Goal: Task Accomplishment & Management: Use online tool/utility

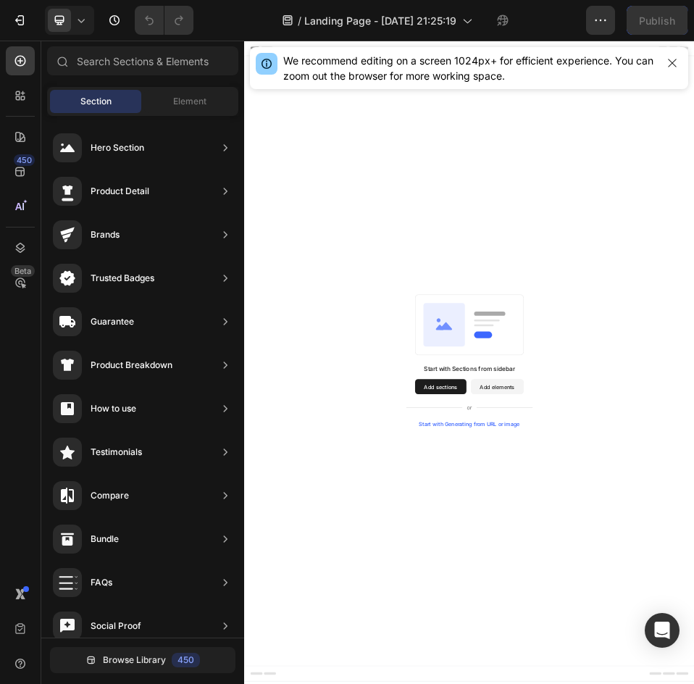
drag, startPoint x: 654, startPoint y: 711, endPoint x: 679, endPoint y: 715, distance: 25.0
click at [187, 97] on span "Element" at bounding box center [189, 101] width 33 height 13
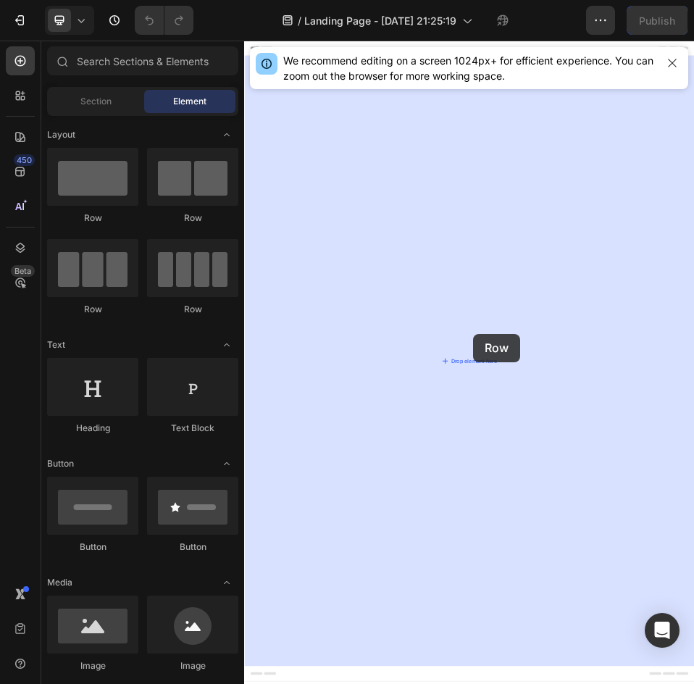
drag, startPoint x: 483, startPoint y: 262, endPoint x: 686, endPoint y: 607, distance: 401.1
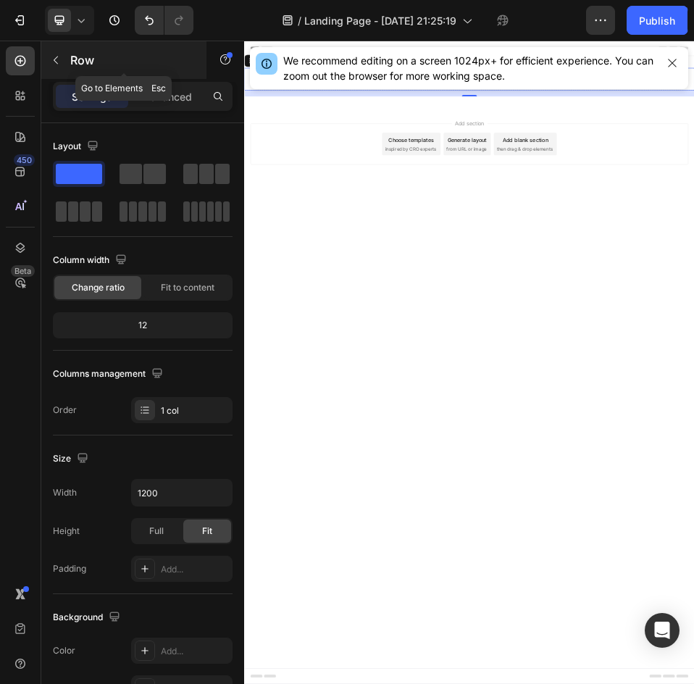
click at [65, 62] on button "button" at bounding box center [55, 60] width 23 height 23
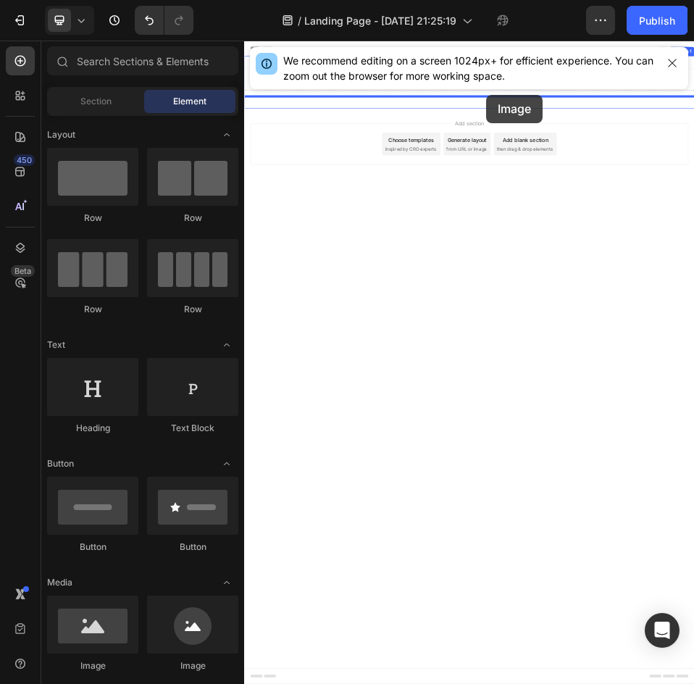
drag, startPoint x: 340, startPoint y: 684, endPoint x: 712, endPoint y: 145, distance: 654.8
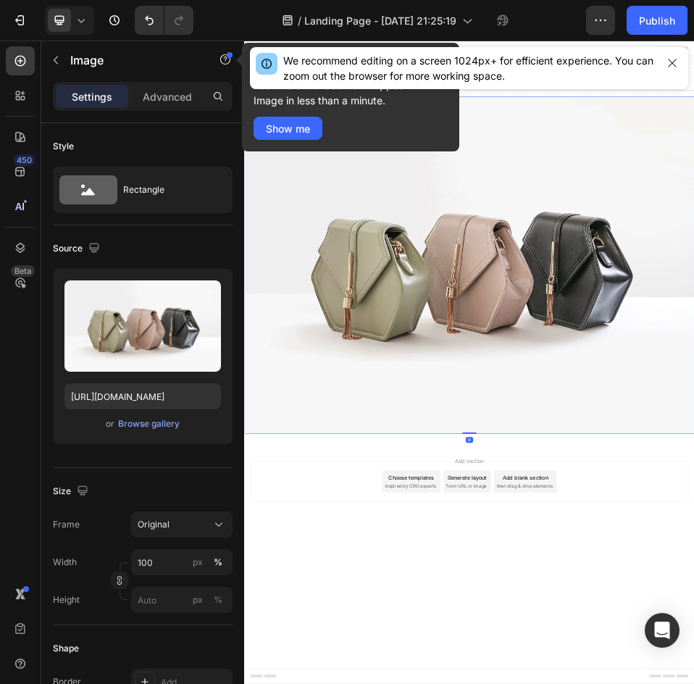
click at [693, 415] on img at bounding box center [678, 475] width 869 height 652
click at [83, 25] on icon at bounding box center [81, 20] width 14 height 14
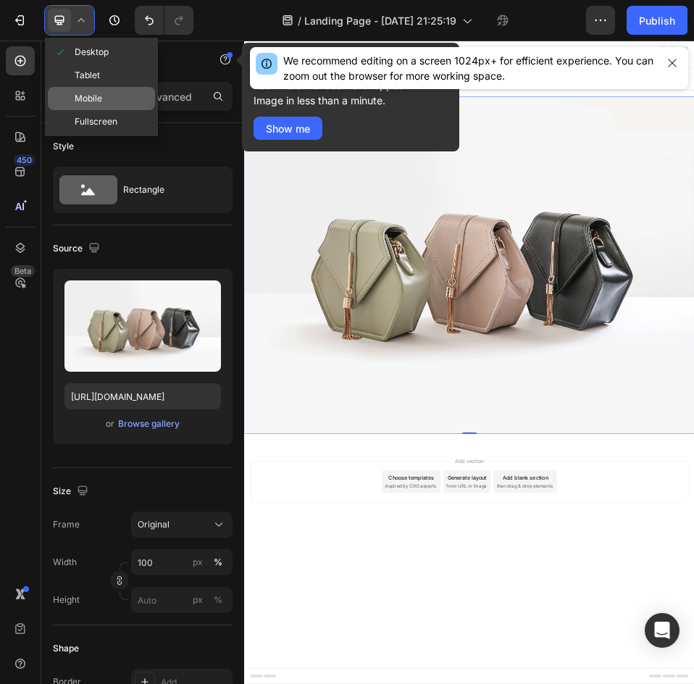
click at [93, 89] on div "Mobile" at bounding box center [101, 98] width 107 height 23
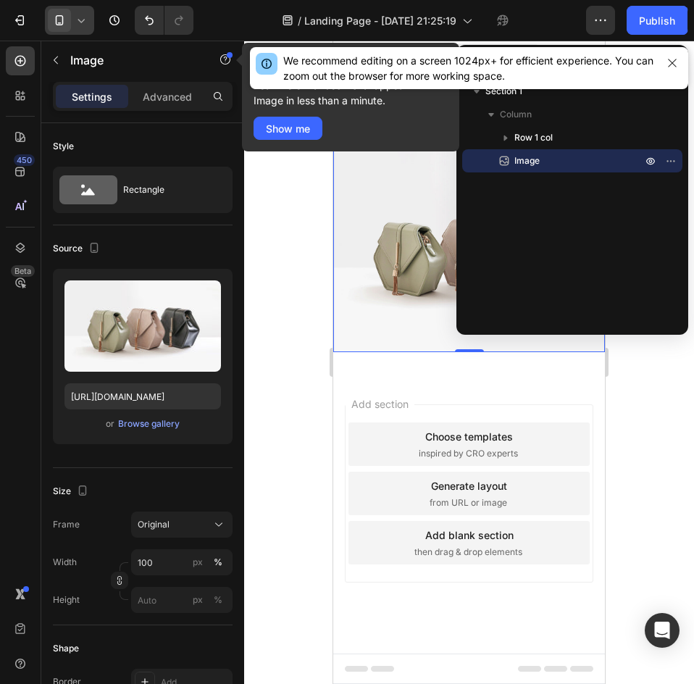
click at [380, 272] on img at bounding box center [469, 251] width 272 height 204
click at [667, 59] on icon "button" at bounding box center [673, 63] width 12 height 12
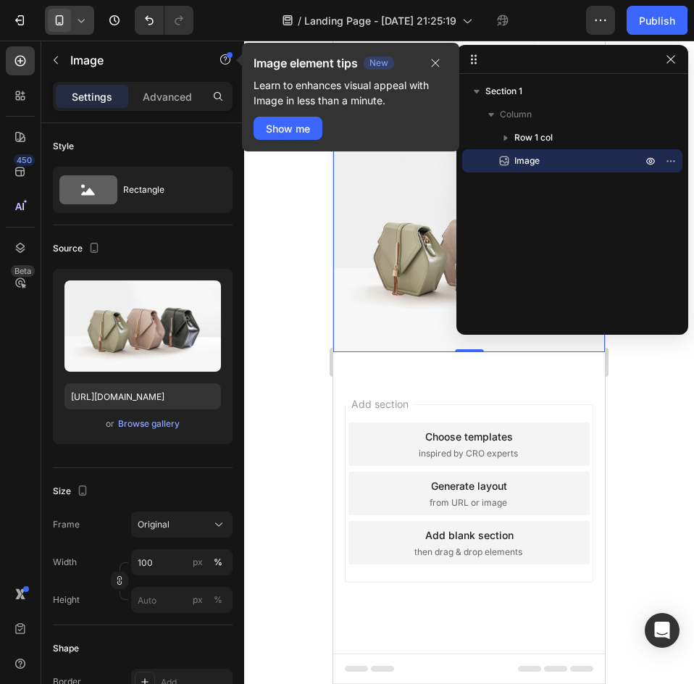
click at [666, 62] on icon "button" at bounding box center [671, 60] width 12 height 12
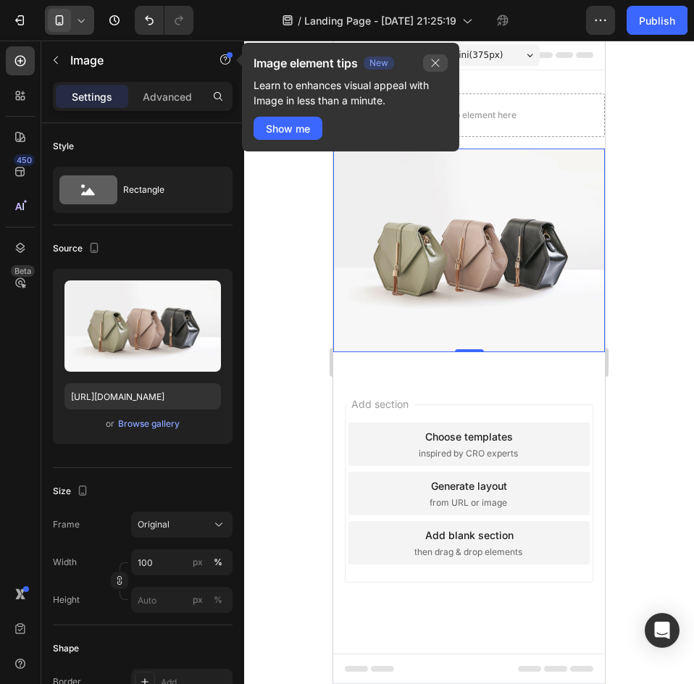
click at [433, 59] on icon "button" at bounding box center [436, 63] width 12 height 12
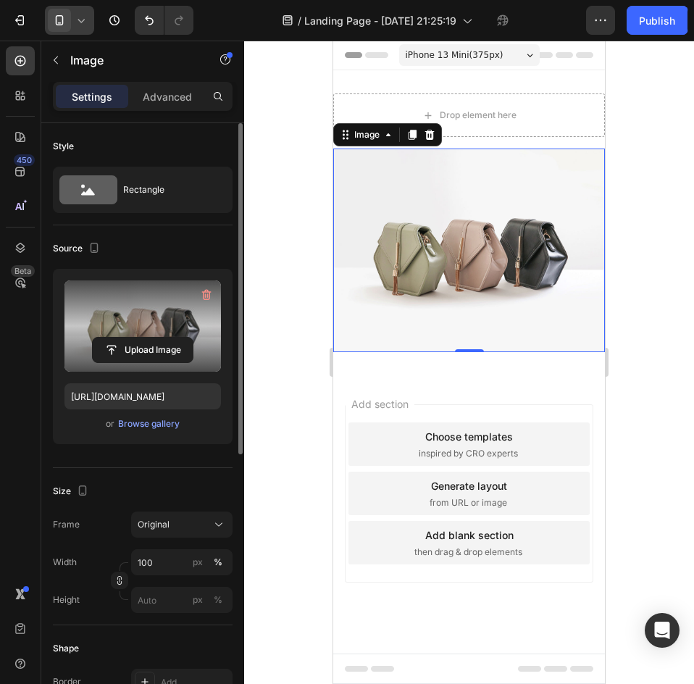
click at [169, 301] on label at bounding box center [142, 325] width 157 height 91
click at [169, 338] on input "file" at bounding box center [143, 350] width 100 height 25
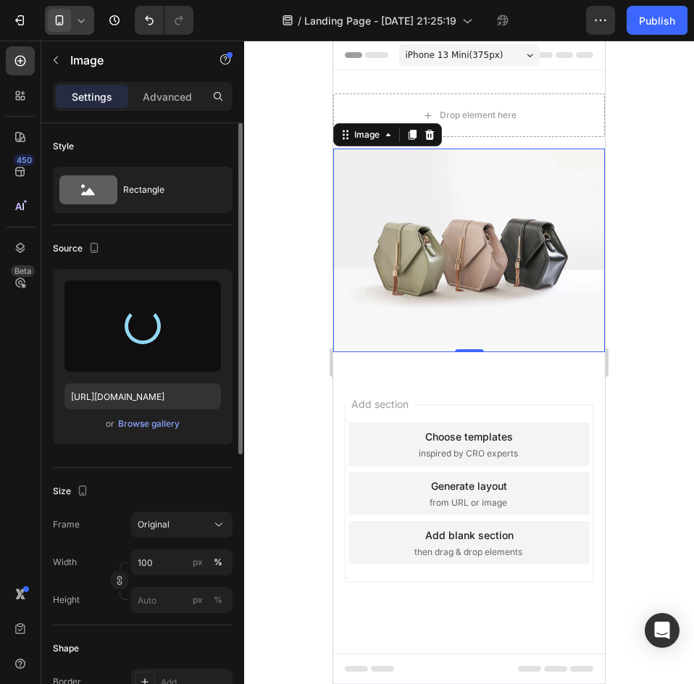
type input "[URL][DOMAIN_NAME]"
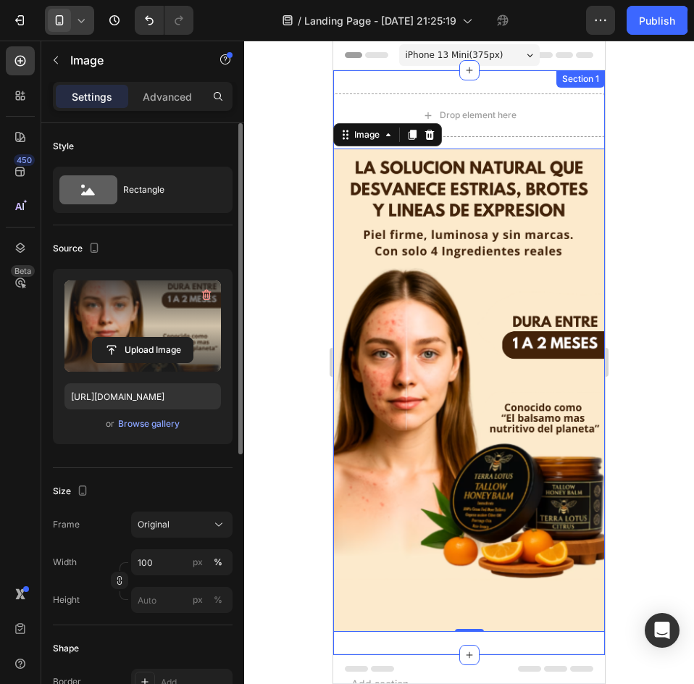
click at [564, 83] on div "Section 1" at bounding box center [580, 78] width 49 height 17
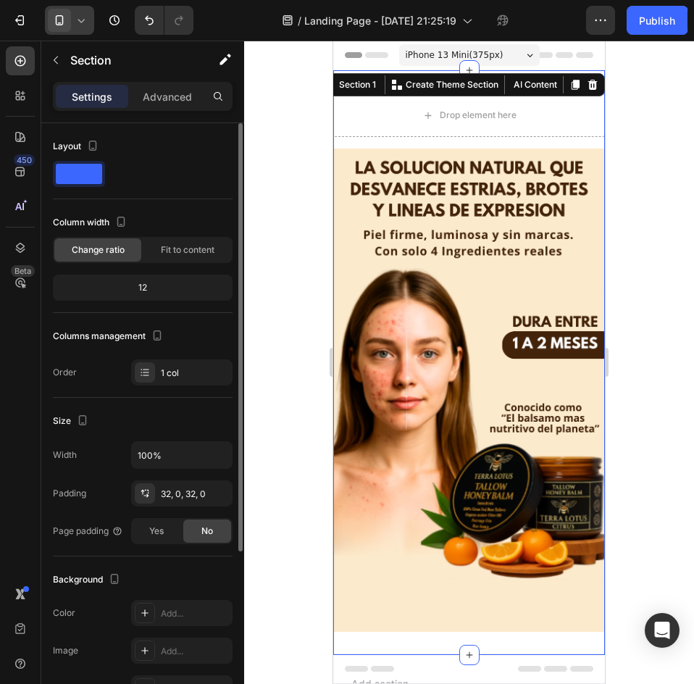
click at [632, 126] on div at bounding box center [469, 362] width 450 height 643
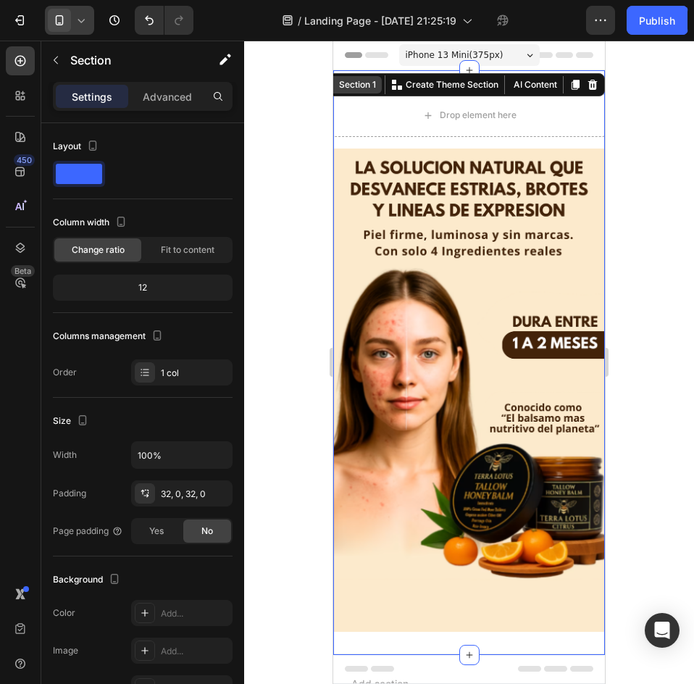
click at [546, 86] on div "Drop element here Row Image Section 1 You can create reusable sections Create T…" at bounding box center [469, 362] width 272 height 585
click at [638, 146] on div at bounding box center [469, 362] width 450 height 643
click at [433, 80] on div "Drop element here Row Image Section 1 You can create reusable sections Create T…" at bounding box center [469, 362] width 272 height 585
click at [526, 136] on div "Drop element here Row Image" at bounding box center [469, 362] width 272 height 538
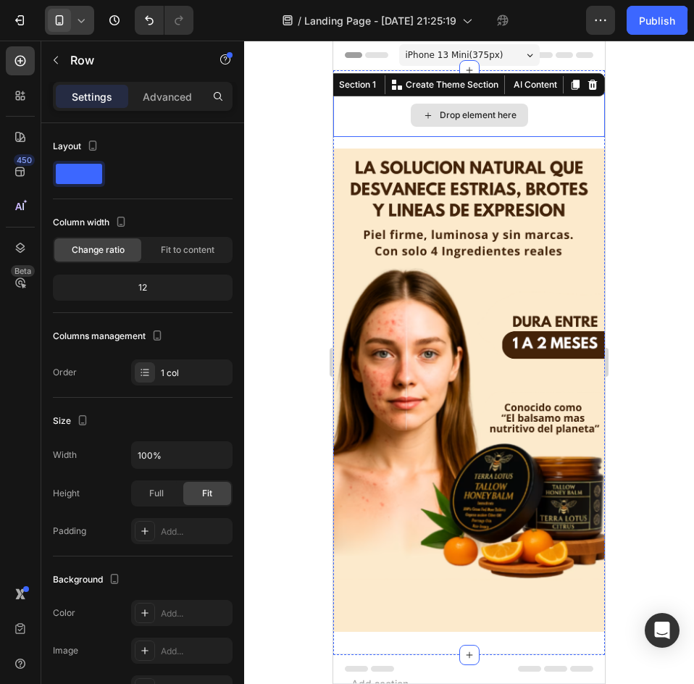
click at [551, 125] on div "Drop element here" at bounding box center [469, 114] width 272 height 43
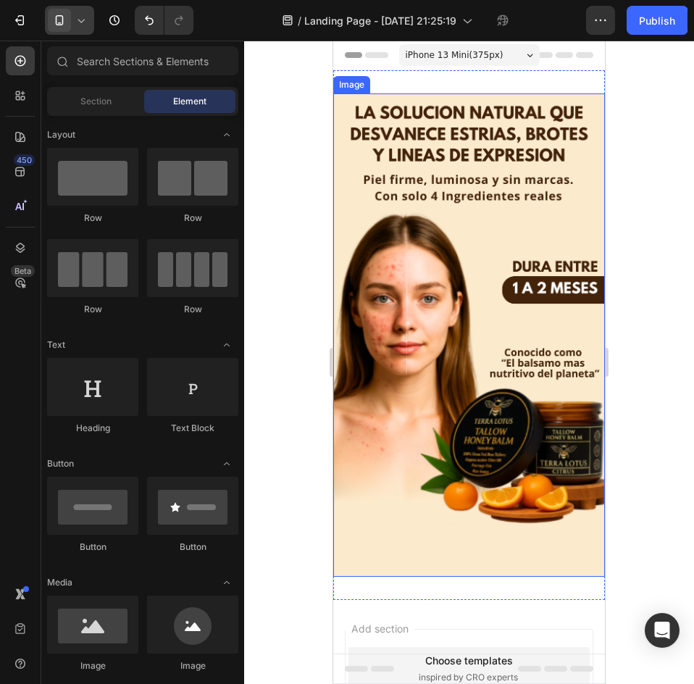
scroll to position [145, 0]
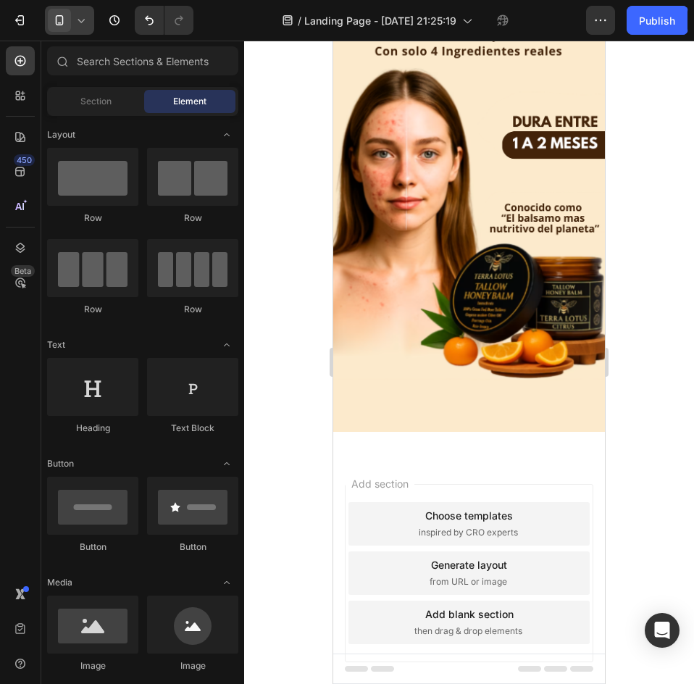
click at [527, 455] on div "Add section Choose templates inspired by CRO experts Generate layout from URL o…" at bounding box center [469, 593] width 272 height 277
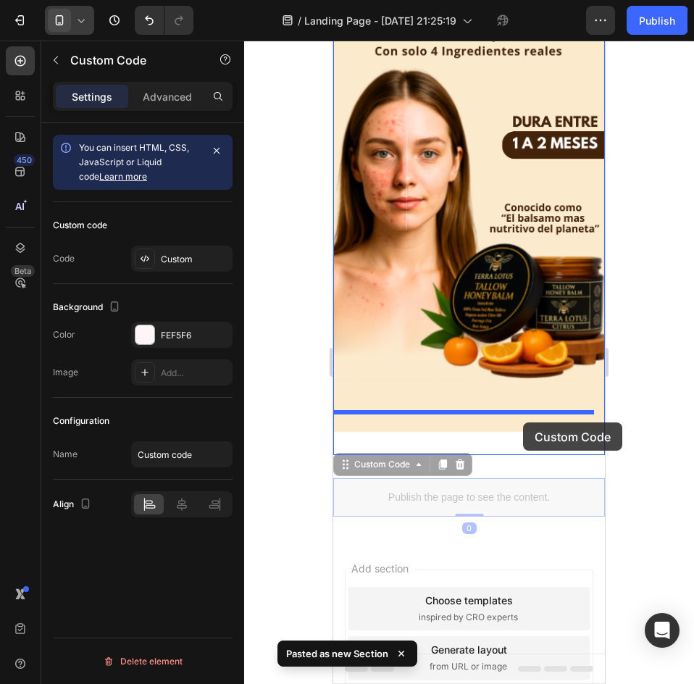
drag, startPoint x: 523, startPoint y: 470, endPoint x: 523, endPoint y: 422, distance: 47.8
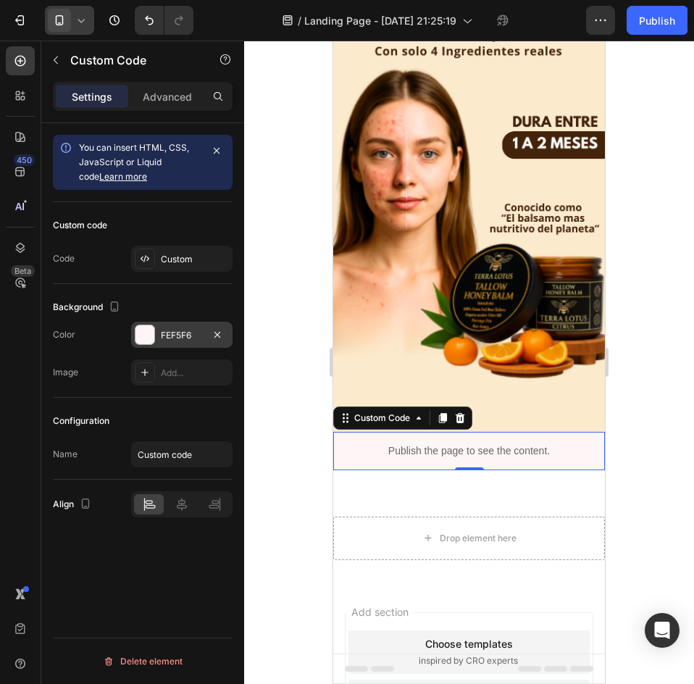
click at [156, 326] on div "FEF5F6" at bounding box center [181, 335] width 101 height 26
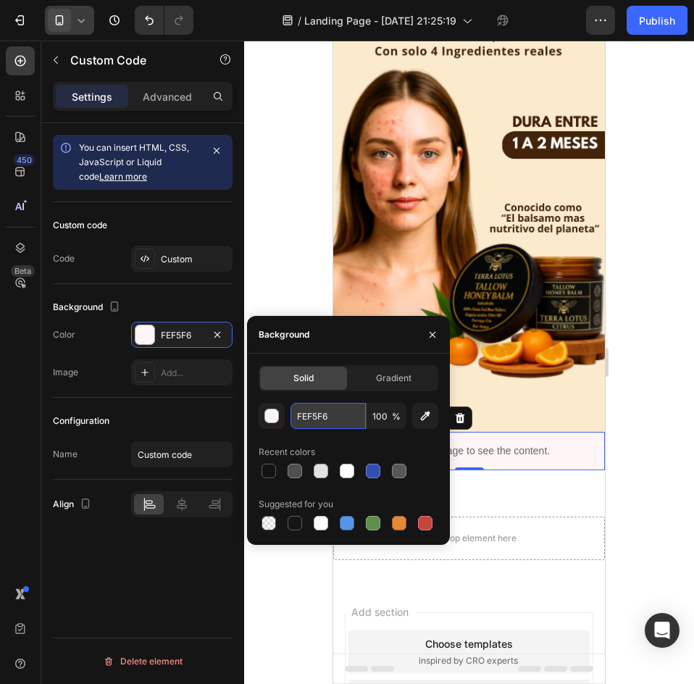
drag, startPoint x: 330, startPoint y: 419, endPoint x: 317, endPoint y: 416, distance: 13.4
click at [328, 417] on input "FEF5F6" at bounding box center [328, 416] width 75 height 26
paste input "#FCEACC"
type input "#FCEACC"
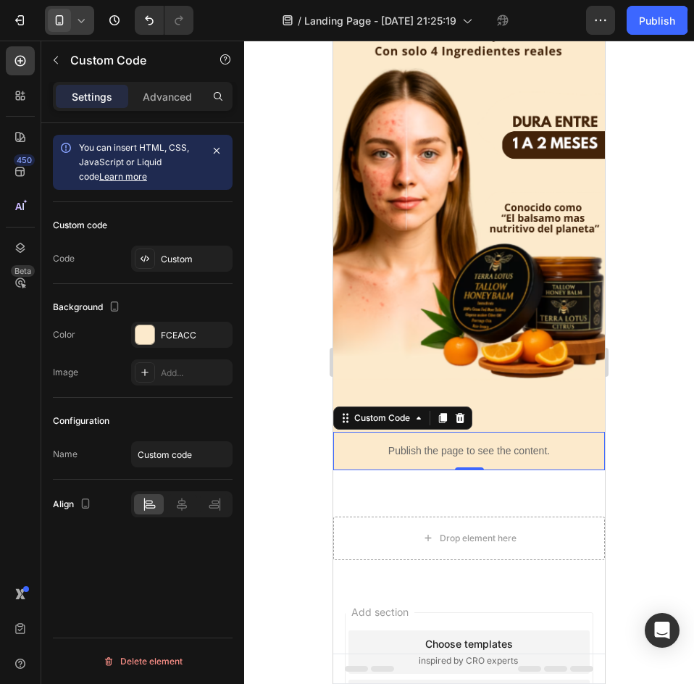
click at [664, 421] on div at bounding box center [469, 362] width 450 height 643
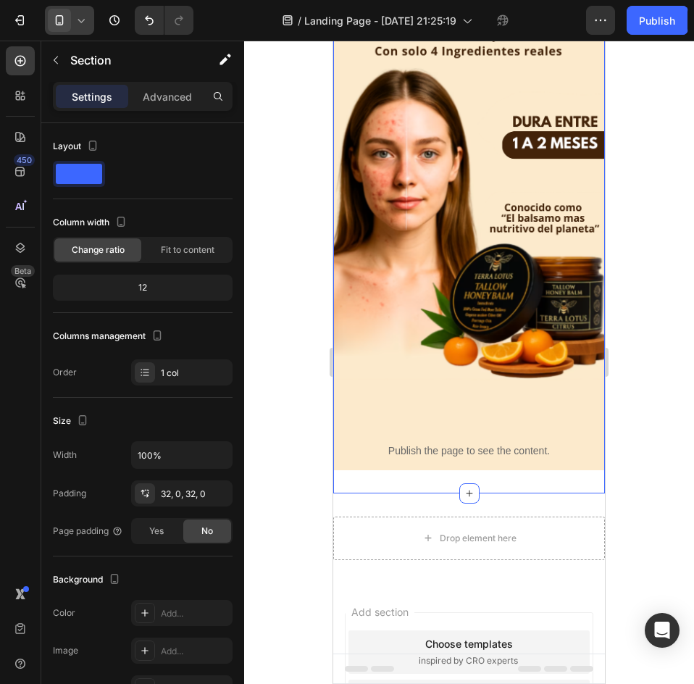
click at [488, 469] on div "Image Publish the page to see the content. Custom Code Section 1 You can create…" at bounding box center [469, 209] width 272 height 568
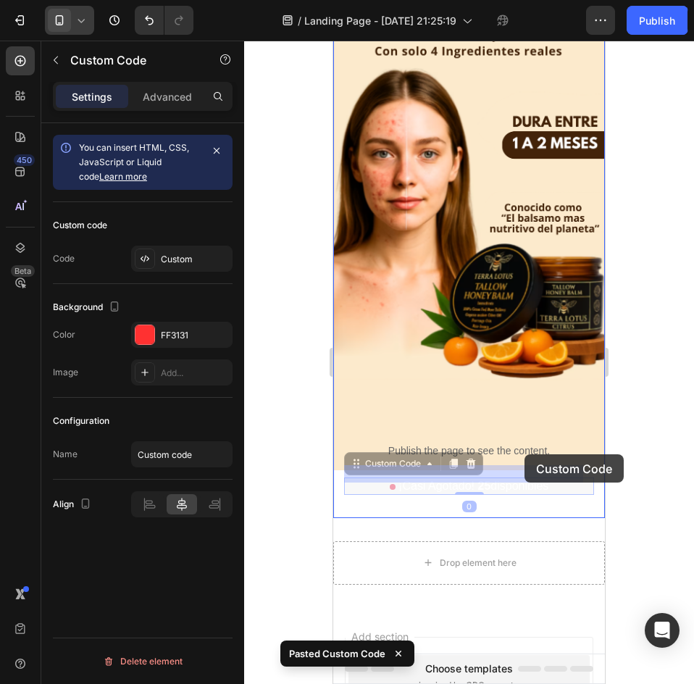
drag, startPoint x: 524, startPoint y: 462, endPoint x: 525, endPoint y: 454, distance: 7.3
click at [525, 454] on div "iPhone 13 Mini ( 375 px) iPhone 13 Mini iPhone 13 Pro iPhone 11 Pro Max iPhone …" at bounding box center [469, 390] width 272 height 989
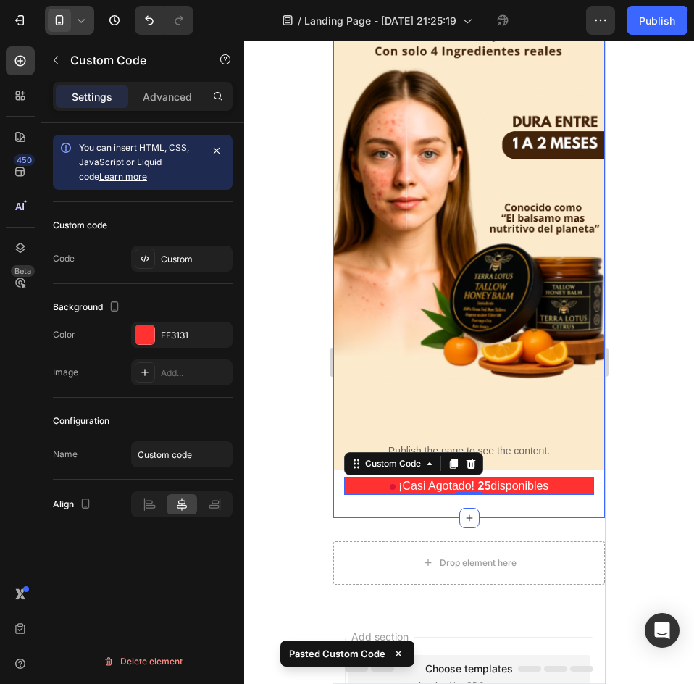
click at [588, 467] on div "Image Publish the page to see the content. Custom Code ¡Casi Agotado! 25 dispon…" at bounding box center [469, 222] width 272 height 546
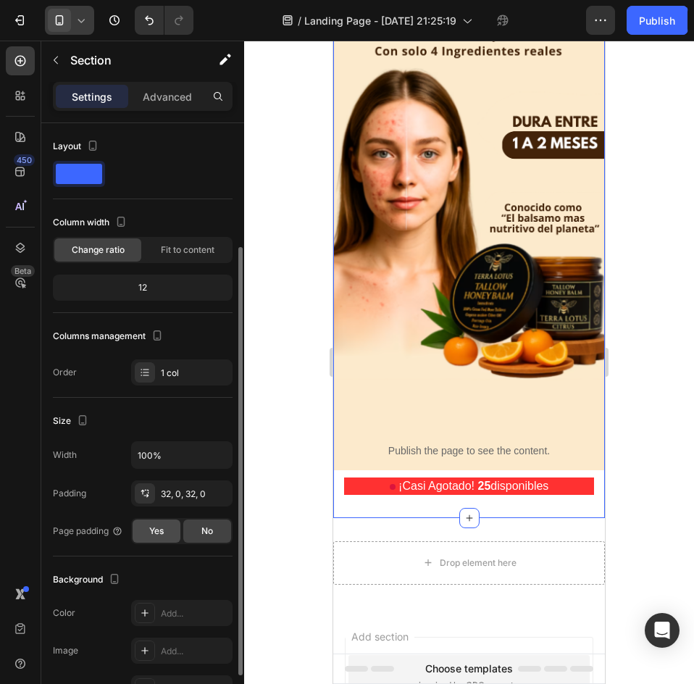
scroll to position [72, 0]
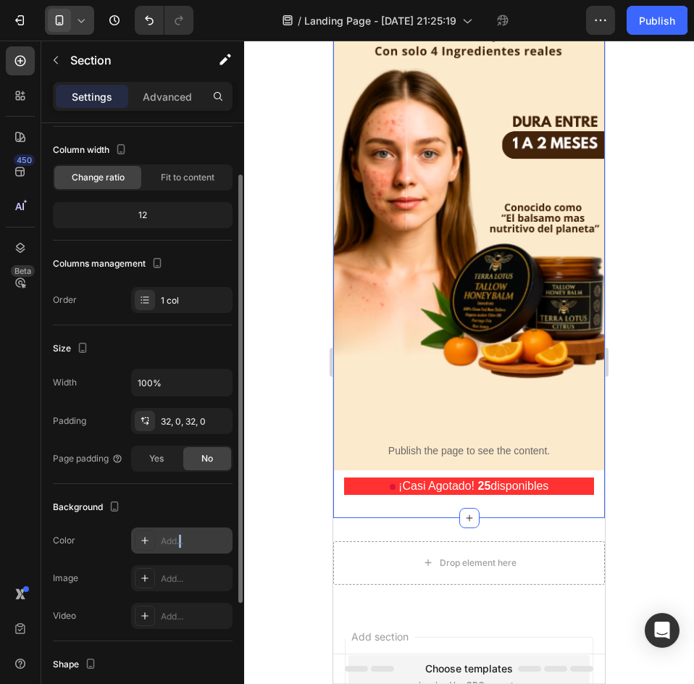
click at [182, 542] on div "Add..." at bounding box center [195, 541] width 68 height 13
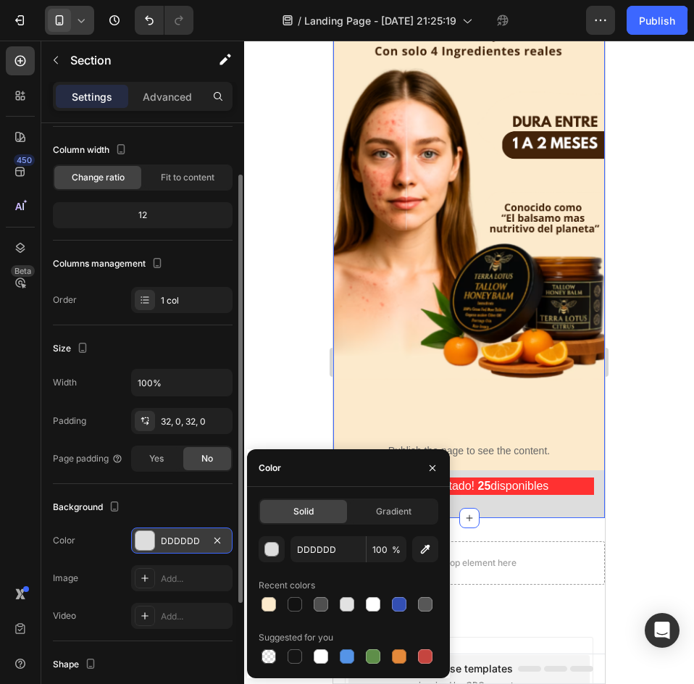
drag, startPoint x: 264, startPoint y: 596, endPoint x: 279, endPoint y: 597, distance: 15.2
click at [265, 596] on div at bounding box center [268, 604] width 17 height 17
type input "FCEACC"
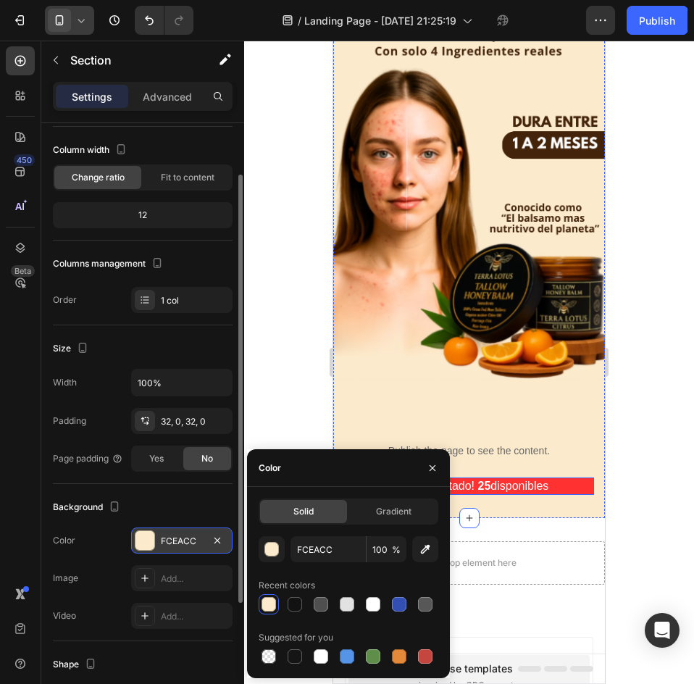
scroll to position [0, 0]
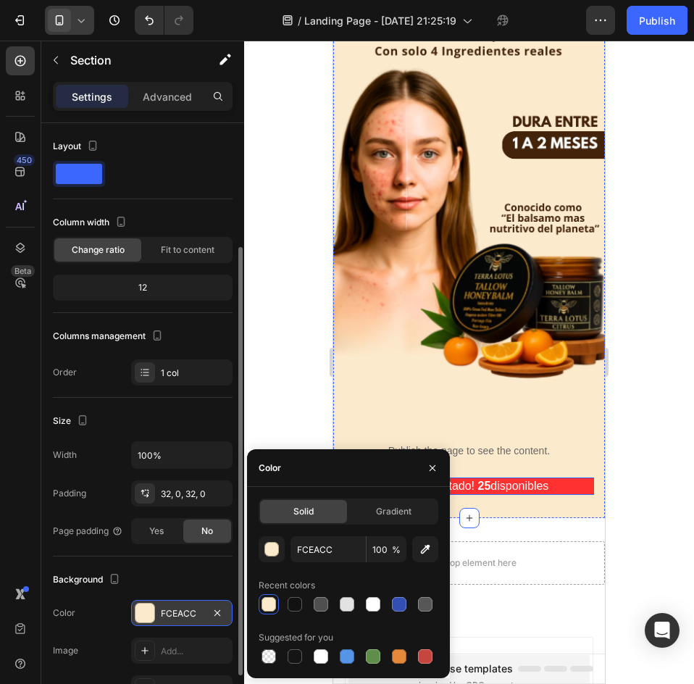
click at [533, 477] on p "¡Casi Agotado! 25 disponibles" at bounding box center [469, 485] width 250 height 17
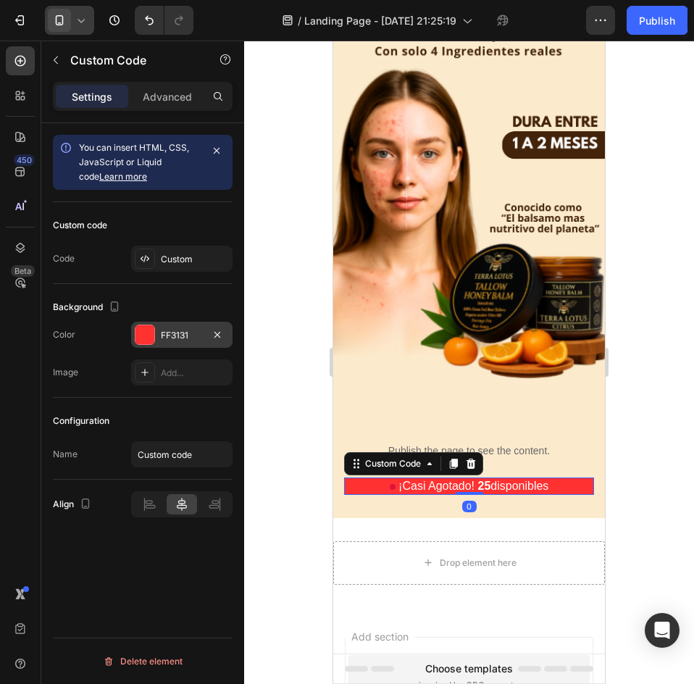
click at [165, 326] on div "FF3131" at bounding box center [181, 335] width 101 height 26
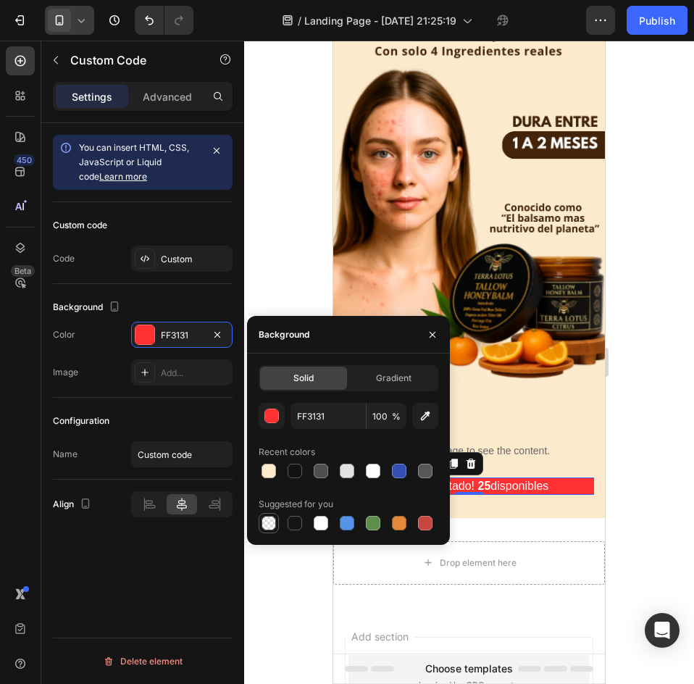
click at [270, 522] on div at bounding box center [269, 523] width 14 height 14
type input "000000"
type input "0"
click at [279, 415] on button "button" at bounding box center [272, 416] width 26 height 26
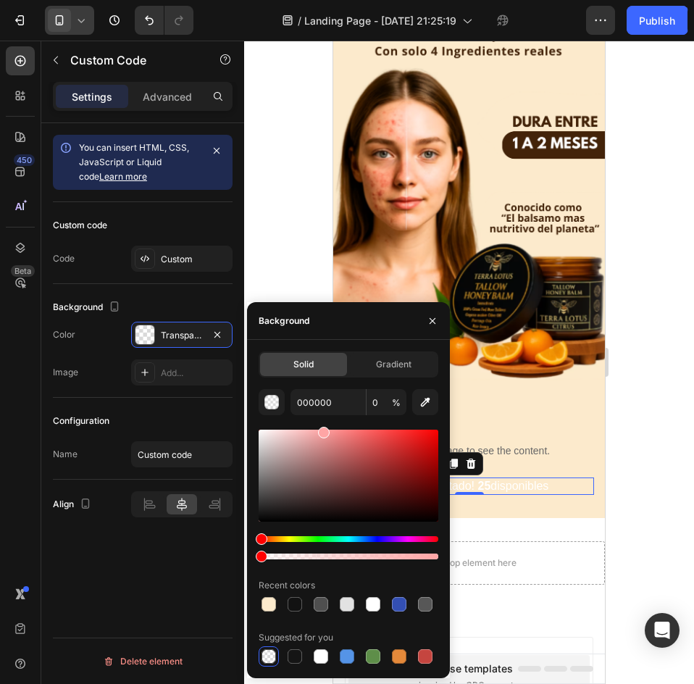
drag, startPoint x: 296, startPoint y: 463, endPoint x: 322, endPoint y: 415, distance: 54.5
click at [322, 415] on div "000000 0 % Recent colors Suggested for you" at bounding box center [349, 528] width 180 height 278
type input "FFA5A5"
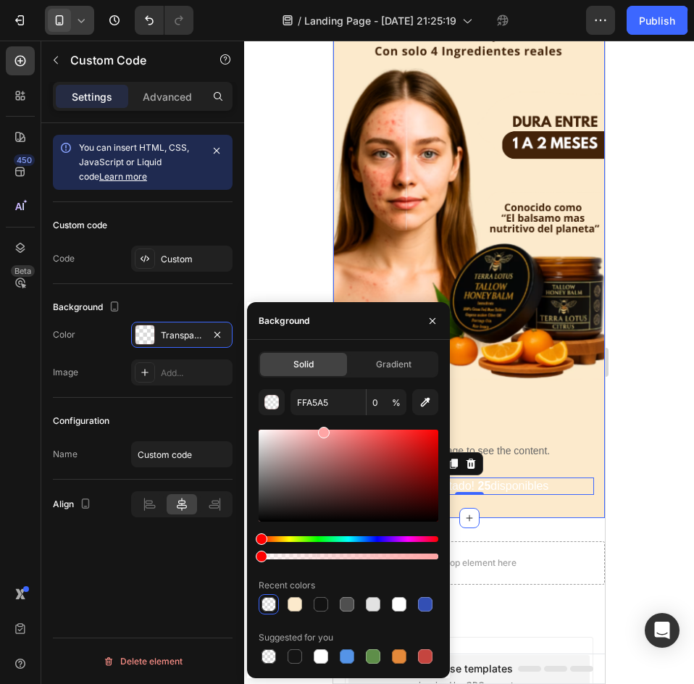
click at [543, 488] on div "Image Publish the page to see the content. Custom Code ¡Casi Agotado! 25 dispon…" at bounding box center [469, 221] width 272 height 593
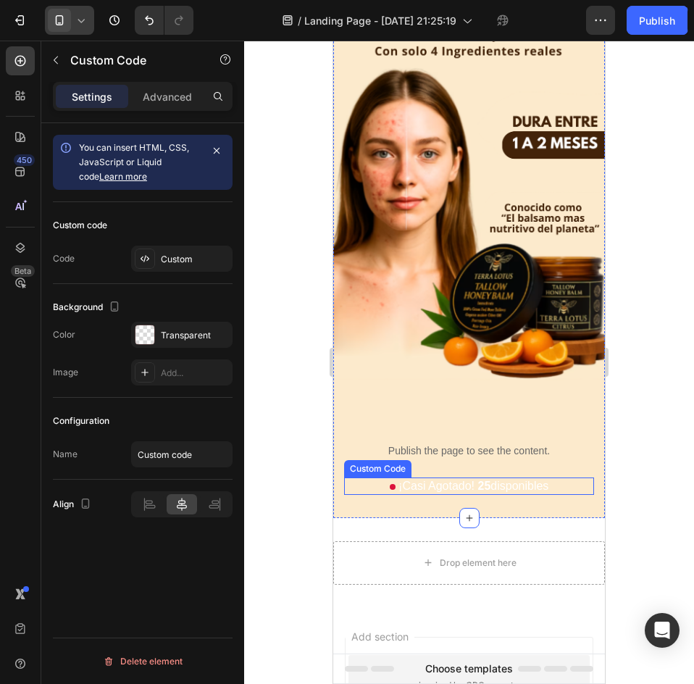
click at [499, 477] on p "¡Casi Agotado! 25 disponibles" at bounding box center [469, 485] width 250 height 17
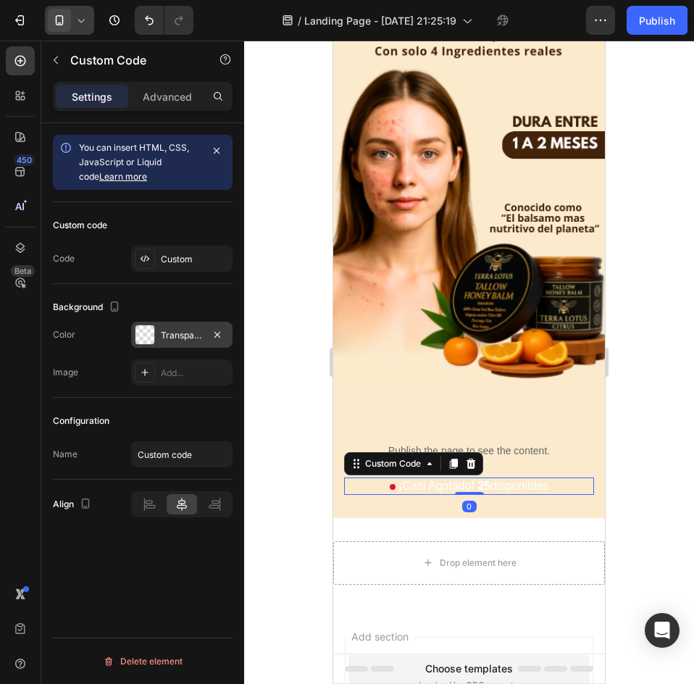
click at [172, 341] on div "Transparent" at bounding box center [182, 335] width 42 height 13
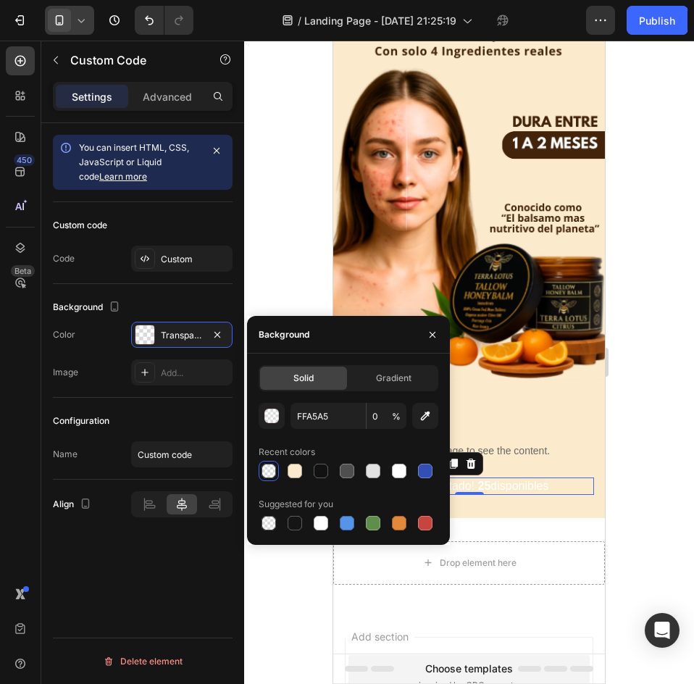
drag, startPoint x: 277, startPoint y: 415, endPoint x: 286, endPoint y: 426, distance: 14.4
click at [278, 415] on div "button" at bounding box center [272, 416] width 14 height 14
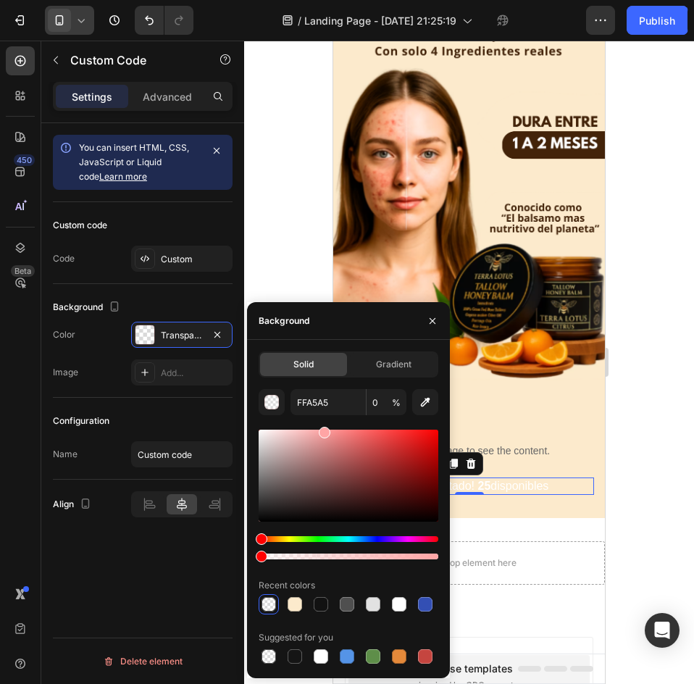
click at [397, 471] on div at bounding box center [349, 476] width 180 height 92
click at [267, 400] on button "button" at bounding box center [272, 402] width 26 height 26
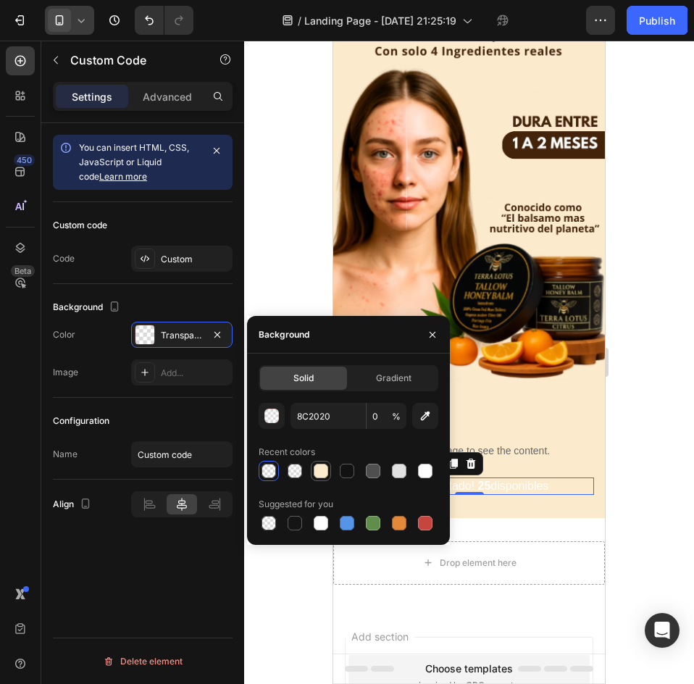
drag, startPoint x: 320, startPoint y: 472, endPoint x: 320, endPoint y: 462, distance: 10.9
click at [320, 472] on div at bounding box center [321, 471] width 14 height 14
type input "FCEACC"
type input "100"
click at [277, 416] on div "button" at bounding box center [272, 416] width 14 height 14
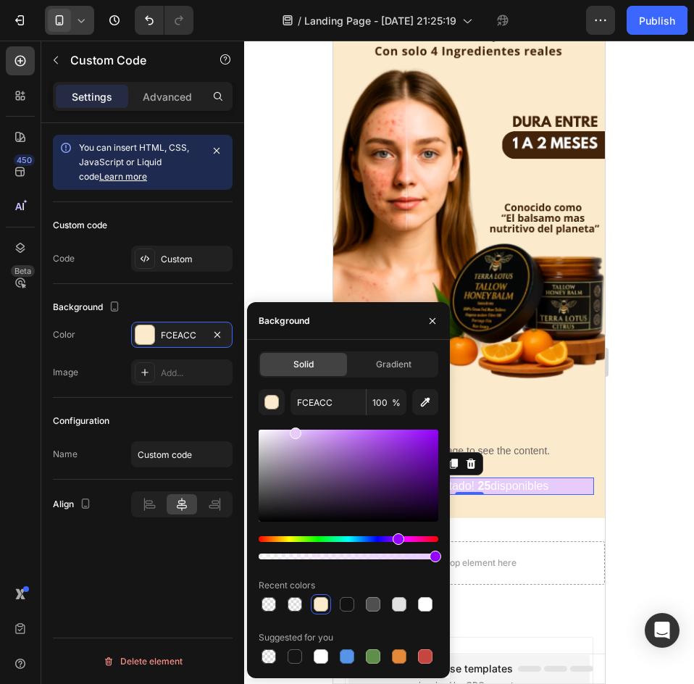
drag, startPoint x: 389, startPoint y: 538, endPoint x: 396, endPoint y: 537, distance: 7.3
click at [396, 537] on div "Hue" at bounding box center [349, 539] width 180 height 6
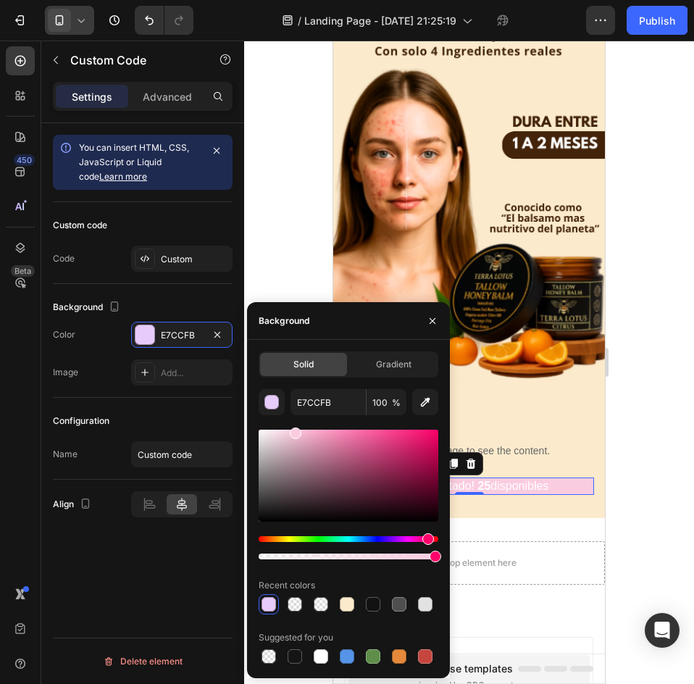
drag, startPoint x: 408, startPoint y: 539, endPoint x: 414, endPoint y: 527, distance: 13.3
click at [425, 541] on div "Hue" at bounding box center [349, 539] width 180 height 6
drag, startPoint x: 320, startPoint y: 436, endPoint x: 320, endPoint y: 425, distance: 11.6
click at [320, 425] on div "E7CCFB 100 % Recent colors Suggested for you" at bounding box center [349, 528] width 180 height 278
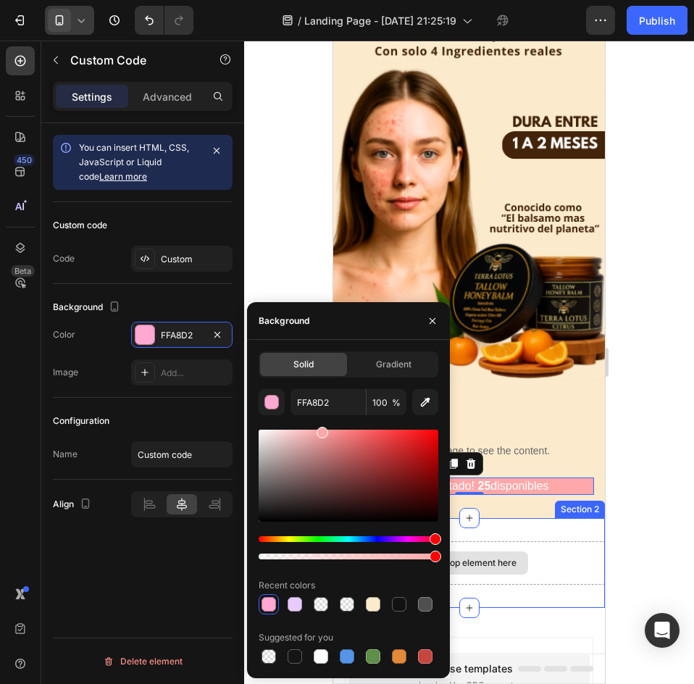
drag, startPoint x: 747, startPoint y: 580, endPoint x: 451, endPoint y: 520, distance: 301.8
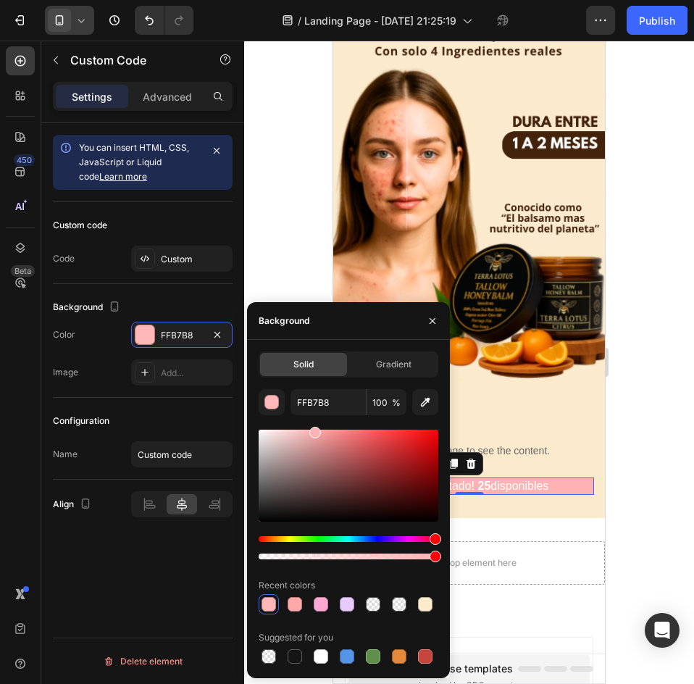
drag, startPoint x: 324, startPoint y: 432, endPoint x: 313, endPoint y: 430, distance: 11.1
click at [313, 430] on div at bounding box center [315, 433] width 12 height 12
type input "FFB2B3"
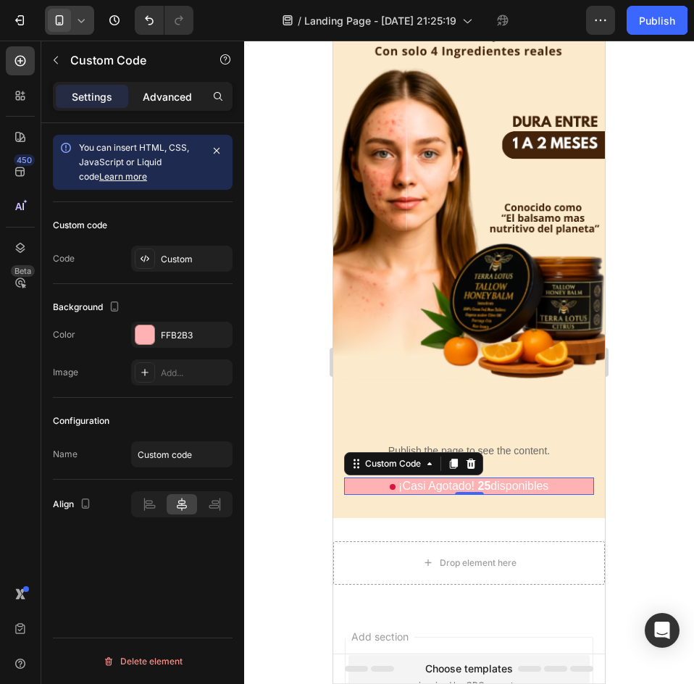
click at [155, 100] on p "Advanced" at bounding box center [167, 96] width 49 height 15
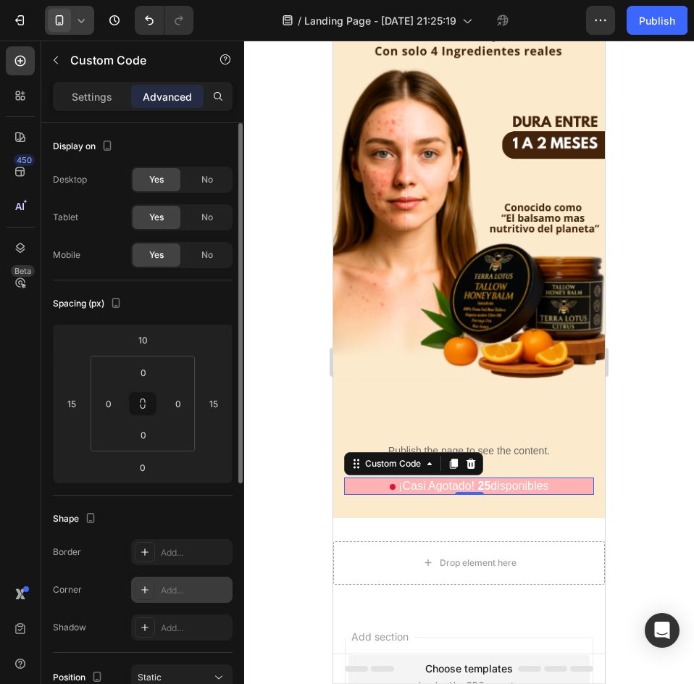
click at [172, 582] on div "Add..." at bounding box center [181, 590] width 101 height 26
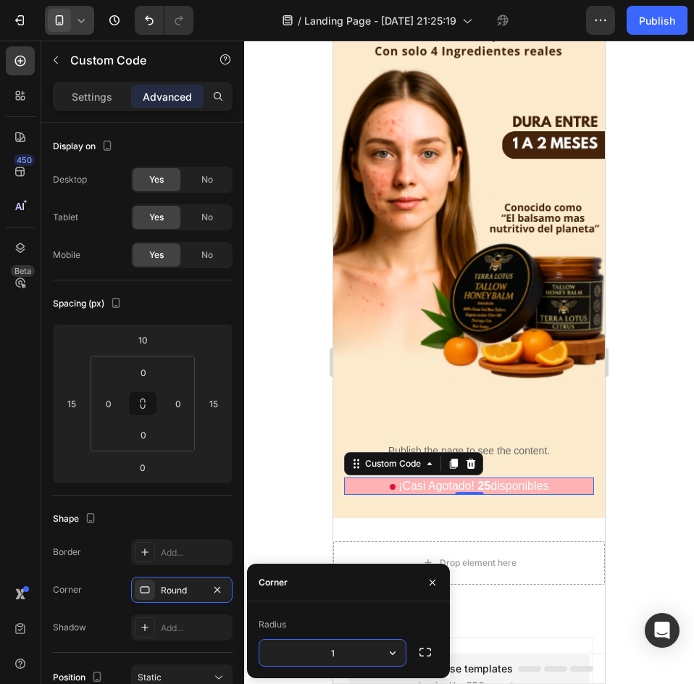
type input "15"
click at [678, 441] on div at bounding box center [469, 362] width 450 height 643
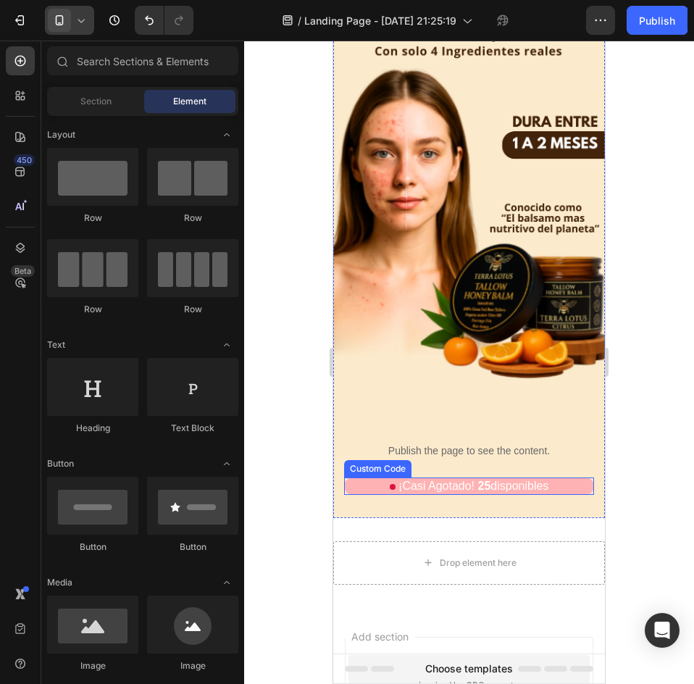
click at [519, 477] on p "¡Casi Agotado! 25 disponibles" at bounding box center [469, 485] width 250 height 17
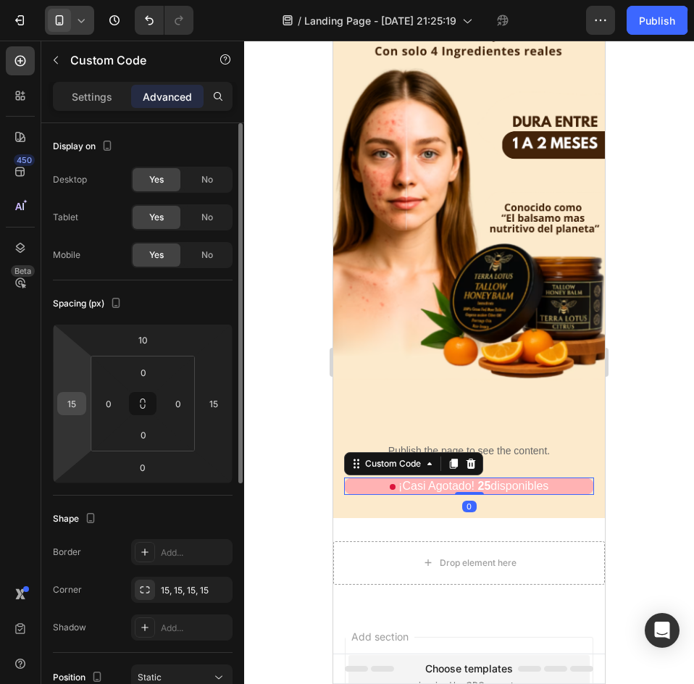
click at [64, 399] on input "15" at bounding box center [72, 404] width 22 height 22
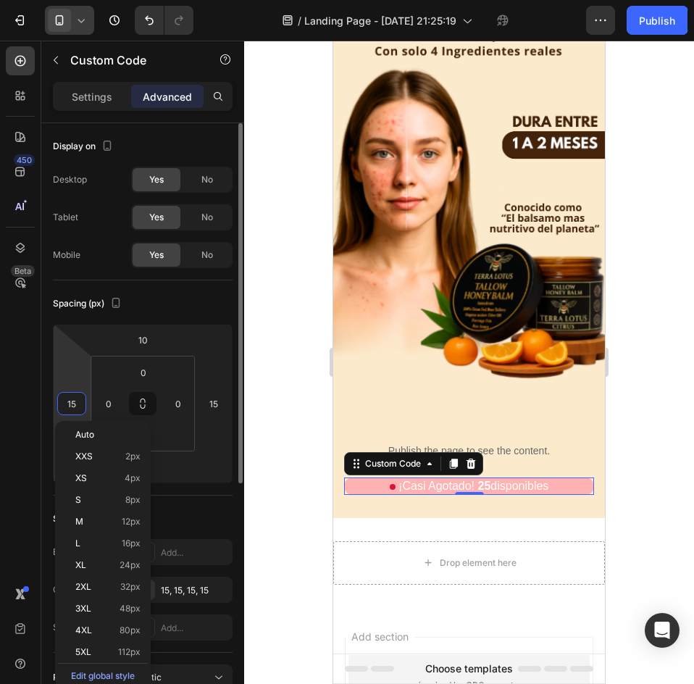
type input "1"
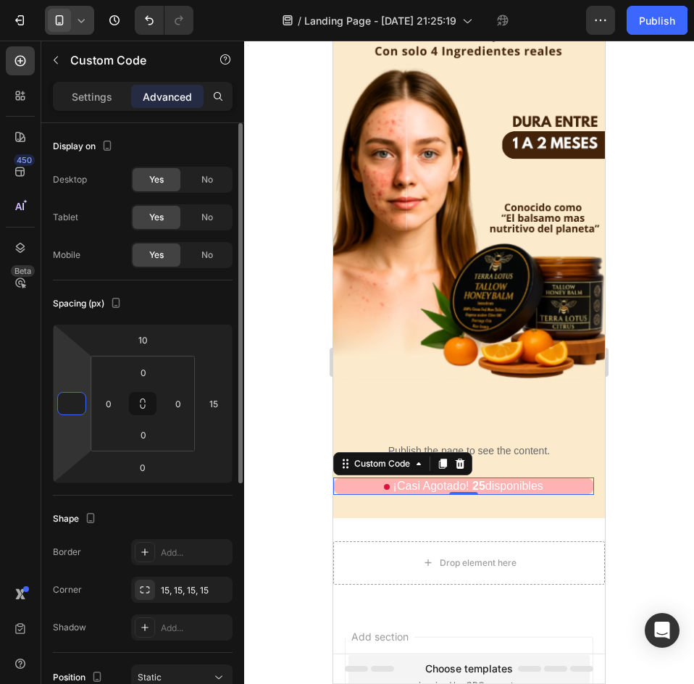
type input "5"
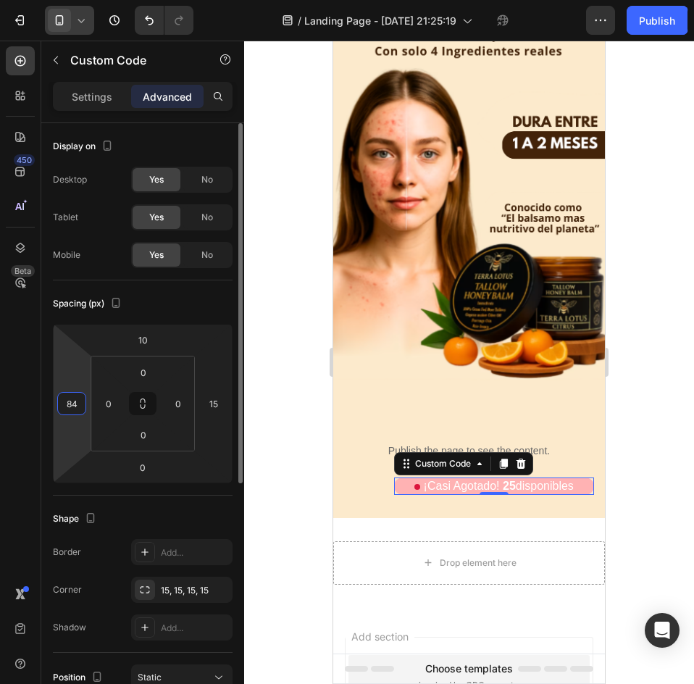
type input "85"
click at [218, 391] on div "10 85 0 15" at bounding box center [143, 403] width 180 height 159
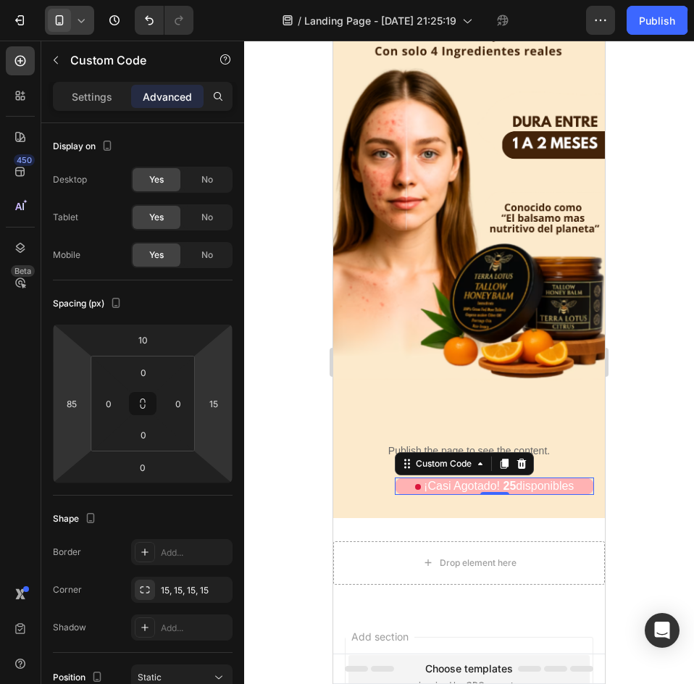
drag, startPoint x: 220, startPoint y: 396, endPoint x: 233, endPoint y: 438, distance: 44.0
click at [220, 397] on input "15" at bounding box center [214, 404] width 22 height 22
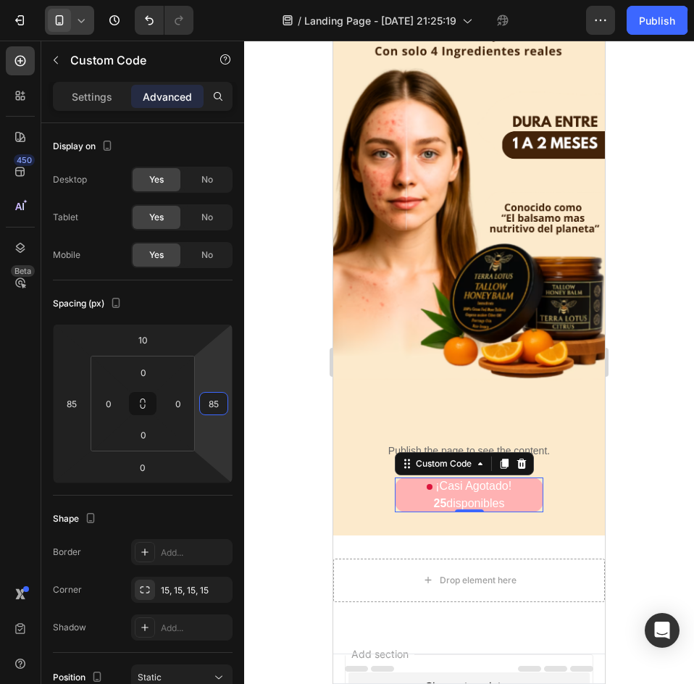
type input "15"
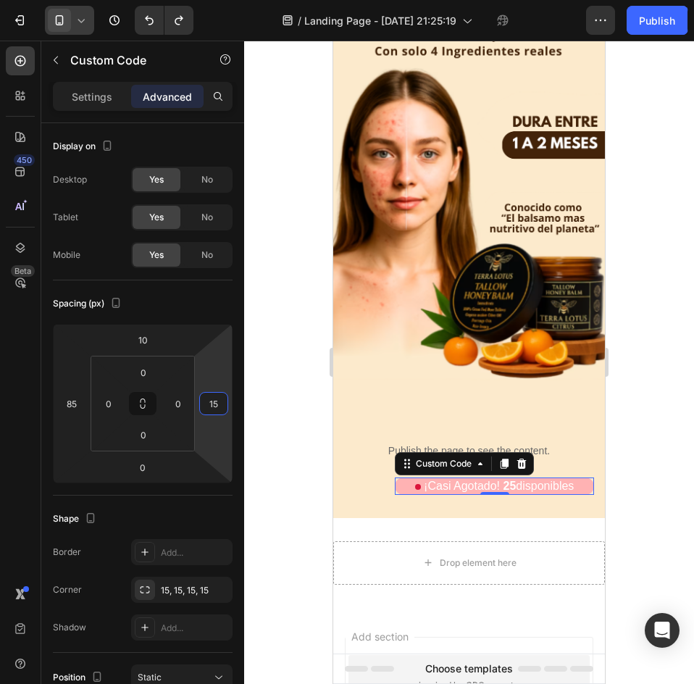
type input "15"
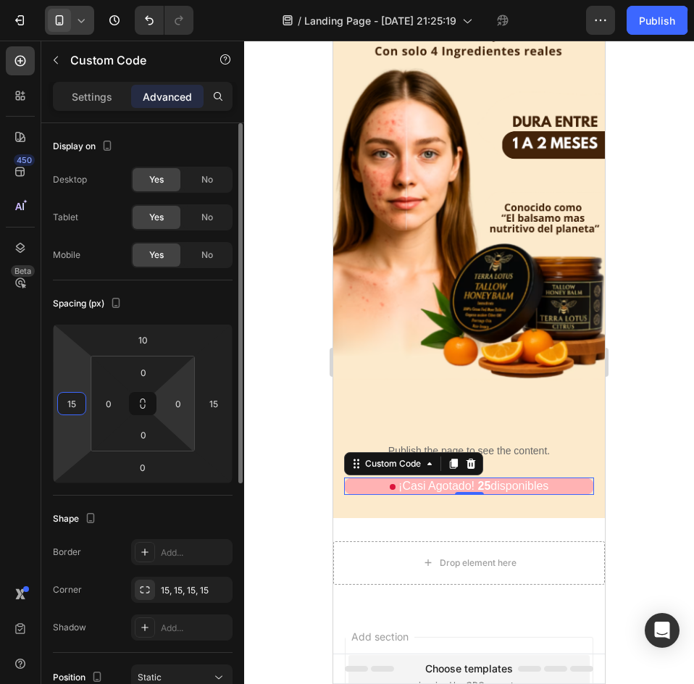
scroll to position [145, 0]
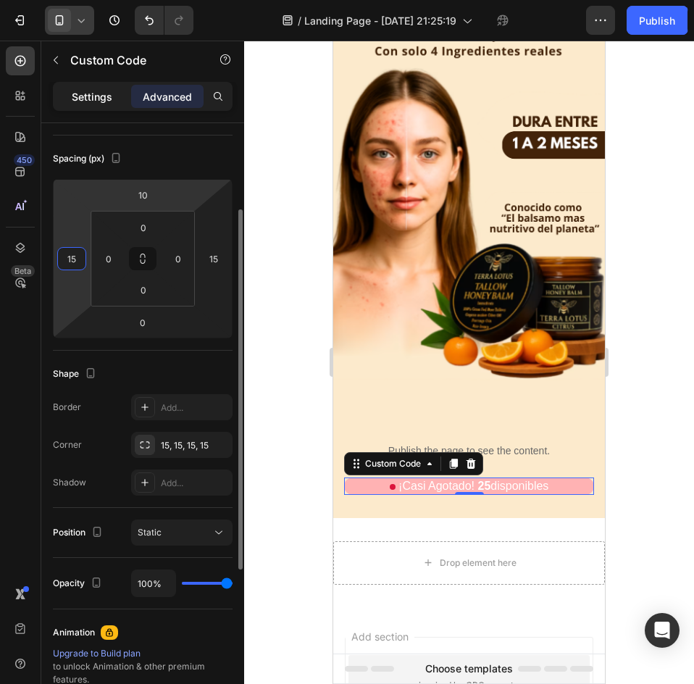
click at [102, 96] on p "Settings" at bounding box center [92, 96] width 41 height 15
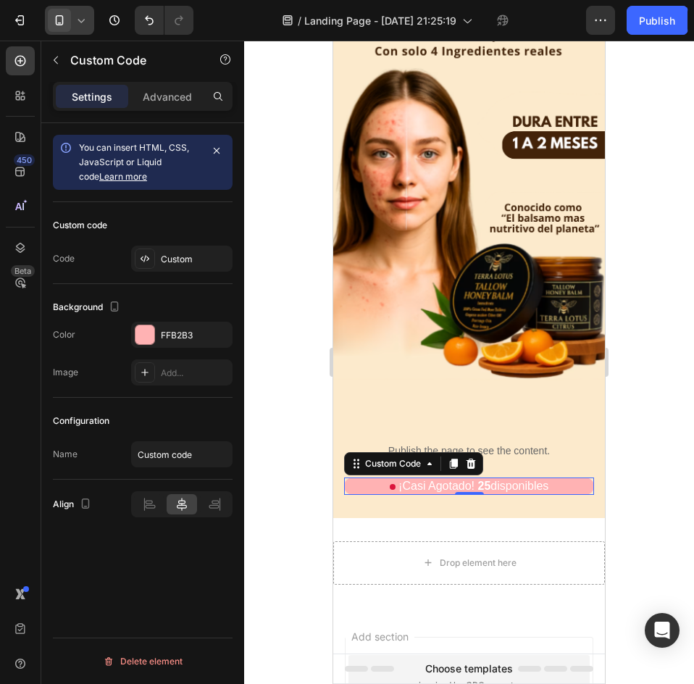
scroll to position [0, 0]
click at [153, 101] on p "Advanced" at bounding box center [167, 96] width 49 height 15
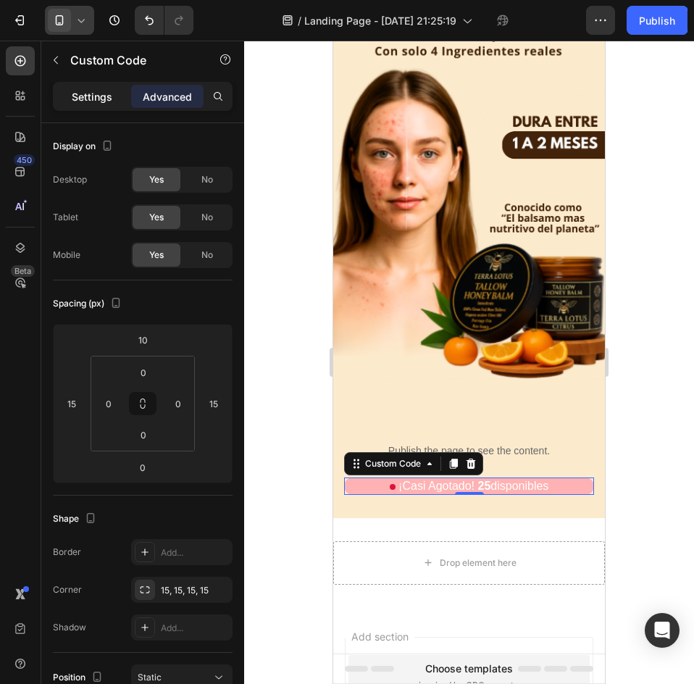
click at [90, 106] on div "Settings" at bounding box center [92, 96] width 72 height 23
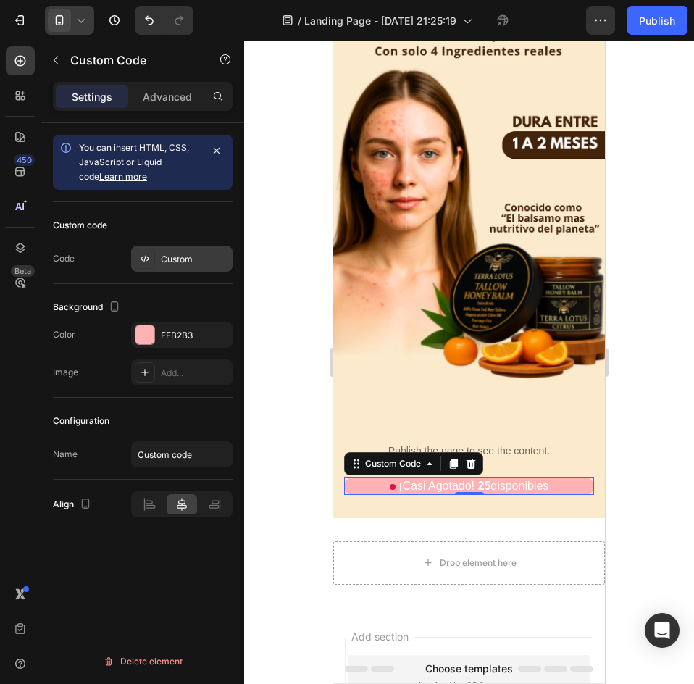
click at [163, 257] on div "Custom" at bounding box center [195, 259] width 68 height 13
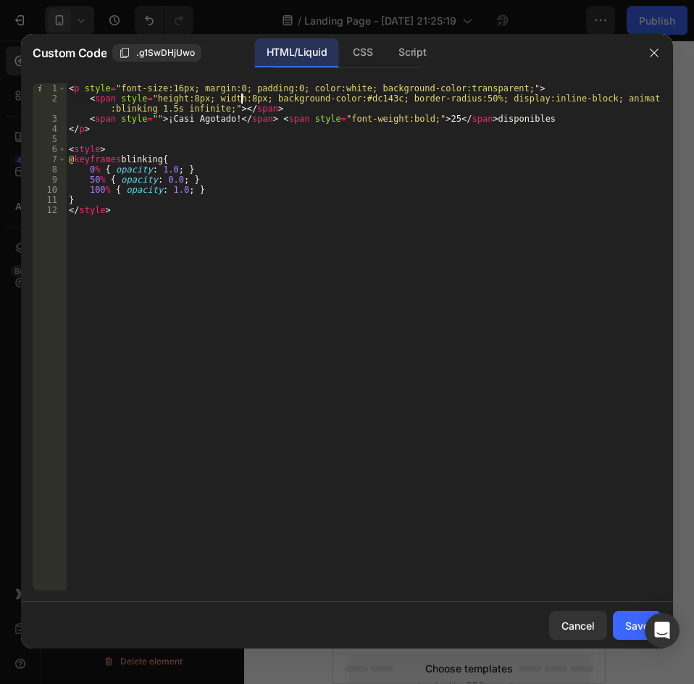
click at [241, 96] on div "< p style = "font-size:16px; margin:0; padding:0; color:white; background-color…" at bounding box center [364, 346] width 596 height 527
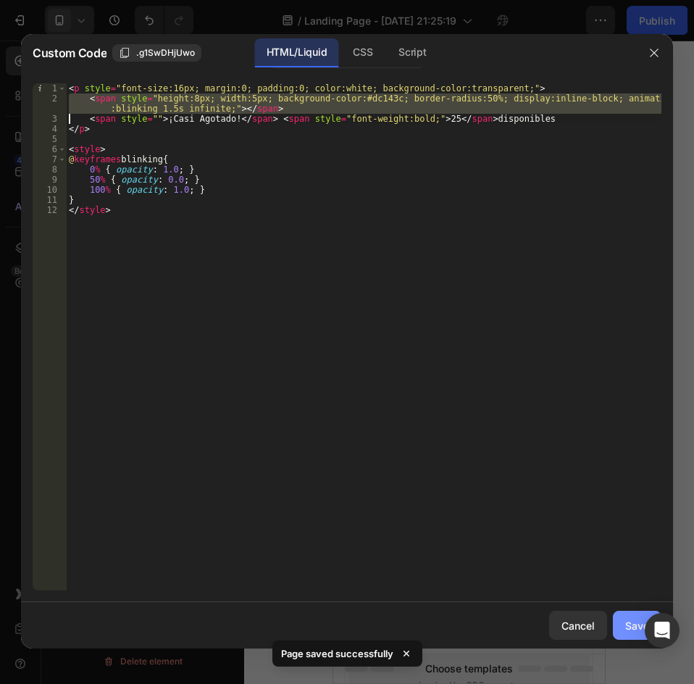
type textarea "<span style="height:8px; width:5px; background-color:#dc143c; border-radius:50%…"
click at [631, 621] on div "Save" at bounding box center [637, 625] width 24 height 15
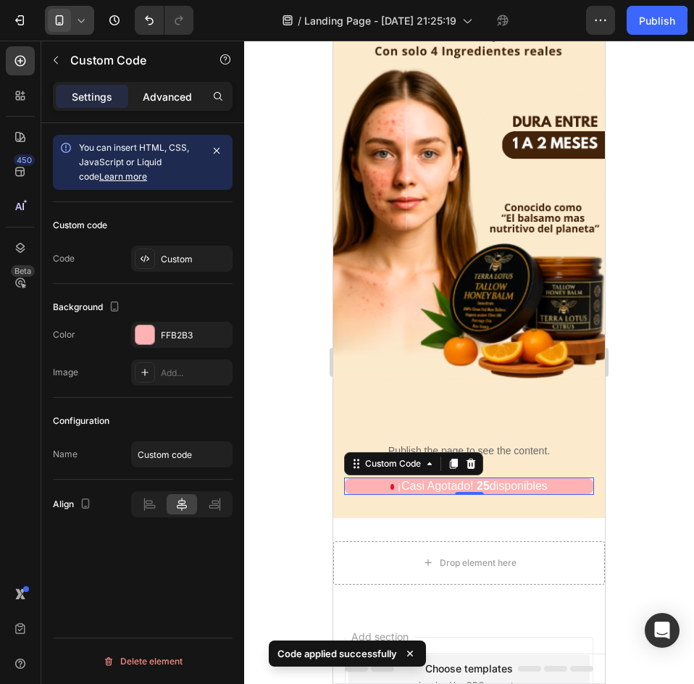
click at [164, 97] on p "Advanced" at bounding box center [167, 96] width 49 height 15
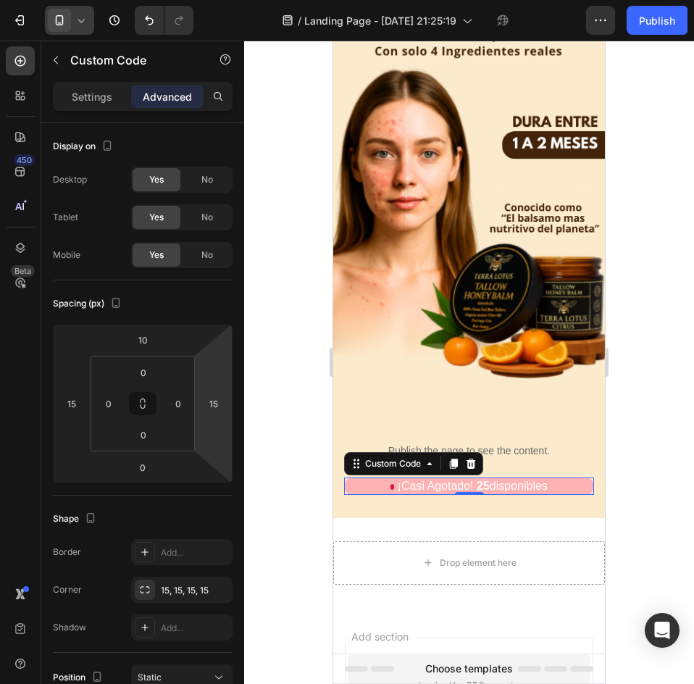
click at [455, 480] on span "¡Casi Agotado!" at bounding box center [436, 486] width 76 height 12
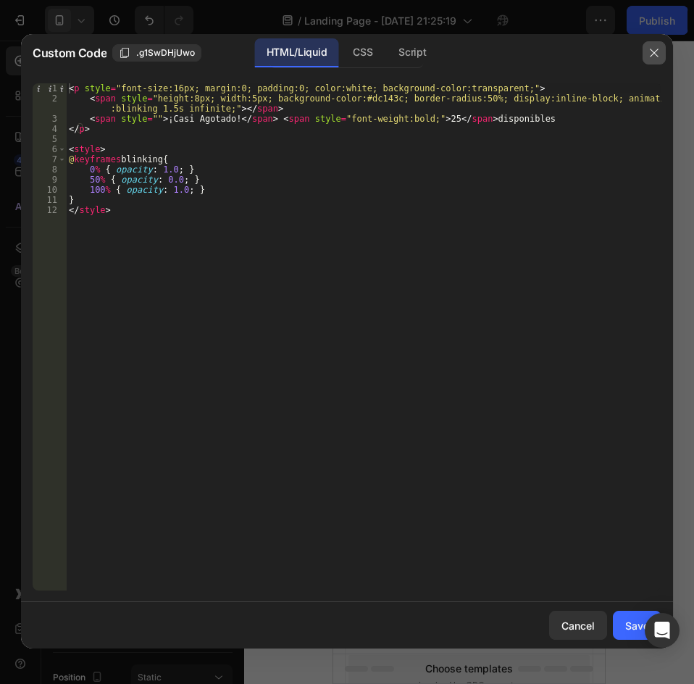
click at [657, 52] on icon "button" at bounding box center [654, 53] width 12 height 12
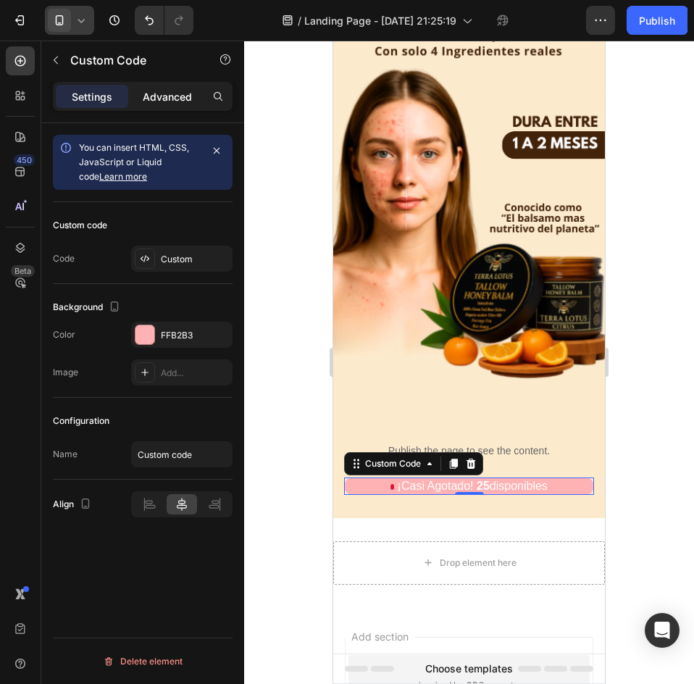
click at [162, 101] on p "Advanced" at bounding box center [167, 96] width 49 height 15
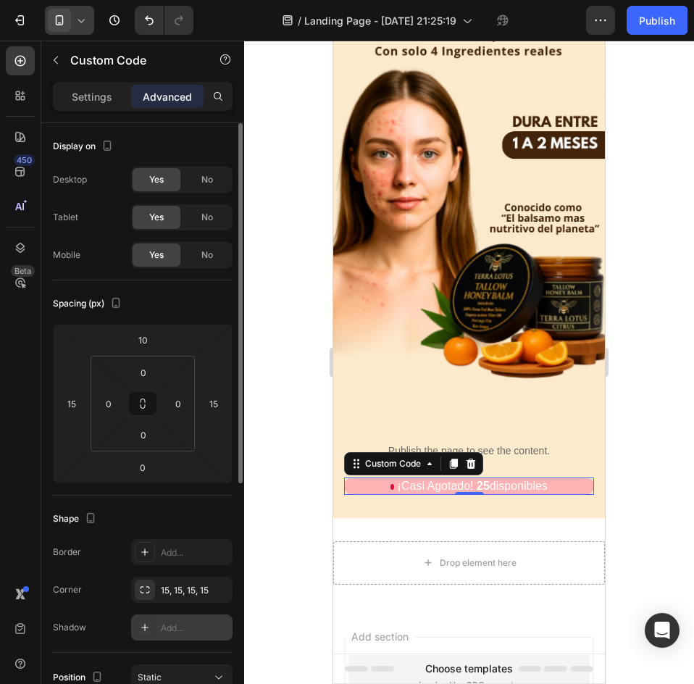
scroll to position [145, 0]
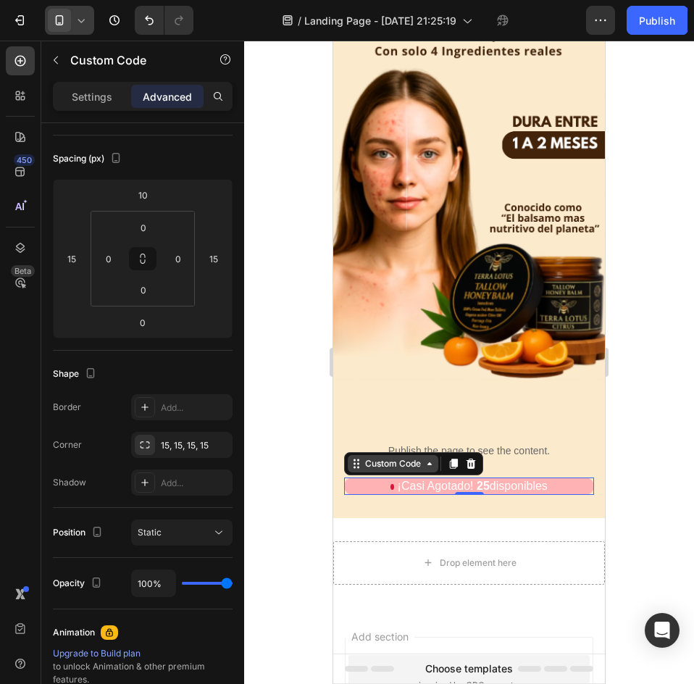
click at [384, 457] on div "Custom Code" at bounding box center [393, 463] width 62 height 13
click at [409, 457] on div "Custom Code" at bounding box center [393, 463] width 62 height 13
click at [399, 457] on div "Custom Code" at bounding box center [393, 463] width 62 height 13
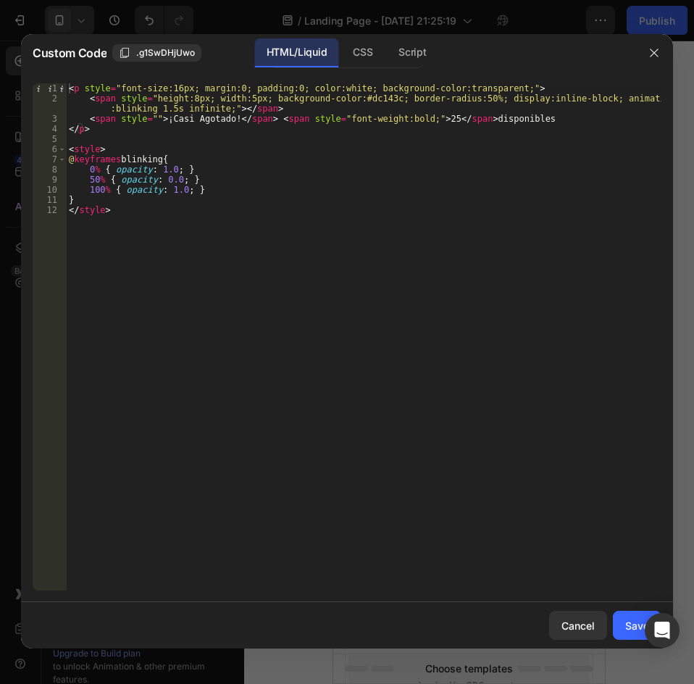
click at [146, 119] on div "< p style = "font-size:16px; margin:0; padding:0; color:white; background-color…" at bounding box center [364, 346] width 596 height 527
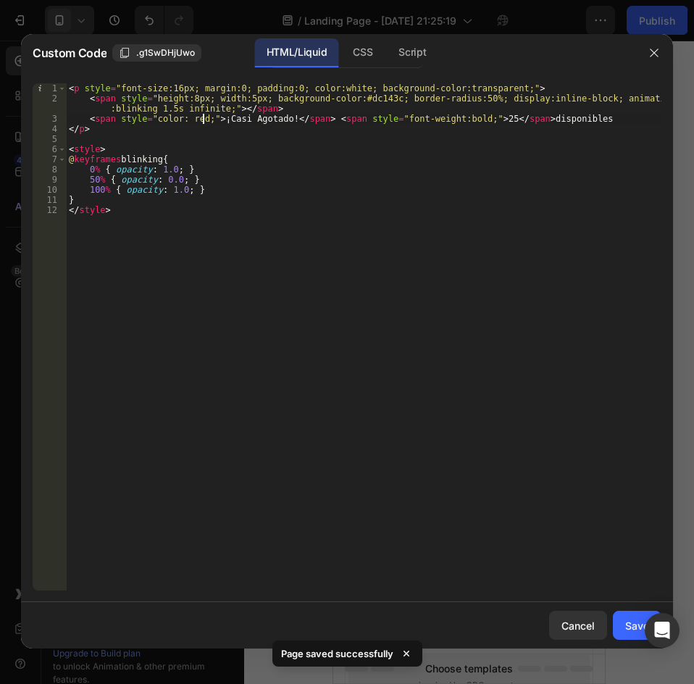
type textarea "<span style="color: red;">¡Casi Agotado!</span> <span style="font-weight:bold;"…"
click at [642, 632] on div "Save" at bounding box center [637, 625] width 24 height 15
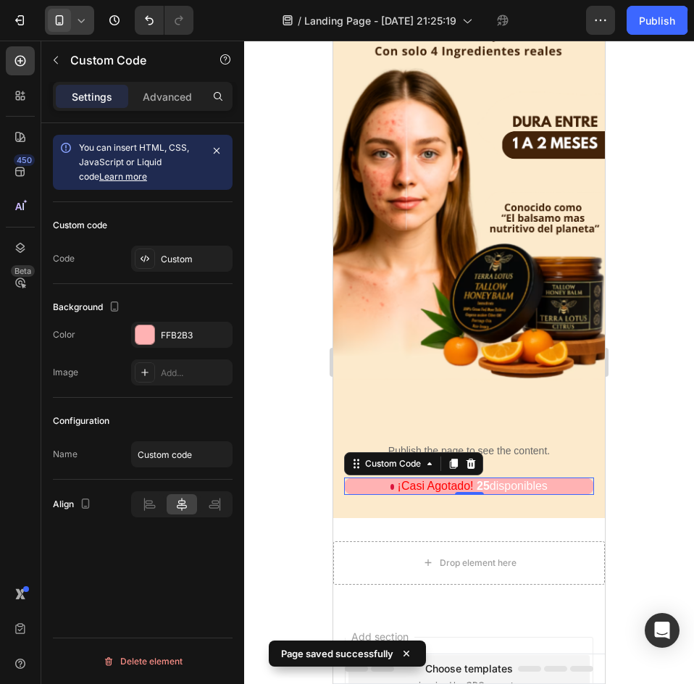
click at [529, 477] on p "¡Casi Agotado! 25 disponibles" at bounding box center [469, 485] width 250 height 17
click at [406, 455] on div "Custom Code" at bounding box center [393, 463] width 91 height 17
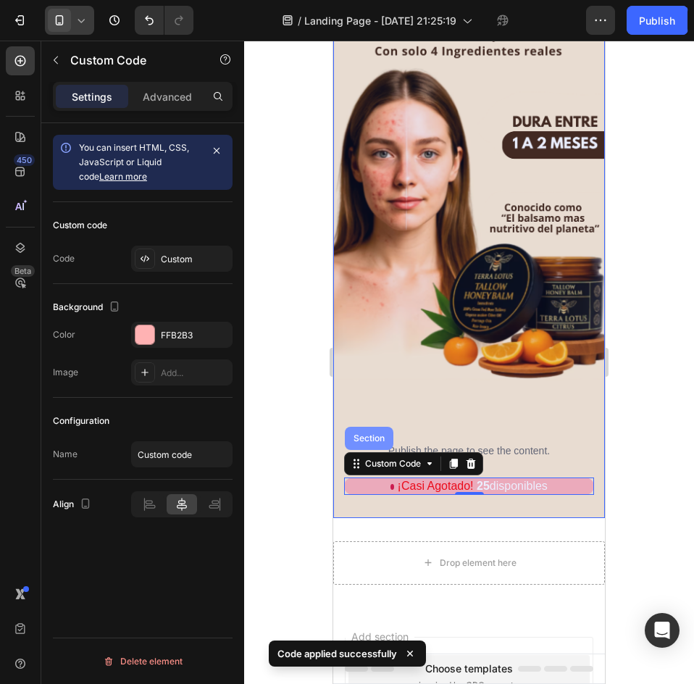
click at [380, 434] on div "Section" at bounding box center [369, 438] width 37 height 9
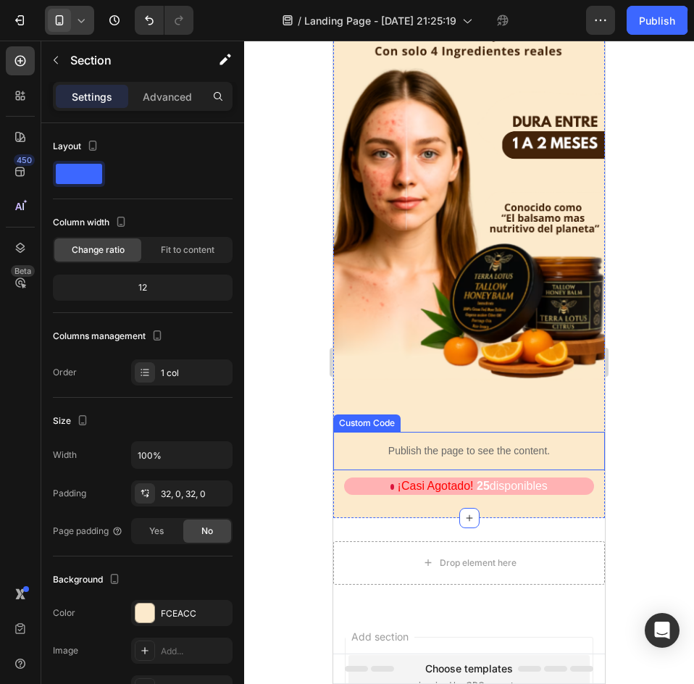
click at [415, 480] on span "¡Casi Agotado!" at bounding box center [436, 486] width 76 height 12
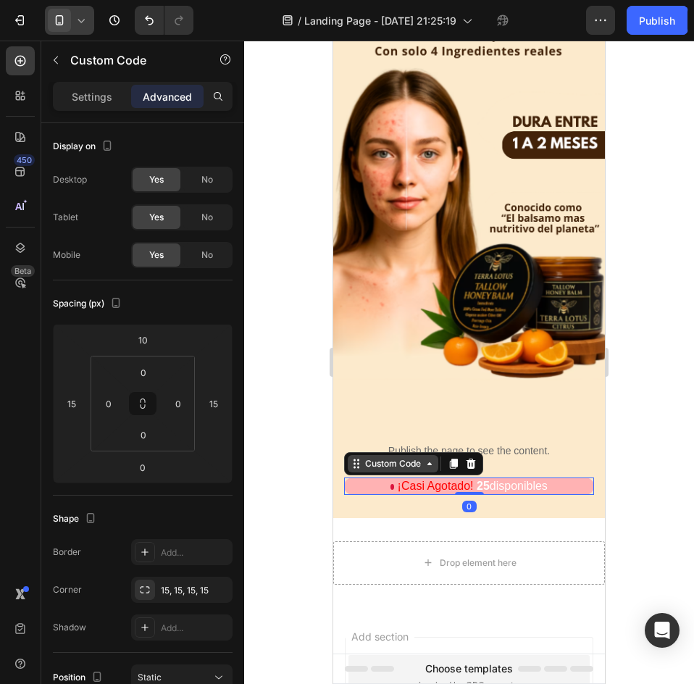
click at [392, 457] on div "Custom Code" at bounding box center [393, 463] width 62 height 13
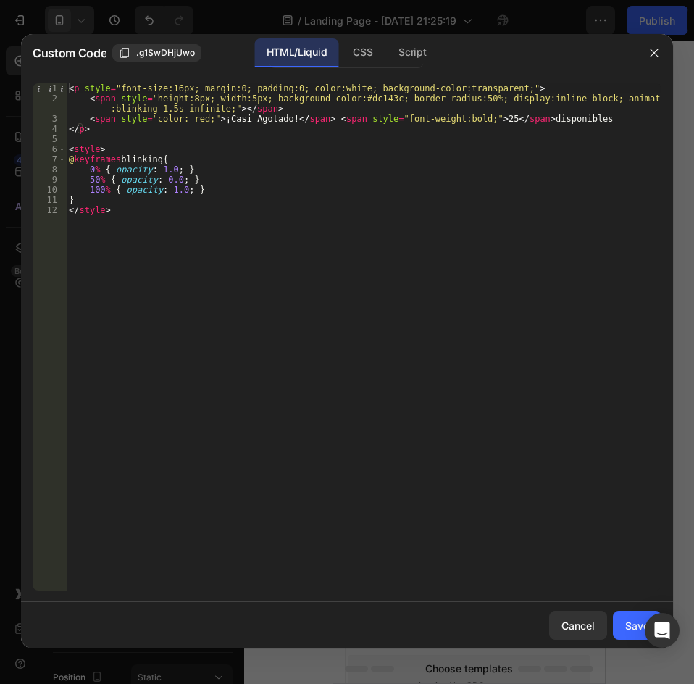
click at [462, 117] on div "< p style = "font-size:16px; margin:0; padding:0; color:white; background-color…" at bounding box center [364, 346] width 596 height 527
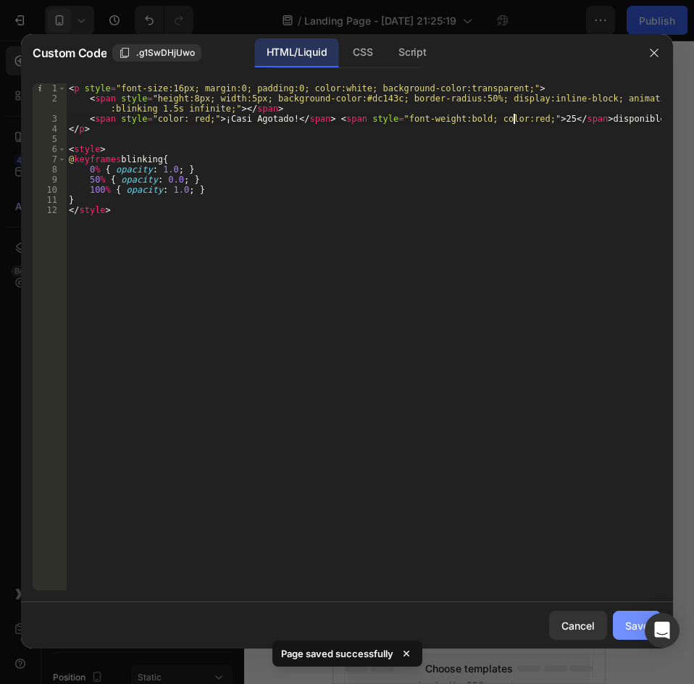
type textarea "<span style="color: red;">¡Casi Agotado!</span> <span style="font-weight:bold; …"
click at [640, 618] on div "Save" at bounding box center [637, 625] width 24 height 15
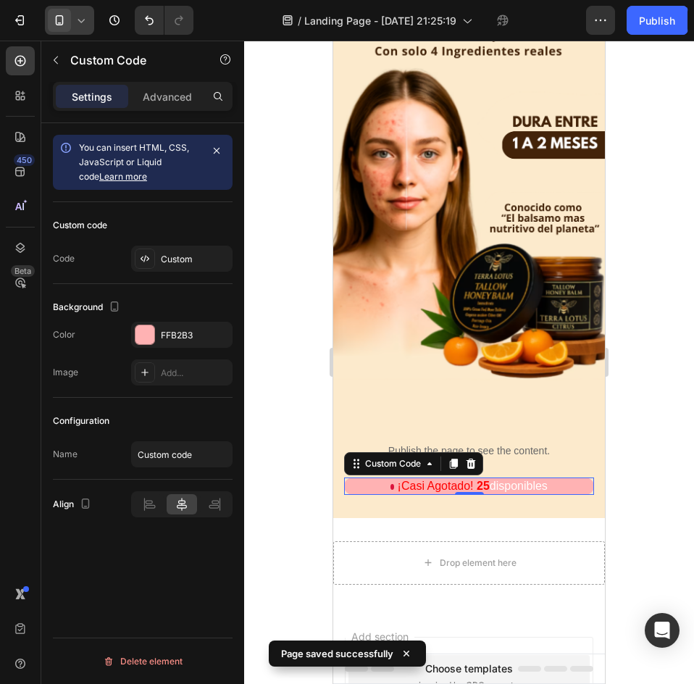
click at [526, 477] on p "¡Casi Agotado! 25 disponibles" at bounding box center [469, 485] width 250 height 17
click at [396, 457] on div "Custom Code" at bounding box center [393, 463] width 62 height 13
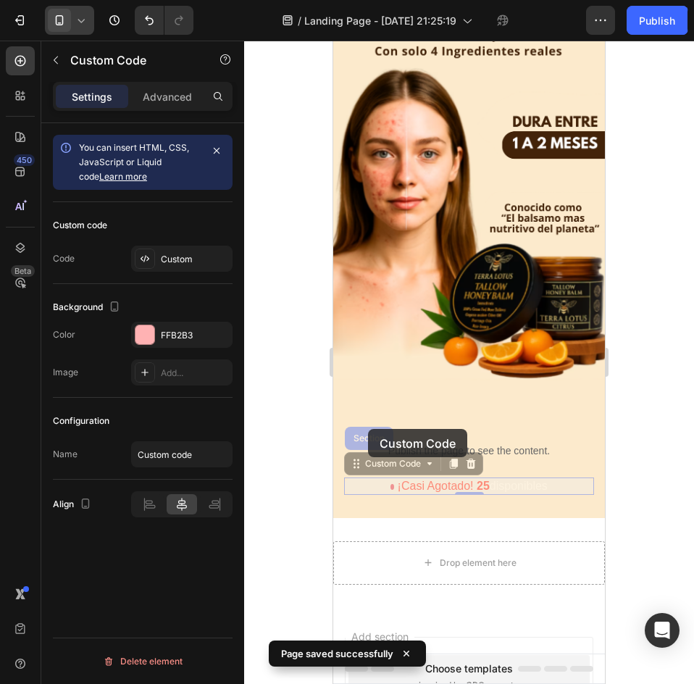
drag, startPoint x: 360, startPoint y: 420, endPoint x: 396, endPoint y: 440, distance: 41.2
click at [396, 440] on div "iPhone 13 Mini ( 375 px) iPhone 13 Mini iPhone 13 Pro iPhone 11 Pro Max iPhone …" at bounding box center [469, 390] width 272 height 989
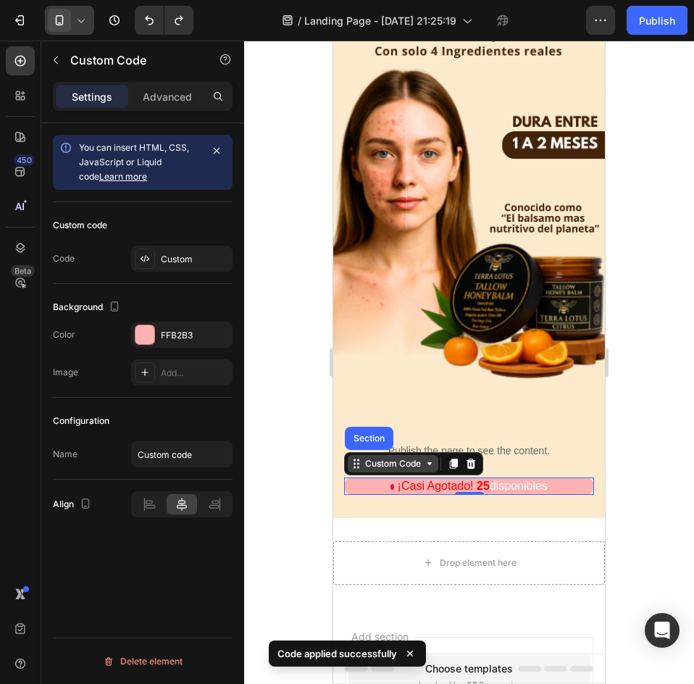
click at [405, 457] on div "Custom Code" at bounding box center [393, 463] width 62 height 13
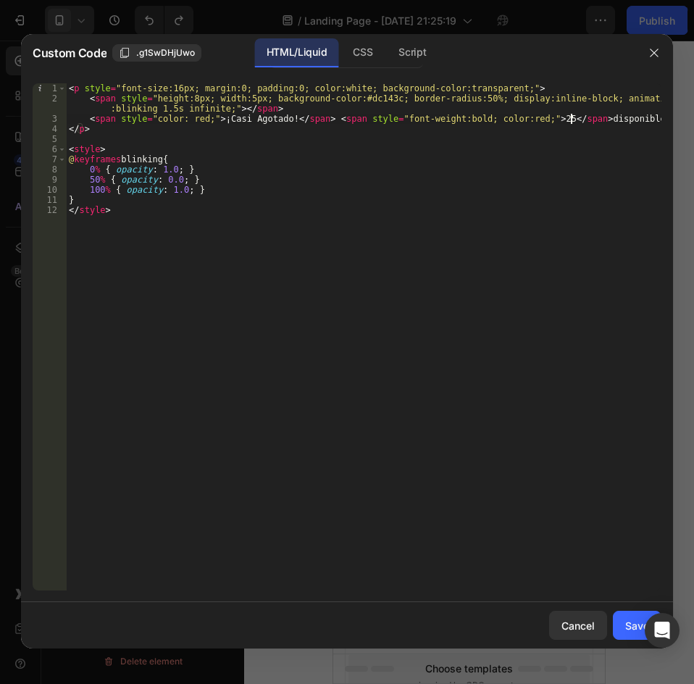
click at [572, 118] on div "< p style = "font-size:16px; margin:0; padding:0; color:white; background-color…" at bounding box center [364, 346] width 596 height 527
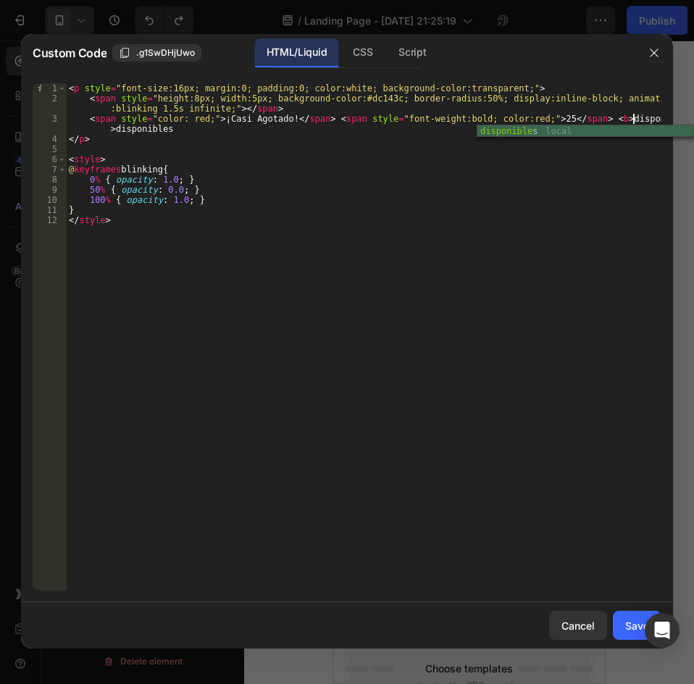
scroll to position [0, 47]
drag, startPoint x: 177, startPoint y: 134, endPoint x: 113, endPoint y: 132, distance: 63.8
click at [113, 132] on div "< p style = "font-size:16px; margin:0; padding:0; color:white; background-color…" at bounding box center [364, 346] width 596 height 527
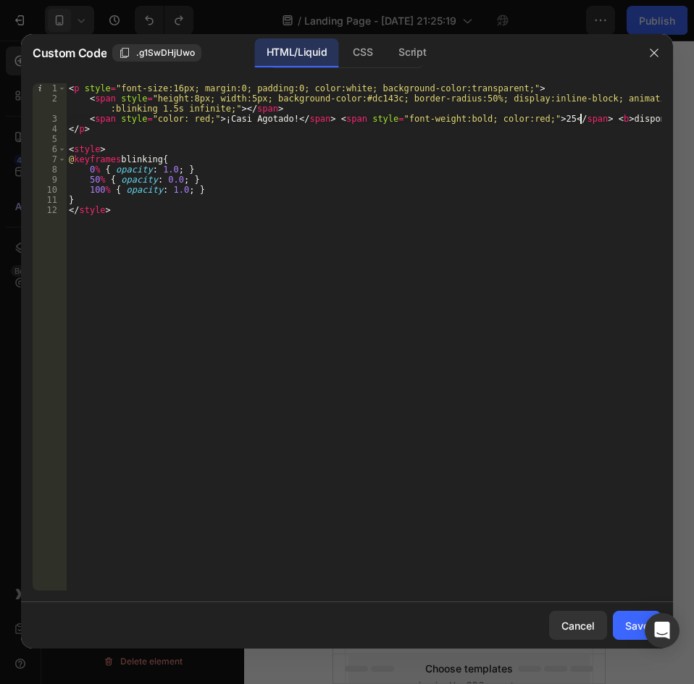
click at [580, 116] on div "< p style = "font-size:16px; margin:0; padding:0; color:white; background-color…" at bounding box center [364, 346] width 596 height 527
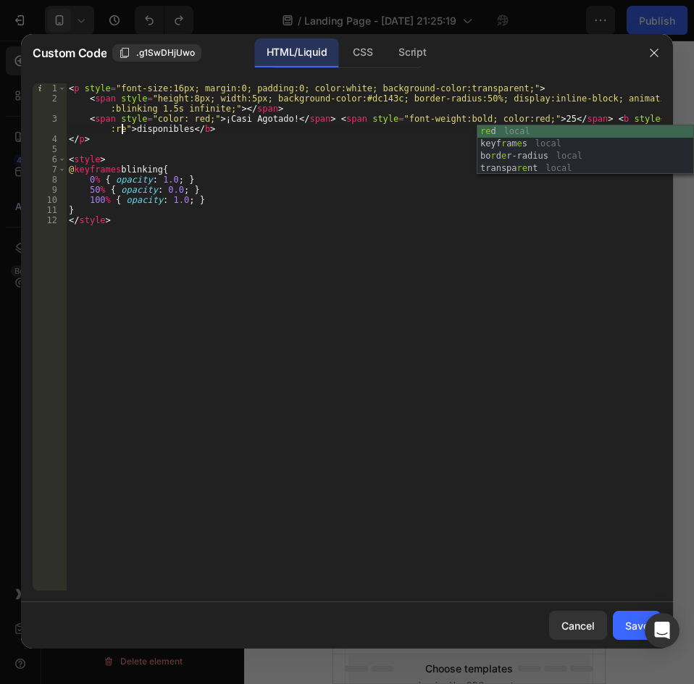
scroll to position [0, 49]
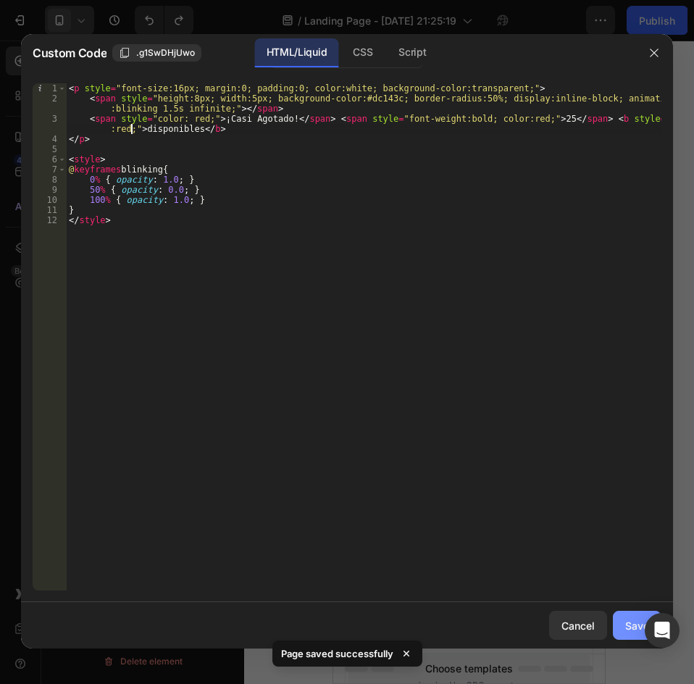
type textarea "<span style="color: red;">¡Casi Agotado!</span> <span style="font-weight:bold; …"
click at [632, 633] on div "Save" at bounding box center [637, 625] width 24 height 15
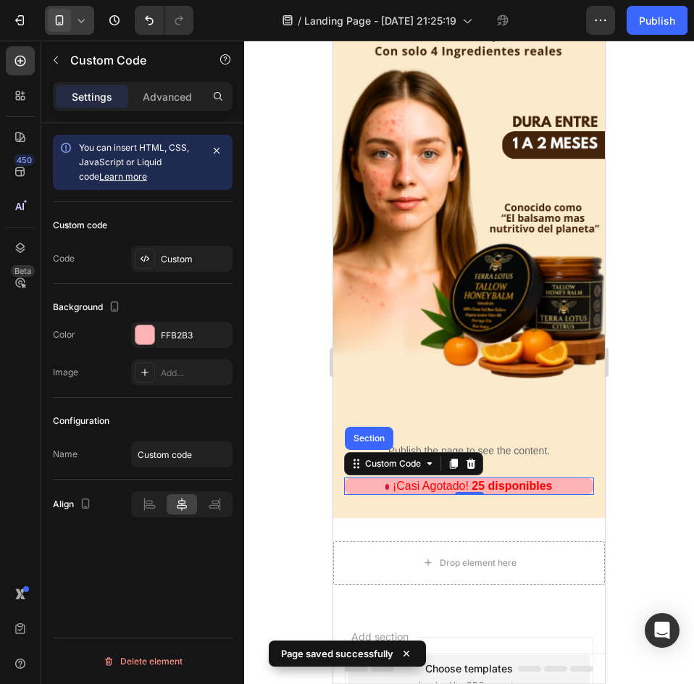
click at [663, 415] on div at bounding box center [469, 362] width 450 height 643
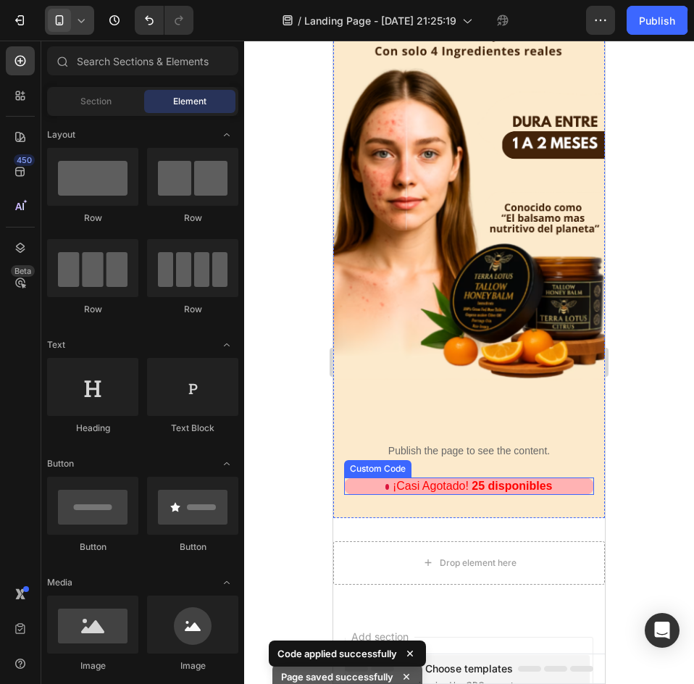
click at [441, 477] on p "¡Casi Agotado! 25 disponibles" at bounding box center [469, 485] width 250 height 17
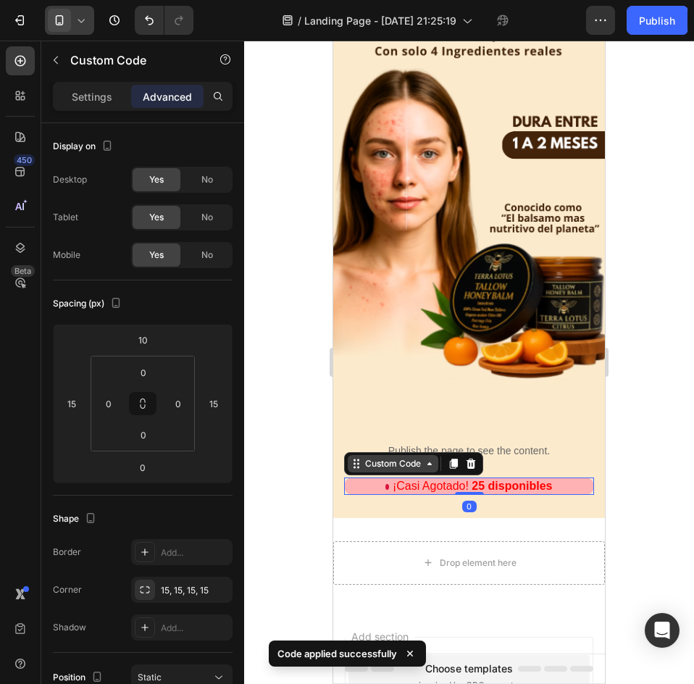
click at [385, 457] on div "Custom Code" at bounding box center [393, 463] width 62 height 13
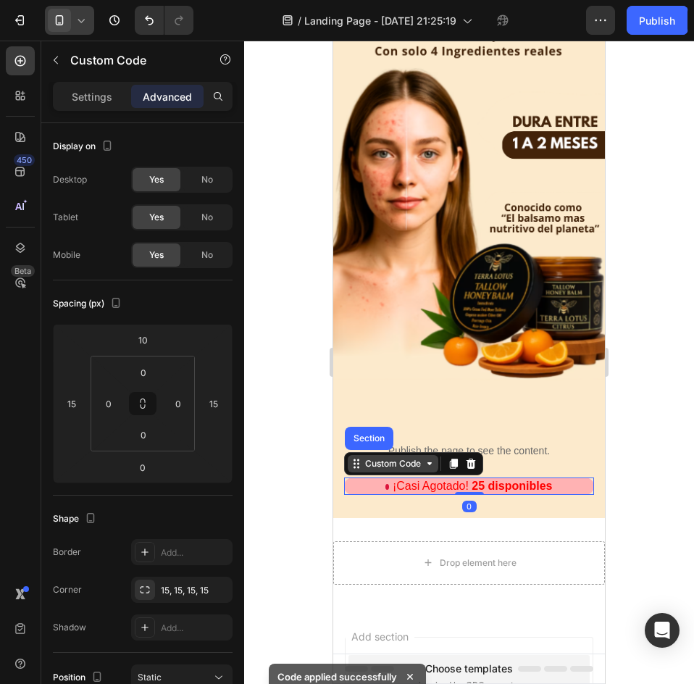
click at [385, 457] on div "Custom Code" at bounding box center [393, 463] width 62 height 13
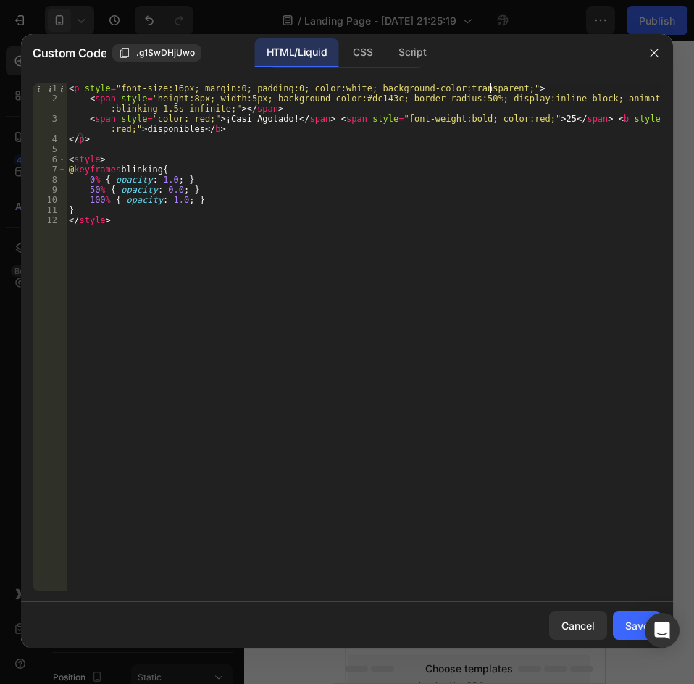
click at [491, 85] on div "< p style = "font-size:16px; margin:0; padding:0; color:white; background-color…" at bounding box center [364, 346] width 596 height 527
type textarea "<p style="font-size:16px; margin:0; padding:0; color:white; background-color:tr…"
drag, startPoint x: 632, startPoint y: 625, endPoint x: 641, endPoint y: 610, distance: 17.9
click at [632, 625] on div "Save" at bounding box center [637, 625] width 24 height 15
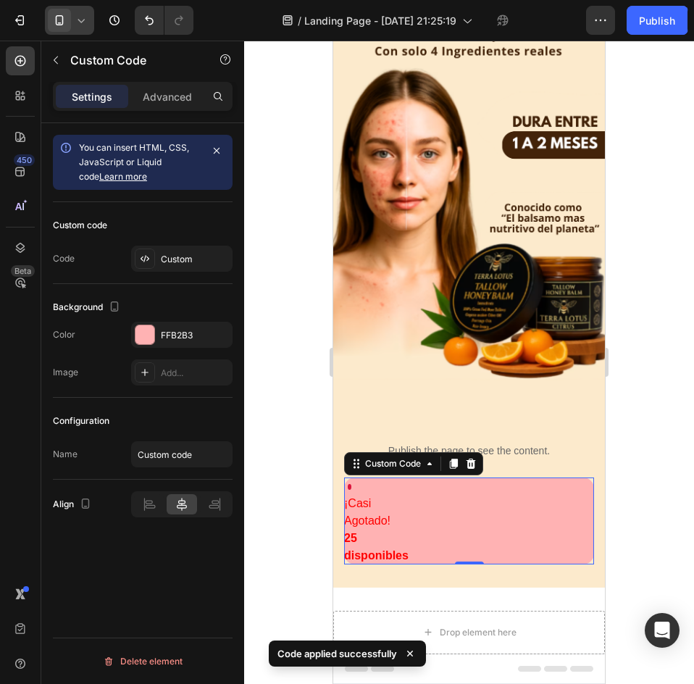
click at [154, 84] on div "Settings Advanced" at bounding box center [143, 96] width 180 height 29
click at [176, 93] on p "Advanced" at bounding box center [167, 96] width 49 height 15
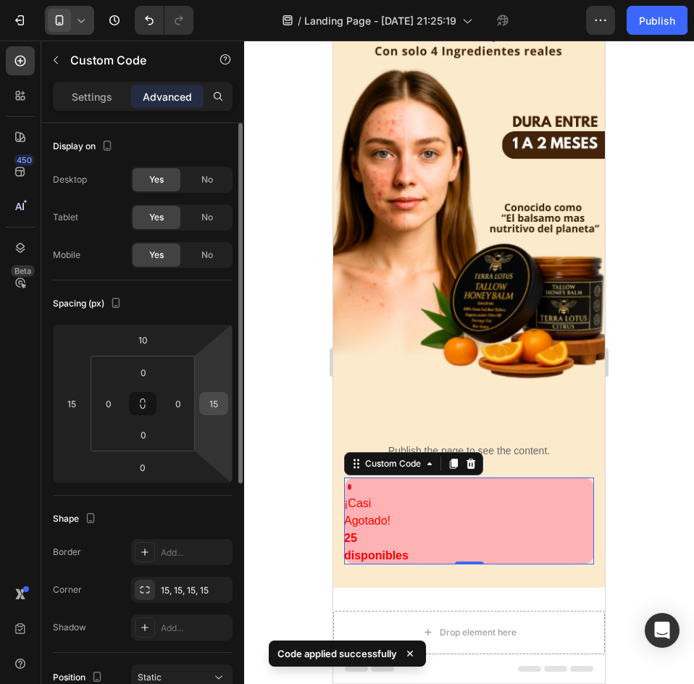
click at [213, 402] on input "15" at bounding box center [214, 404] width 22 height 22
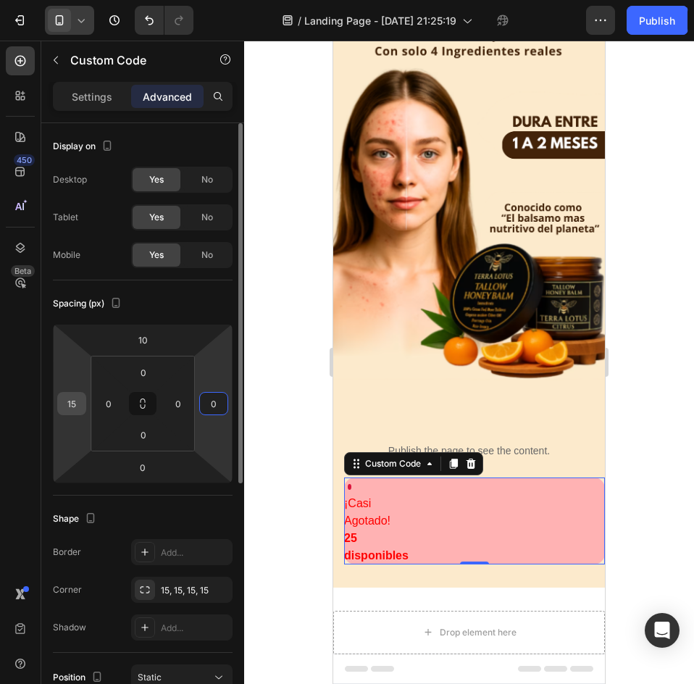
type input "0"
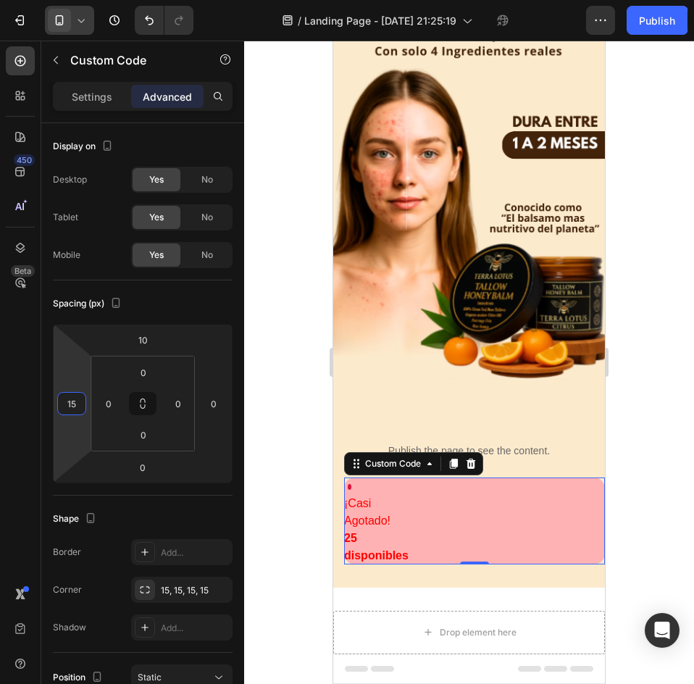
drag, startPoint x: 77, startPoint y: 396, endPoint x: 111, endPoint y: 441, distance: 55.8
click at [80, 401] on input "15" at bounding box center [72, 404] width 22 height 22
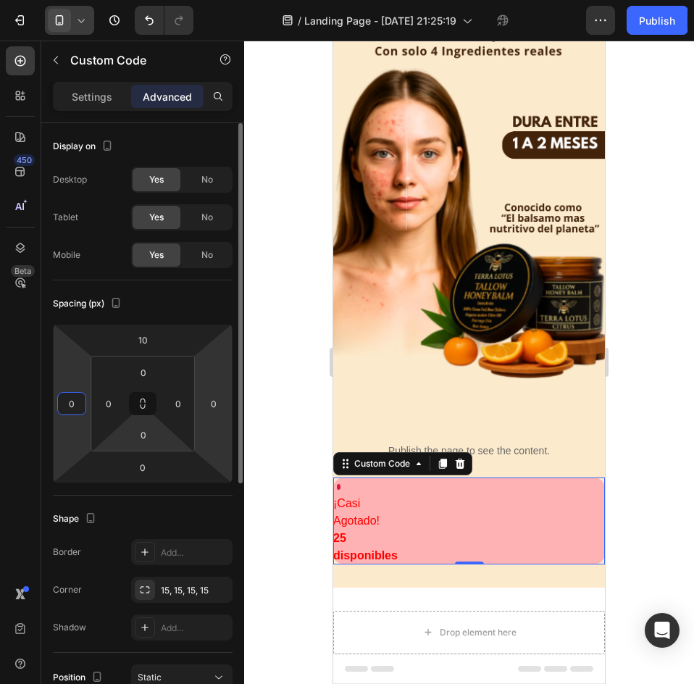
type input "15"
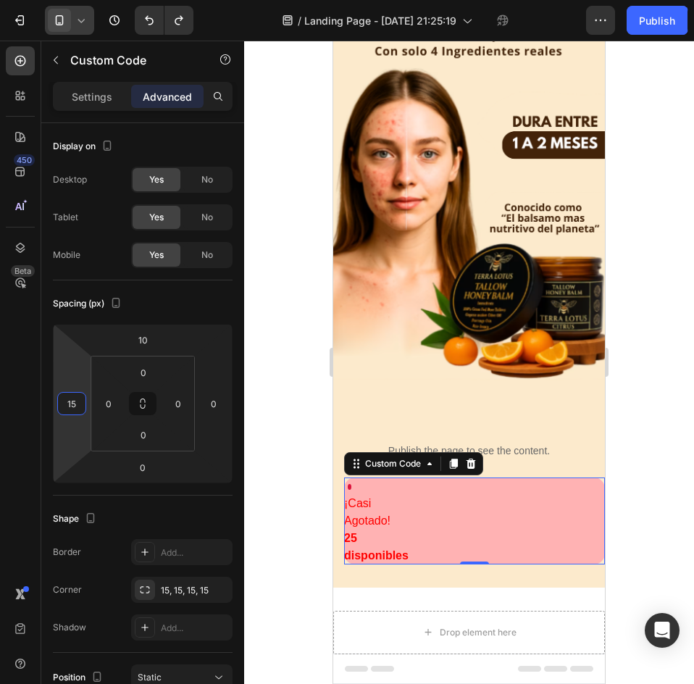
type input "15"
click at [399, 457] on div "Custom Code" at bounding box center [393, 463] width 62 height 13
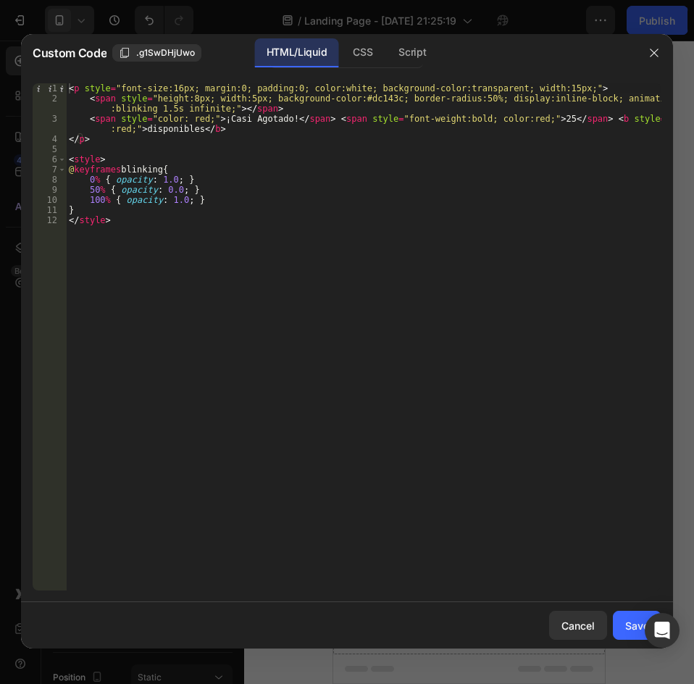
click at [537, 86] on div "< p style = "font-size:16px; margin:0; padding:0; color:white; background-color…" at bounding box center [364, 346] width 596 height 527
type textarea "<p style="font-size:16px; margin:0; padding:0; color:white; background-color:tr…"
click at [629, 618] on div "Save" at bounding box center [637, 625] width 24 height 15
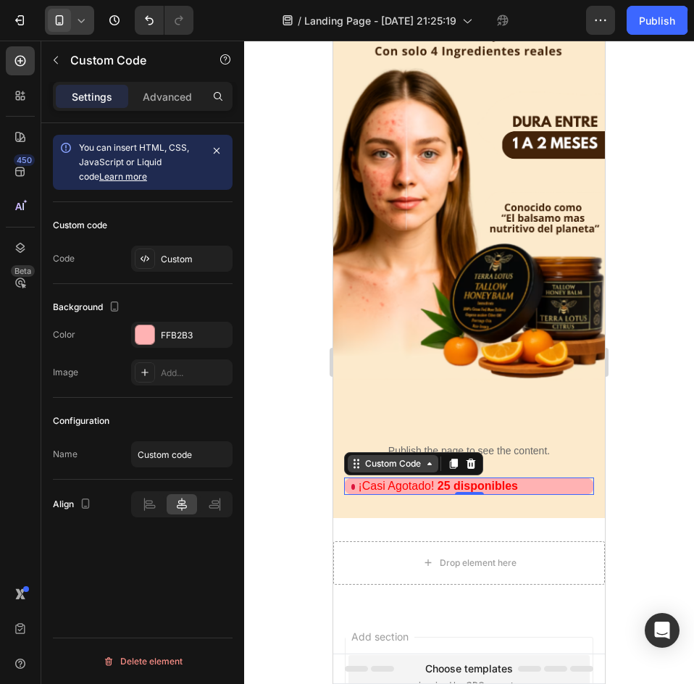
click at [409, 457] on div "Custom Code" at bounding box center [393, 463] width 62 height 13
click at [380, 452] on div "Custom Code Section" at bounding box center [413, 463] width 139 height 23
click at [380, 455] on div "Custom Code" at bounding box center [393, 463] width 91 height 17
click at [412, 457] on div "Custom Code" at bounding box center [393, 463] width 62 height 13
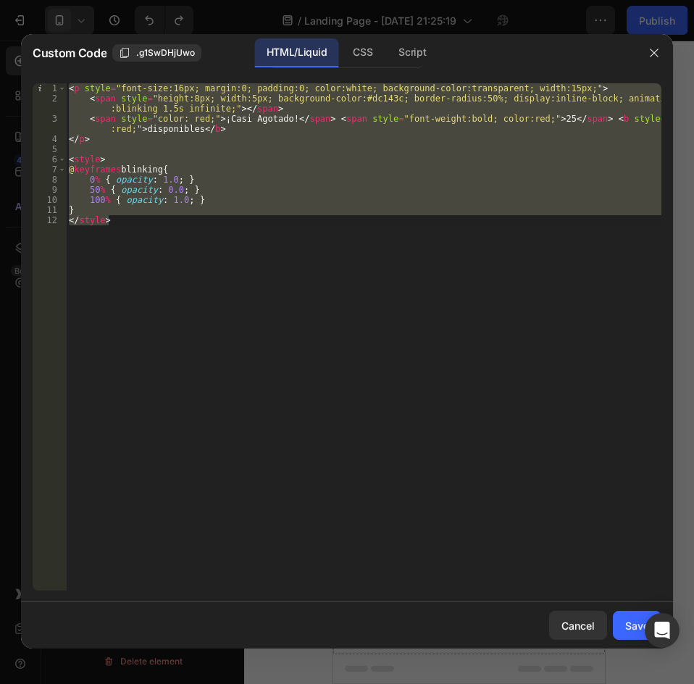
click at [583, 392] on div "< p style = "font-size:16px; margin:0; padding:0; color:white; background-color…" at bounding box center [364, 336] width 596 height 507
click at [541, 356] on div "< p style = "font-size:16px; margin:0; padding:0; color:white; background-color…" at bounding box center [364, 336] width 596 height 507
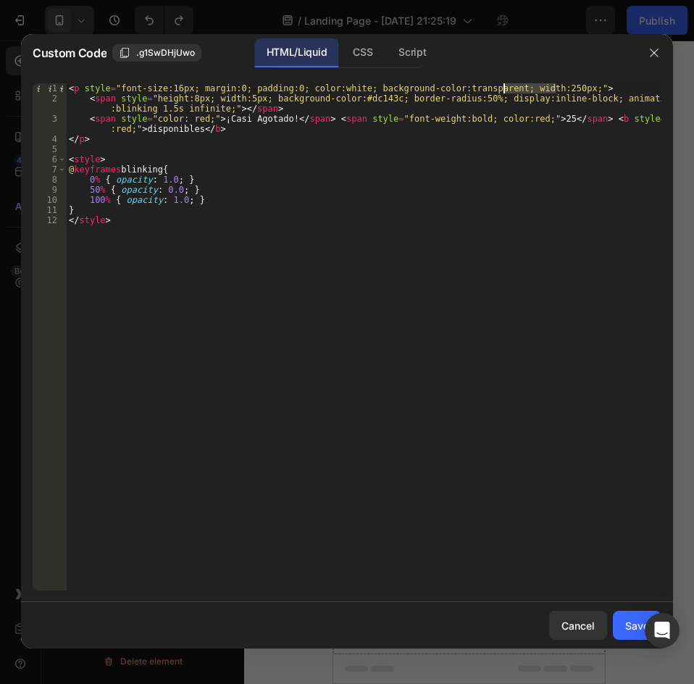
drag, startPoint x: 555, startPoint y: 91, endPoint x: 501, endPoint y: 91, distance: 53.6
click at [501, 91] on div "< p style = "font-size:16px; margin:0; padding:0; color:white; background-color…" at bounding box center [364, 346] width 596 height 527
type textarea "<p style="font-size:16px; margin:0; padding:0; color:white; background-color:tr…"
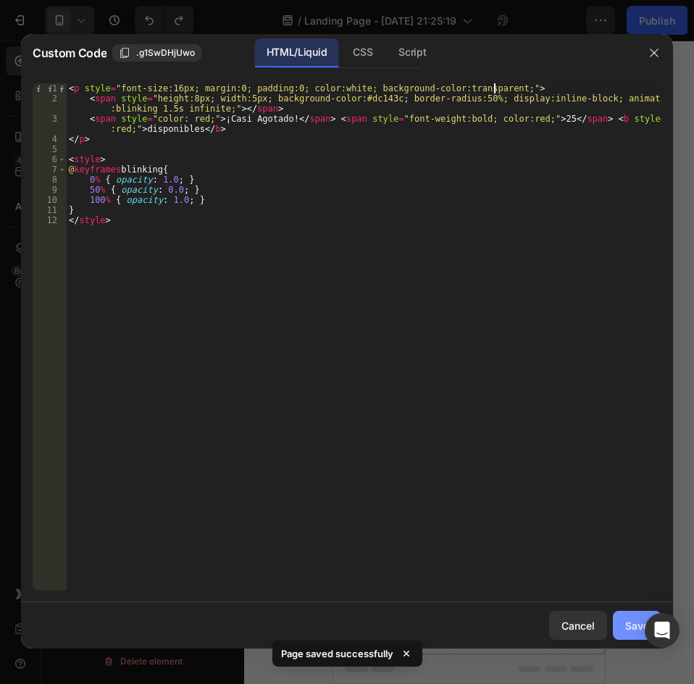
click at [641, 620] on div "Save" at bounding box center [637, 625] width 24 height 15
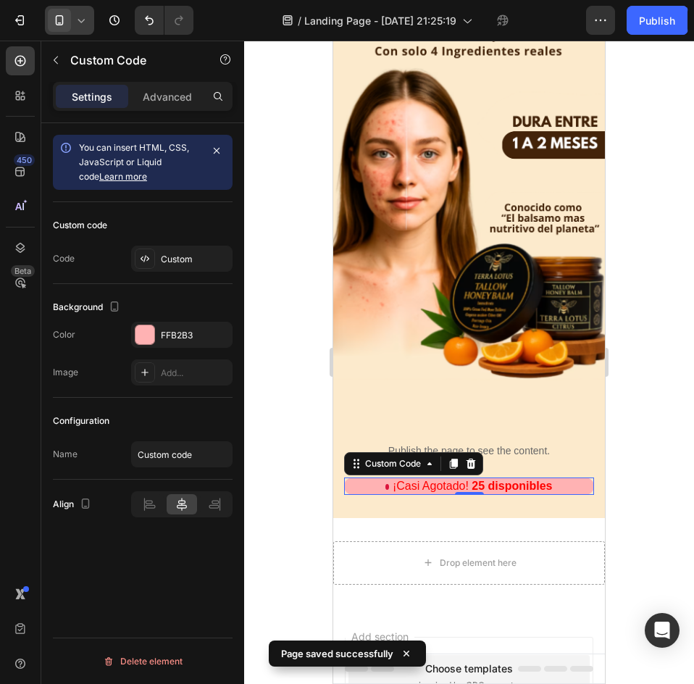
click at [652, 414] on div at bounding box center [469, 362] width 450 height 643
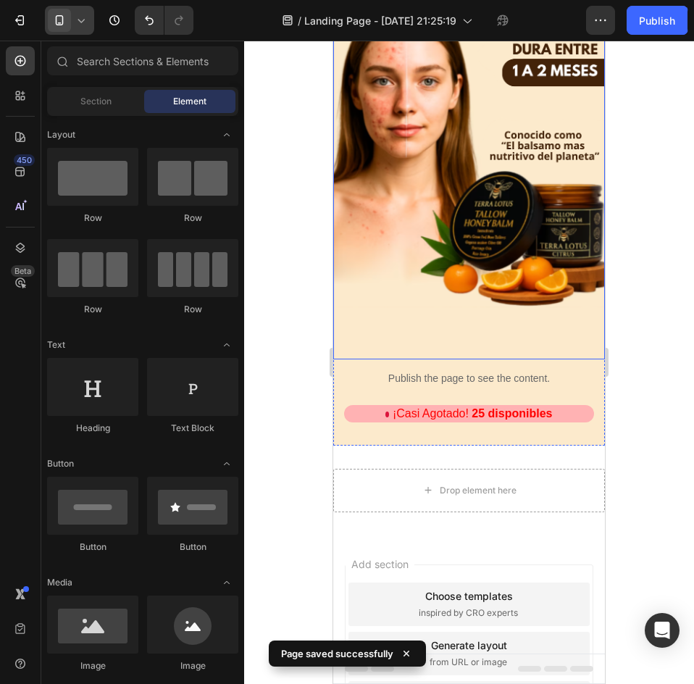
scroll to position [290, 0]
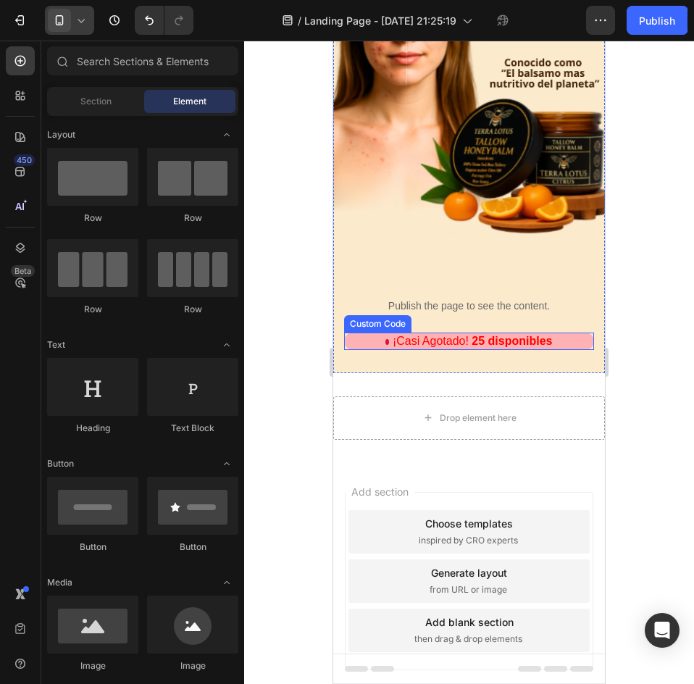
click at [501, 335] on b "disponibles" at bounding box center [520, 341] width 64 height 12
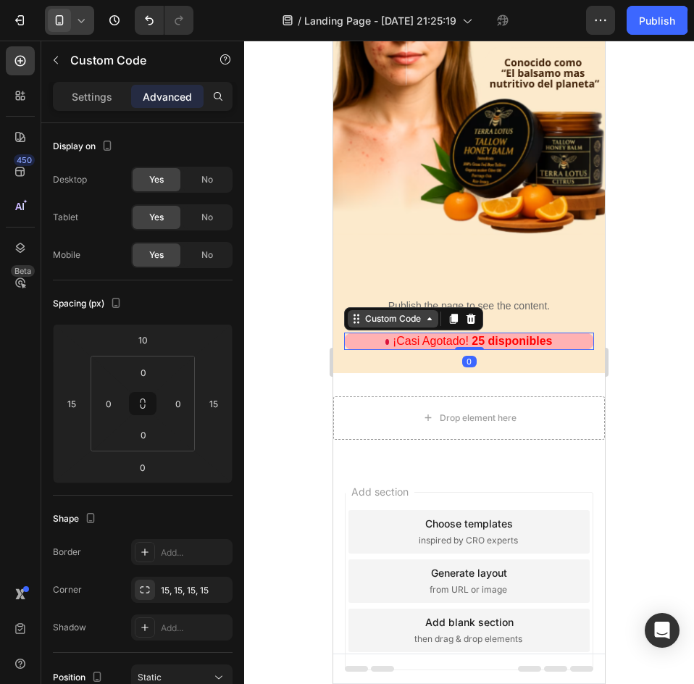
click at [397, 312] on div "Custom Code" at bounding box center [393, 318] width 62 height 13
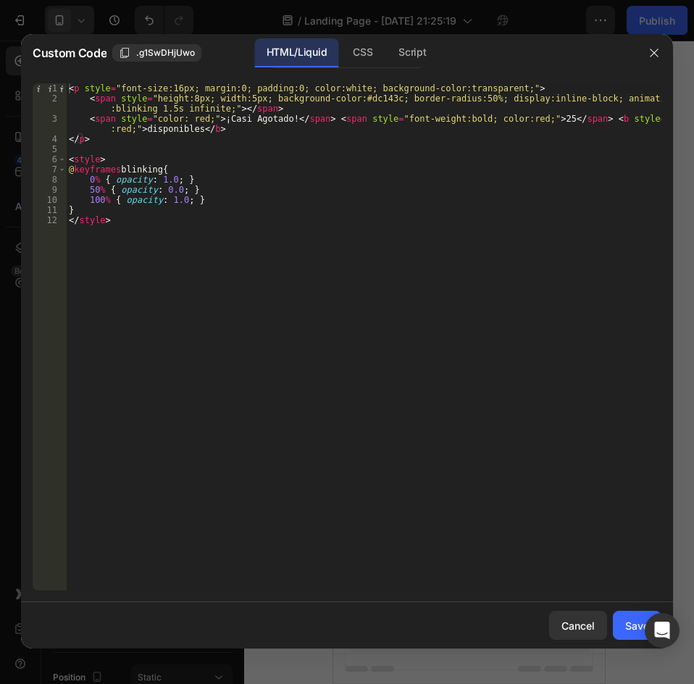
drag, startPoint x: 531, startPoint y: 120, endPoint x: 545, endPoint y: 172, distance: 53.3
click at [531, 120] on div "< p style = "font-size:16px; margin:0; padding:0; color:white; background-color…" at bounding box center [364, 346] width 596 height 527
type textarea "<span style="color: red;">¡Casi Agotado!</span> <span style="font-weight:bold; …"
click at [634, 618] on div "Save" at bounding box center [637, 625] width 24 height 15
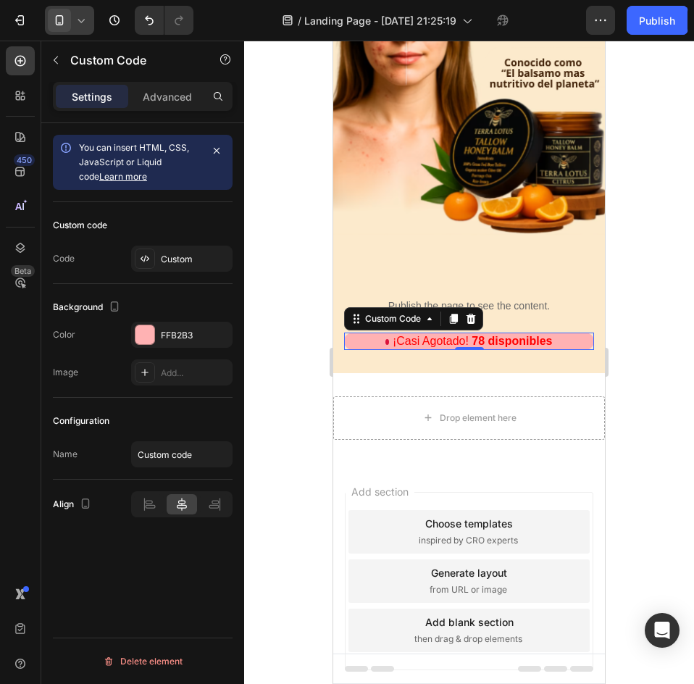
drag, startPoint x: 634, startPoint y: 618, endPoint x: 659, endPoint y: 207, distance: 412.3
click at [659, 207] on div at bounding box center [469, 362] width 450 height 643
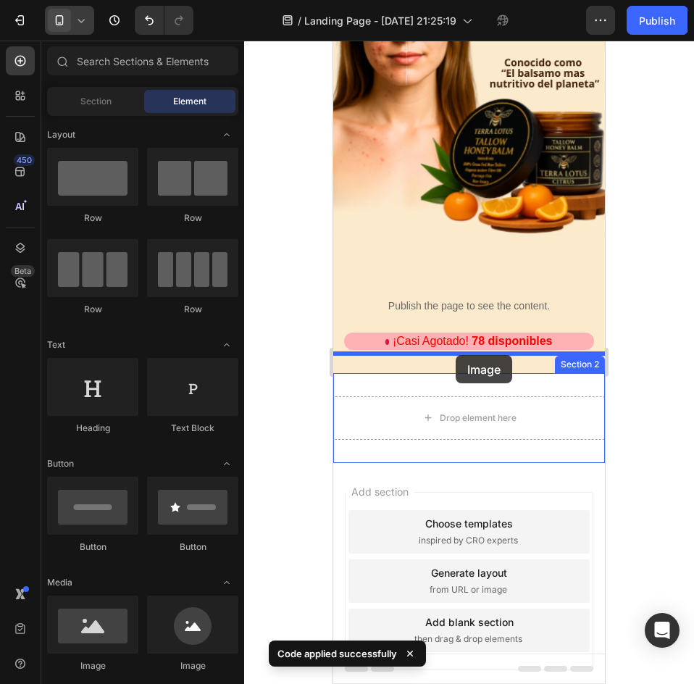
drag, startPoint x: 620, startPoint y: 562, endPoint x: 1012, endPoint y: 478, distance: 400.0
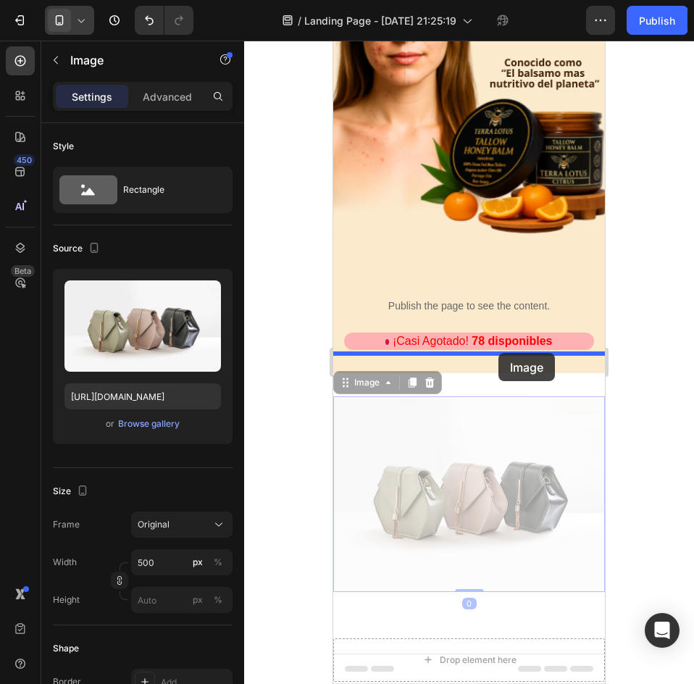
drag, startPoint x: 493, startPoint y: 420, endPoint x: 943, endPoint y: 422, distance: 450.7
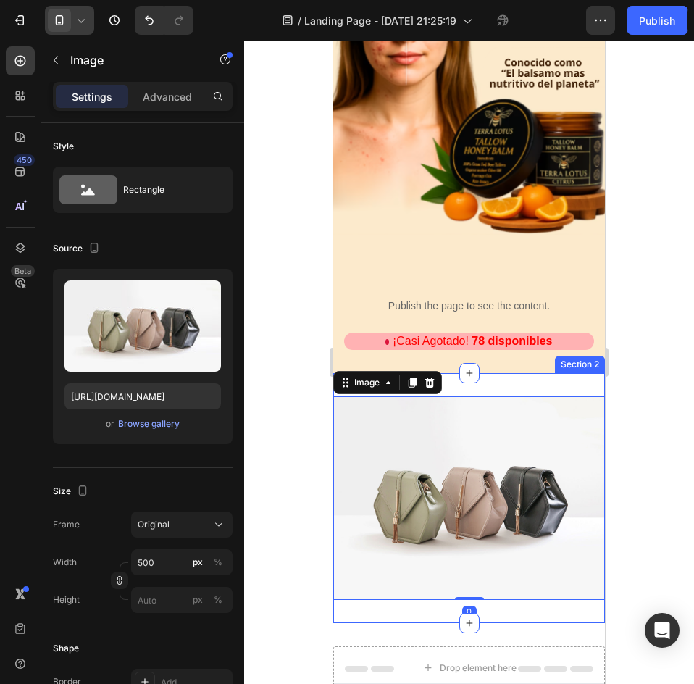
click at [477, 373] on div "Image 0 Section 2" at bounding box center [469, 498] width 272 height 250
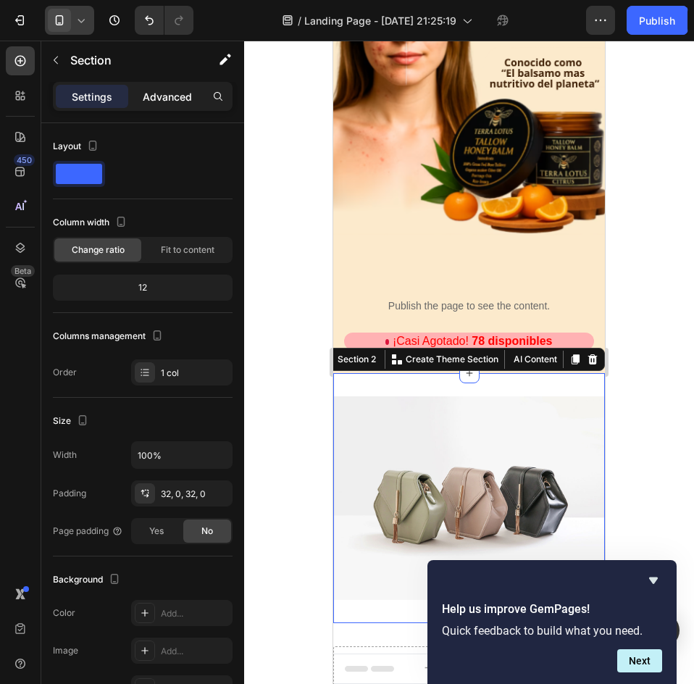
click at [167, 96] on p "Advanced" at bounding box center [167, 96] width 49 height 15
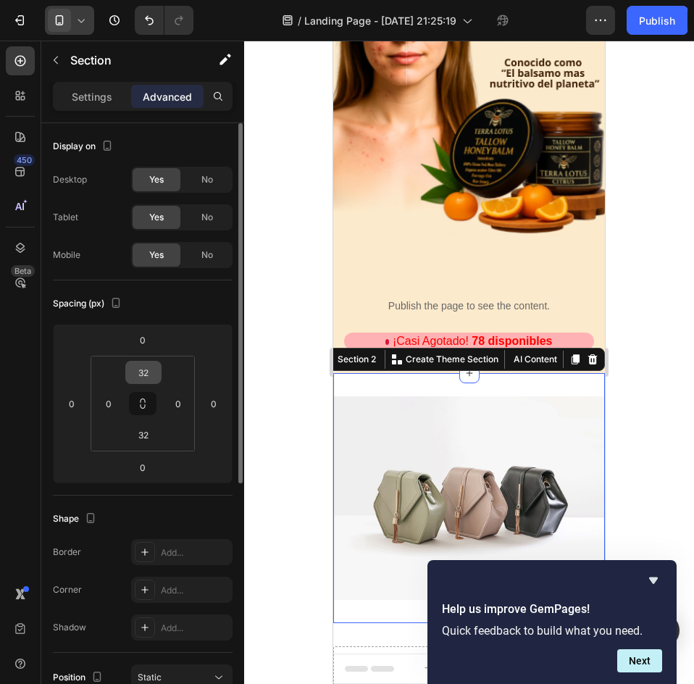
drag, startPoint x: 152, startPoint y: 356, endPoint x: 157, endPoint y: 375, distance: 20.2
click at [154, 362] on div "32 0 32 0" at bounding box center [143, 404] width 104 height 96
click at [157, 375] on input "32" at bounding box center [143, 373] width 29 height 22
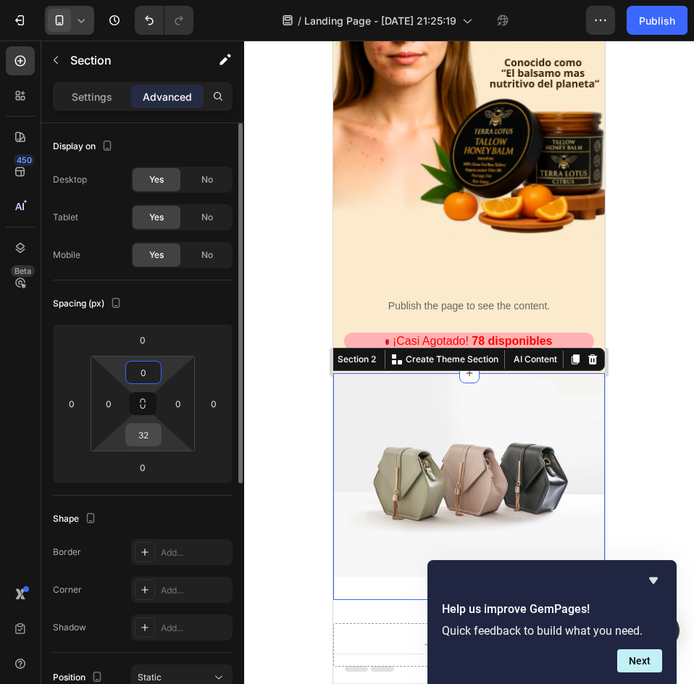
type input "0"
click at [160, 432] on div "32" at bounding box center [143, 434] width 36 height 23
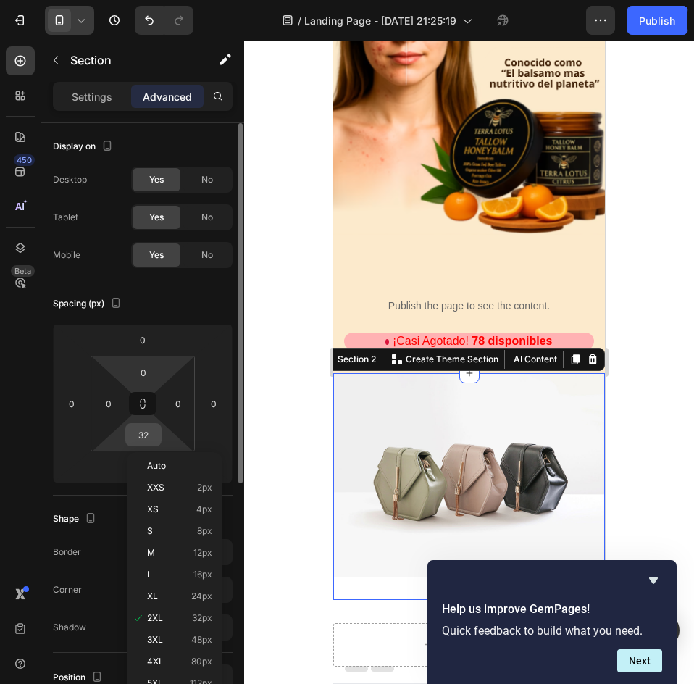
click at [153, 435] on input "32" at bounding box center [143, 435] width 29 height 22
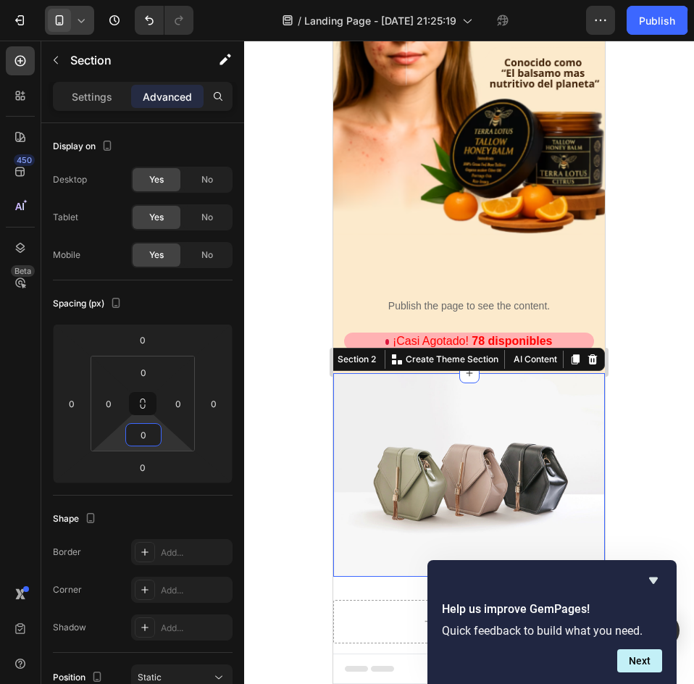
type input "0"
click at [651, 385] on div at bounding box center [469, 362] width 450 height 643
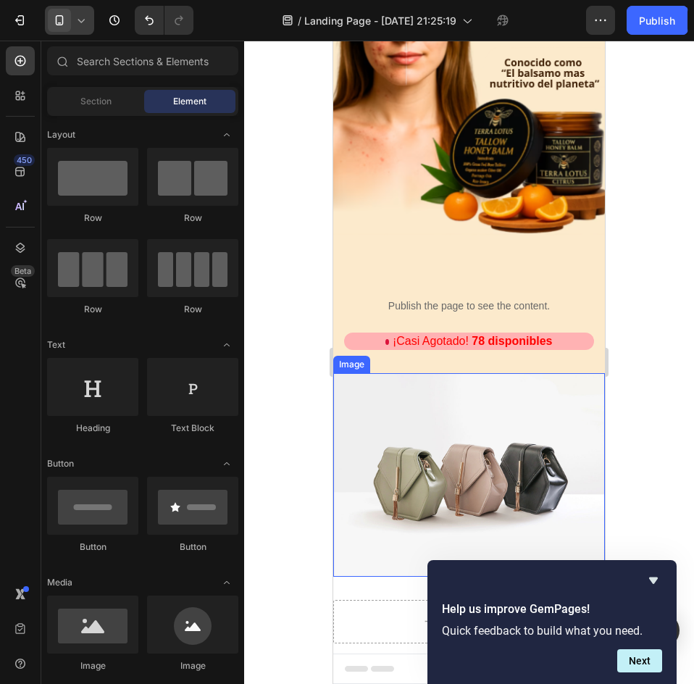
click at [510, 462] on img at bounding box center [469, 475] width 272 height 204
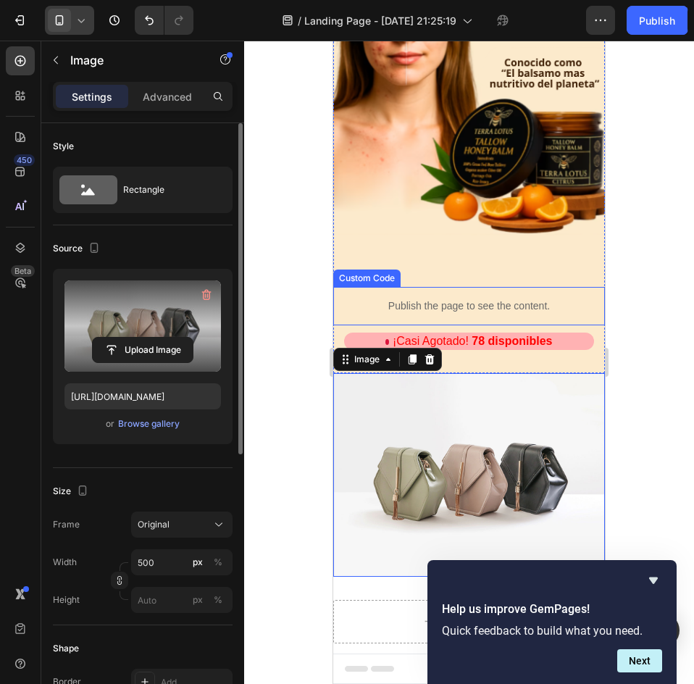
click at [114, 291] on label at bounding box center [142, 325] width 157 height 91
click at [114, 338] on input "file" at bounding box center [143, 350] width 100 height 25
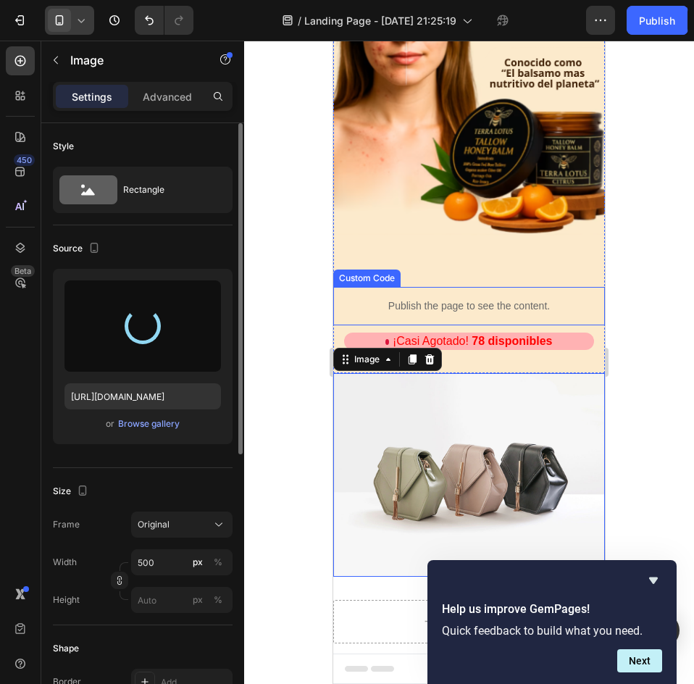
type input "[URL][DOMAIN_NAME]"
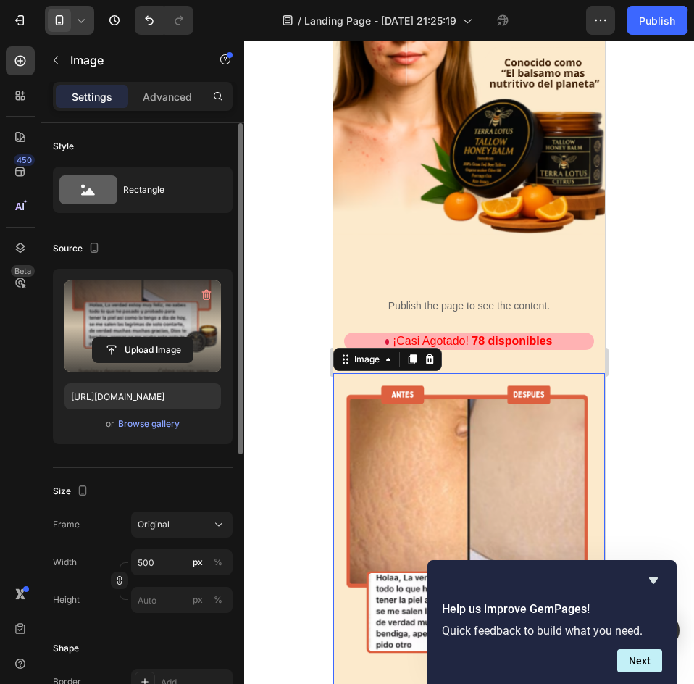
click at [662, 283] on div at bounding box center [469, 362] width 450 height 643
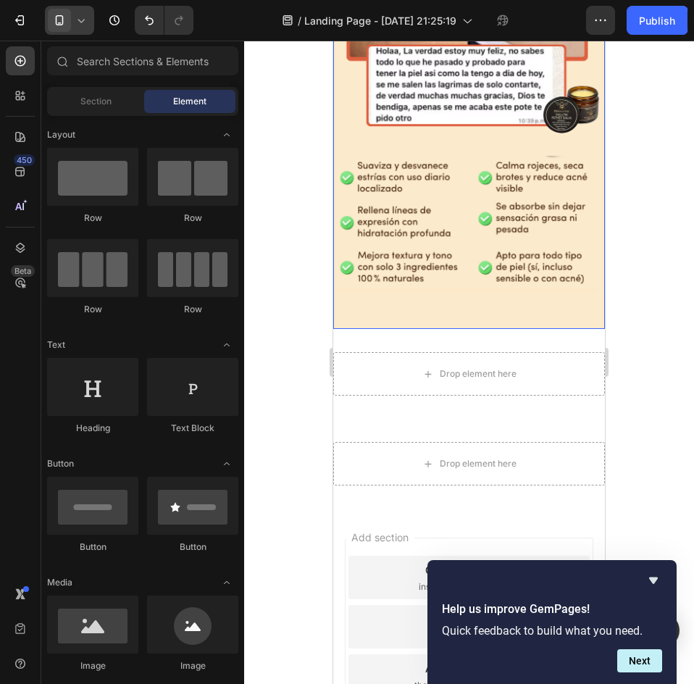
scroll to position [869, 0]
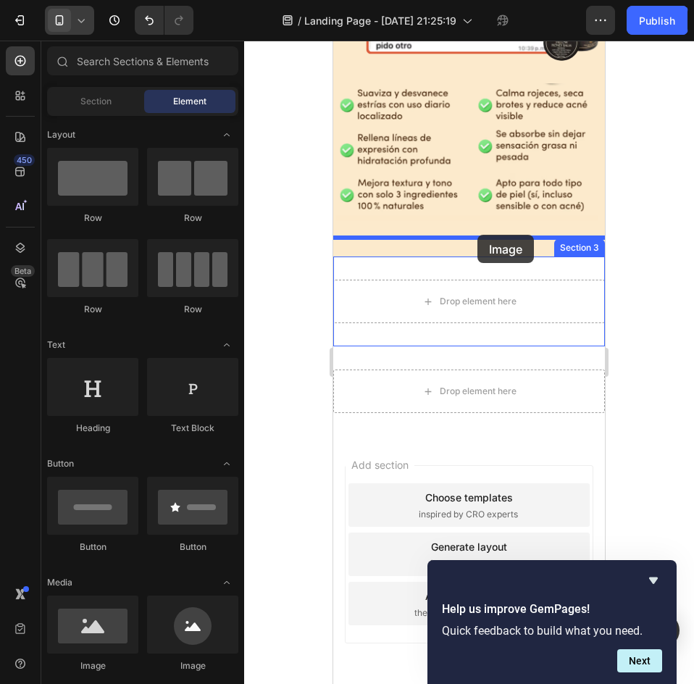
drag, startPoint x: 430, startPoint y: 659, endPoint x: 477, endPoint y: 235, distance: 427.2
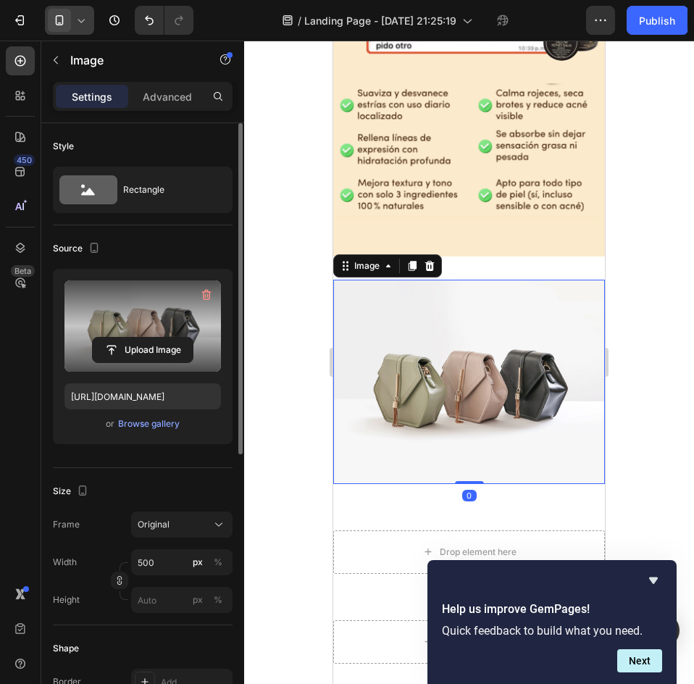
click at [181, 302] on label at bounding box center [142, 325] width 157 height 91
click at [181, 338] on input "file" at bounding box center [143, 350] width 100 height 25
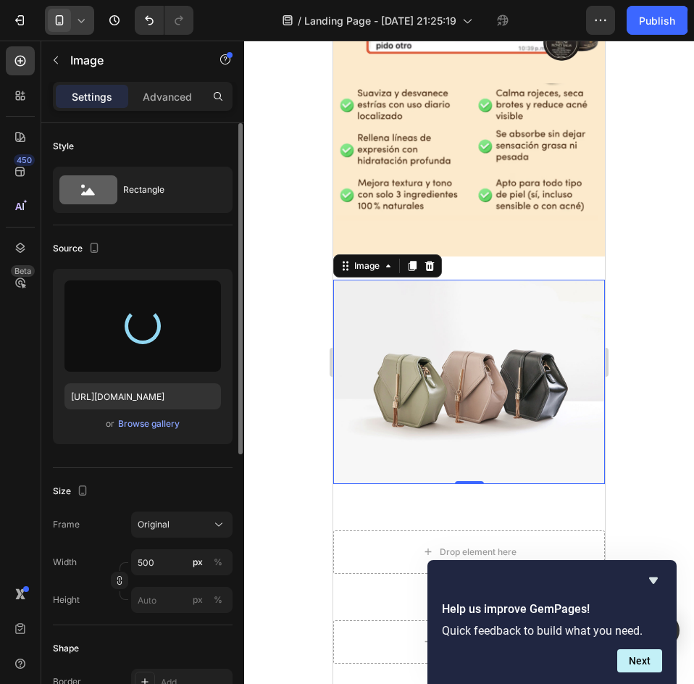
type input "[URL][DOMAIN_NAME]"
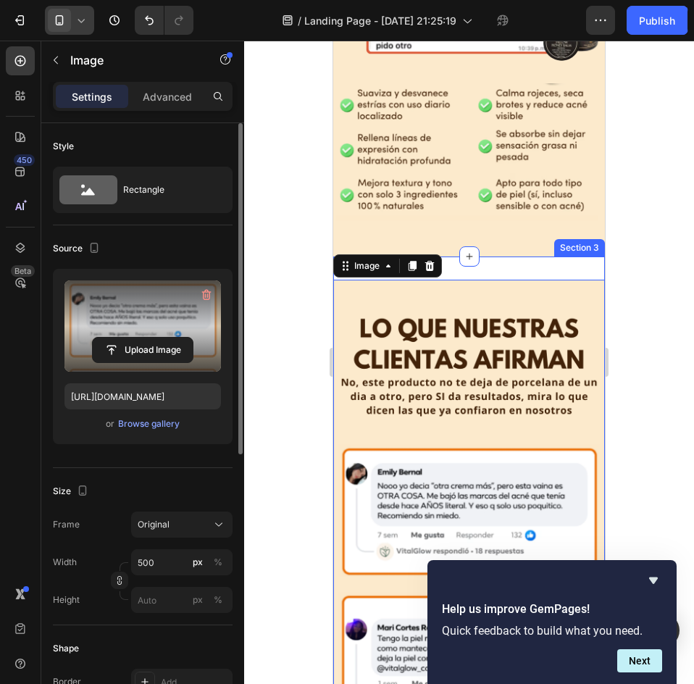
click at [533, 257] on div "Image 0 Section 3" at bounding box center [469, 522] width 272 height 530
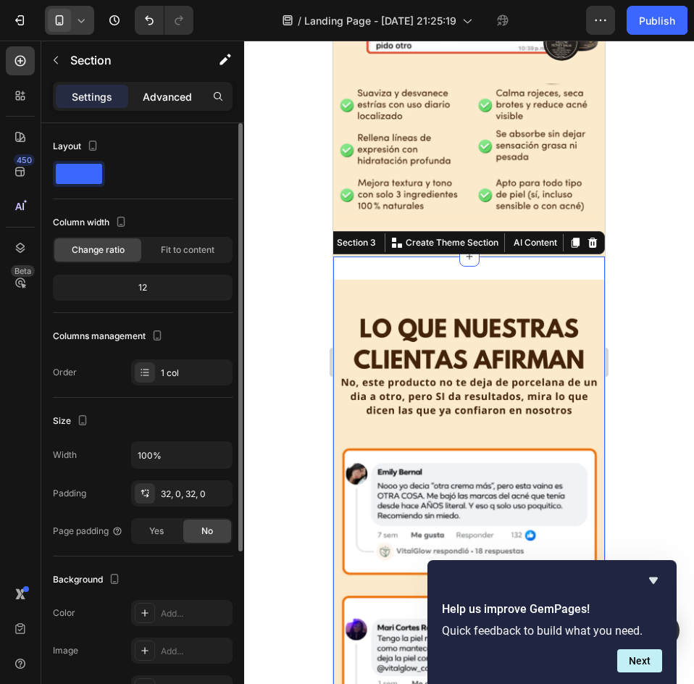
click at [164, 96] on p "Advanced" at bounding box center [167, 96] width 49 height 15
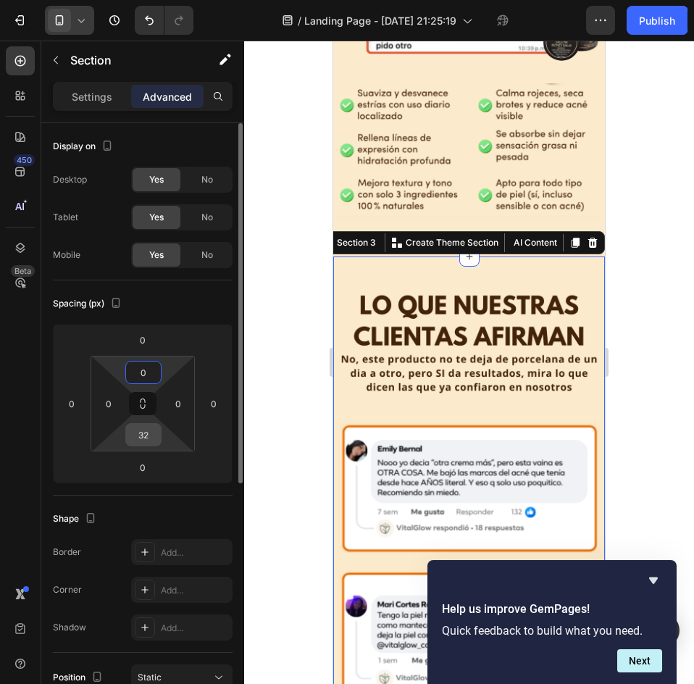
type input "0"
drag, startPoint x: 151, startPoint y: 445, endPoint x: 149, endPoint y: 473, distance: 28.3
click at [151, 445] on input "32" at bounding box center [143, 435] width 29 height 22
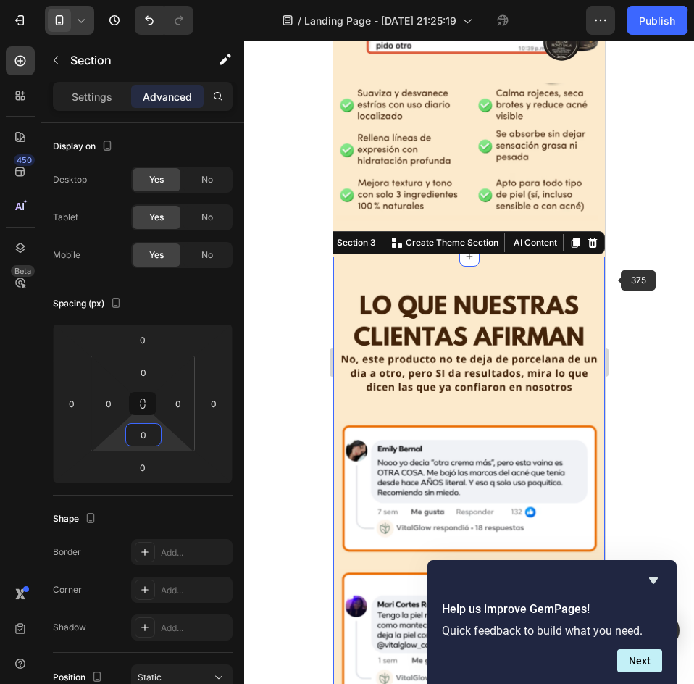
type input "0"
click at [646, 286] on div at bounding box center [469, 362] width 450 height 643
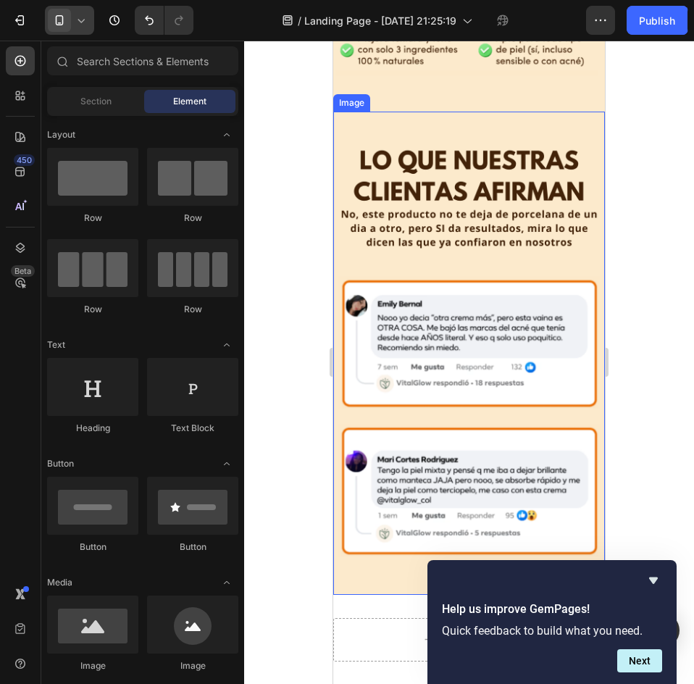
scroll to position [1087, 0]
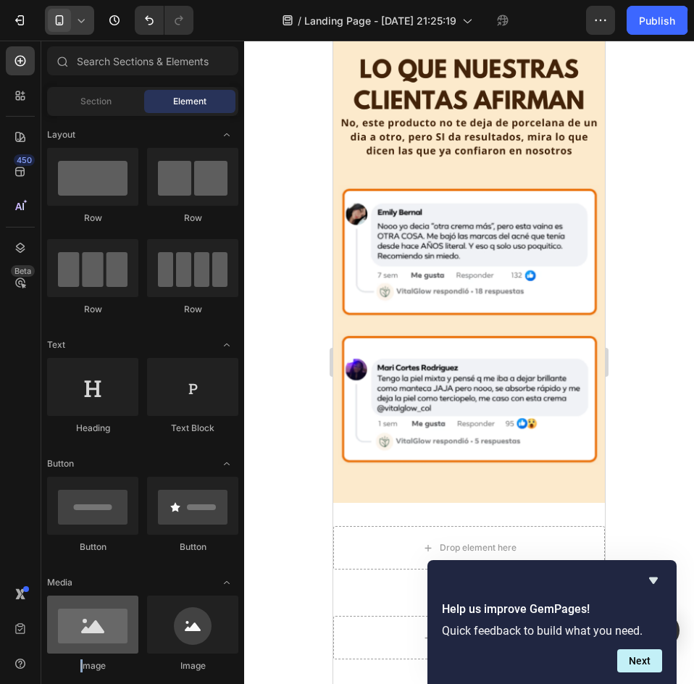
drag, startPoint x: 84, startPoint y: 675, endPoint x: 87, endPoint y: 646, distance: 29.1
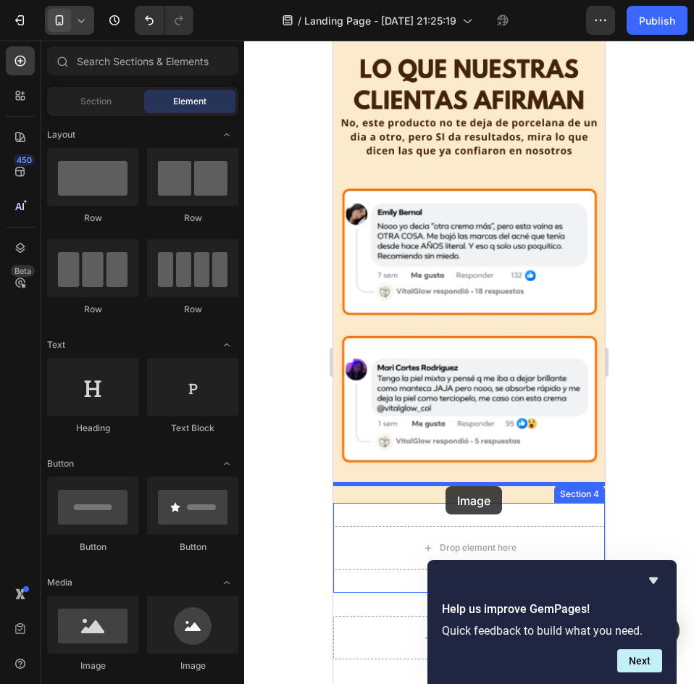
drag, startPoint x: 459, startPoint y: 659, endPoint x: 446, endPoint y: 486, distance: 173.0
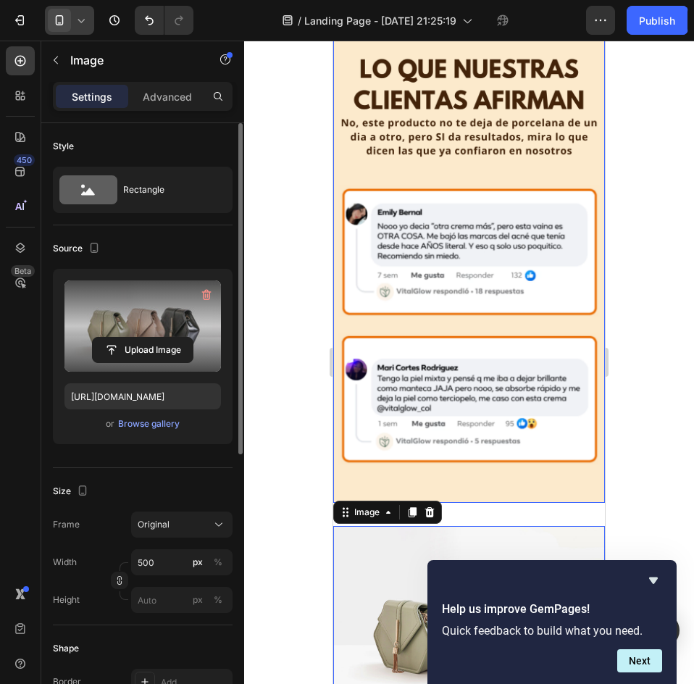
click at [150, 310] on label at bounding box center [142, 325] width 157 height 91
click at [150, 338] on input "file" at bounding box center [143, 350] width 100 height 25
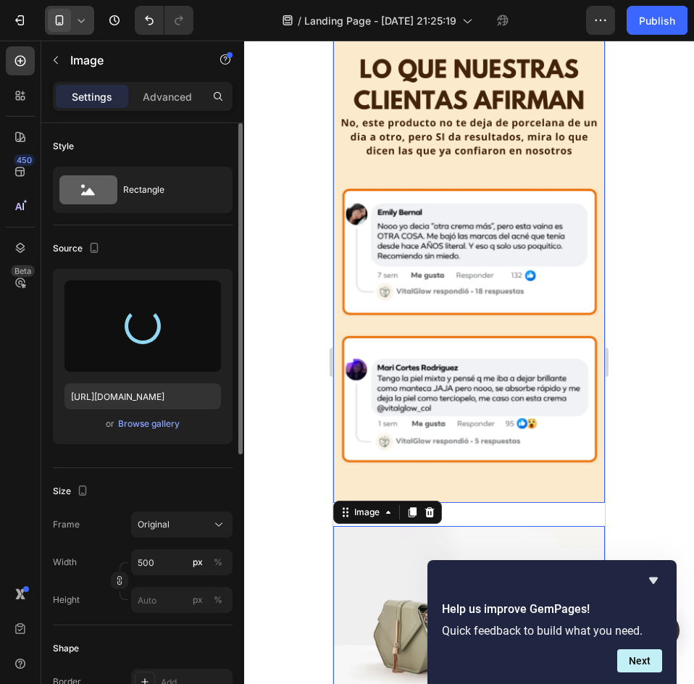
type input "[URL][DOMAIN_NAME]"
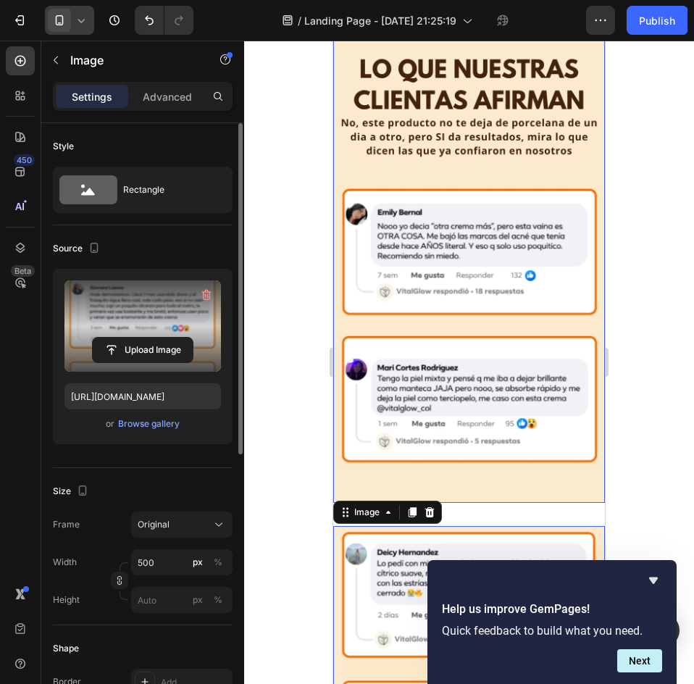
scroll to position [1304, 0]
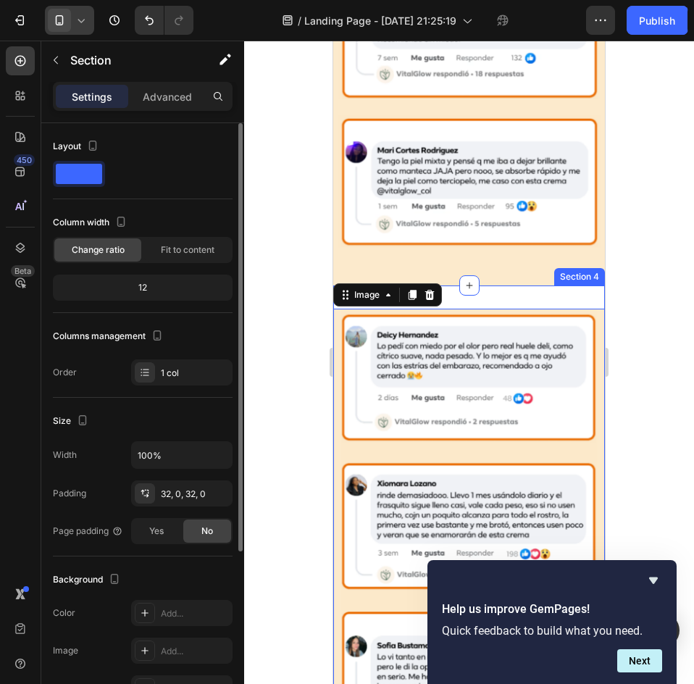
click at [533, 285] on div "Image 0 Section 4" at bounding box center [469, 550] width 272 height 530
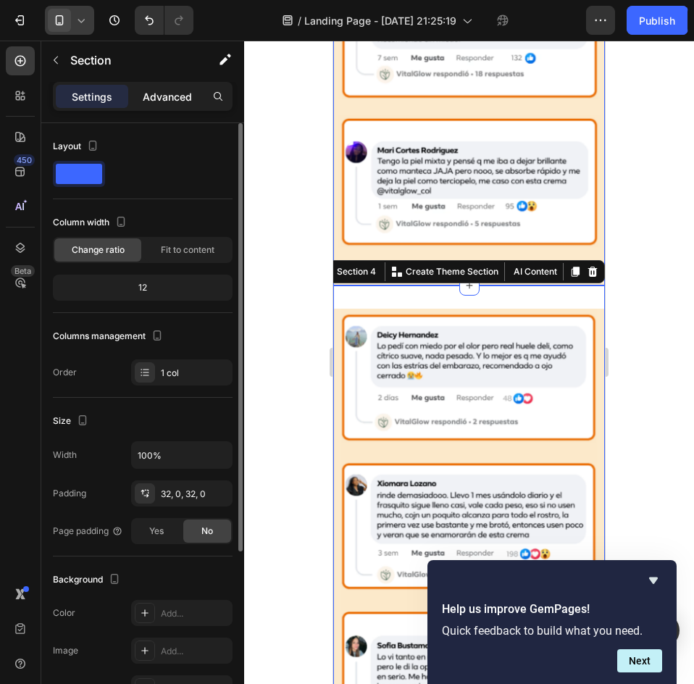
click at [175, 103] on p "Advanced" at bounding box center [167, 96] width 49 height 15
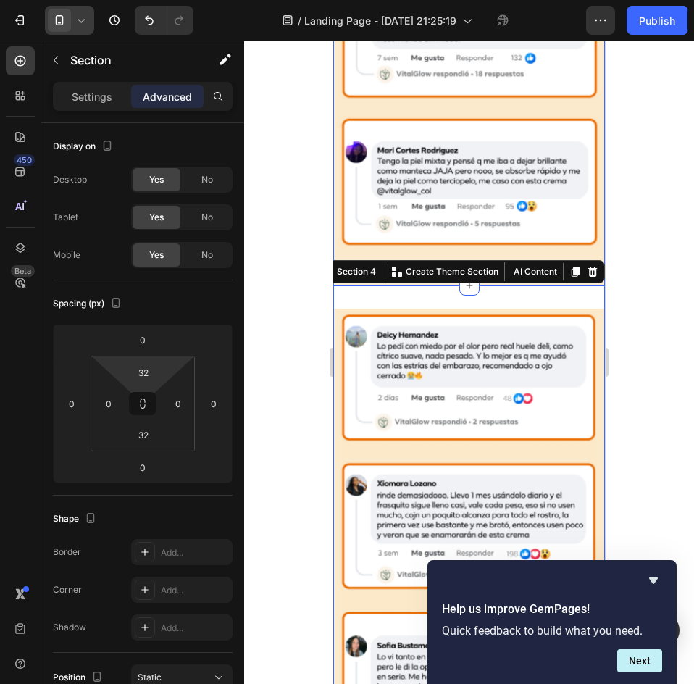
drag, startPoint x: 154, startPoint y: 367, endPoint x: 177, endPoint y: 390, distance: 32.3
click at [158, 369] on div "32" at bounding box center [143, 372] width 36 height 23
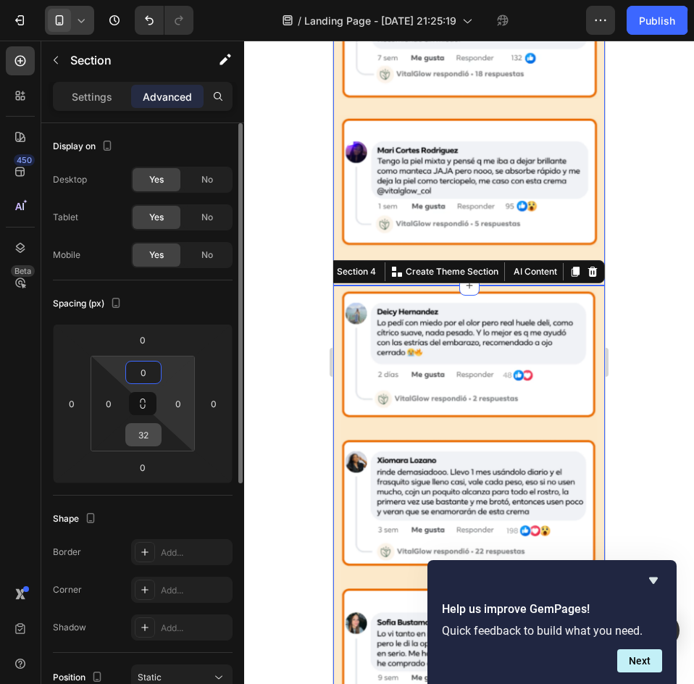
type input "0"
drag, startPoint x: 136, startPoint y: 438, endPoint x: 157, endPoint y: 443, distance: 20.7
click at [137, 438] on input "32" at bounding box center [143, 435] width 29 height 22
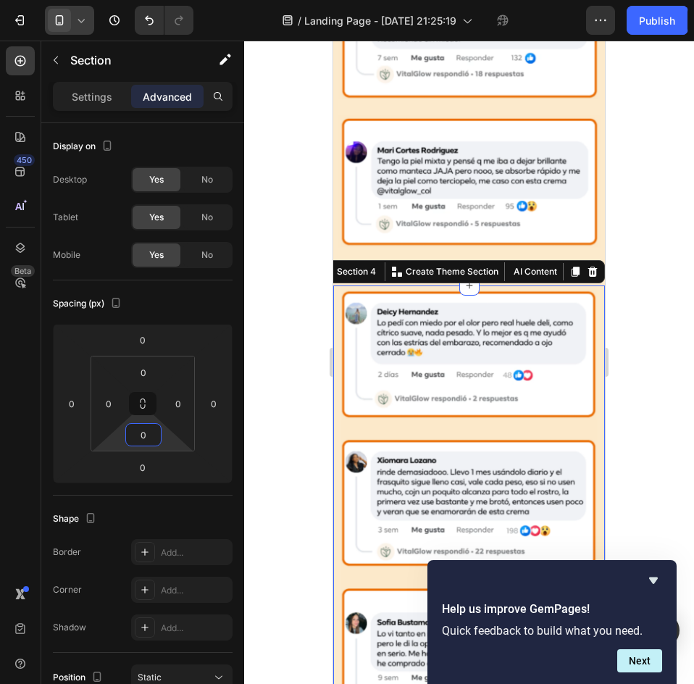
type input "0"
click at [571, 154] on img at bounding box center [469, 44] width 272 height 483
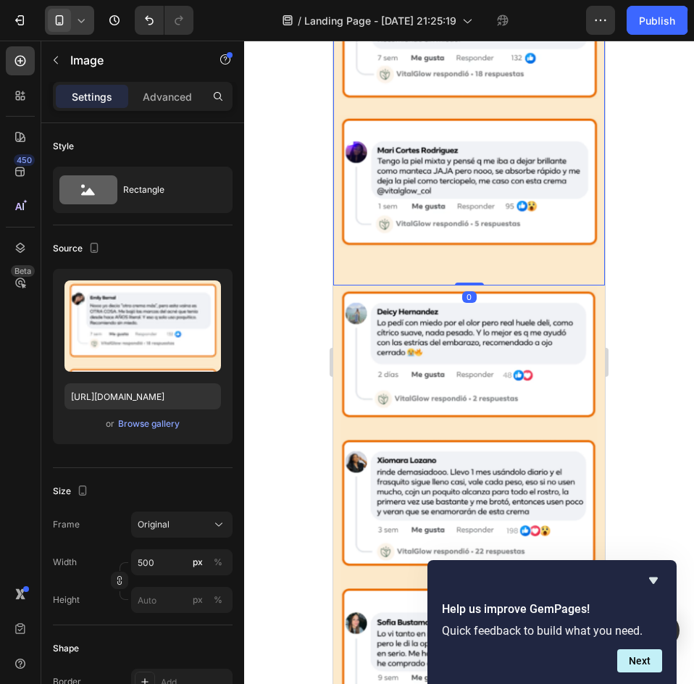
click at [474, 250] on div "Image 0" at bounding box center [469, 44] width 272 height 483
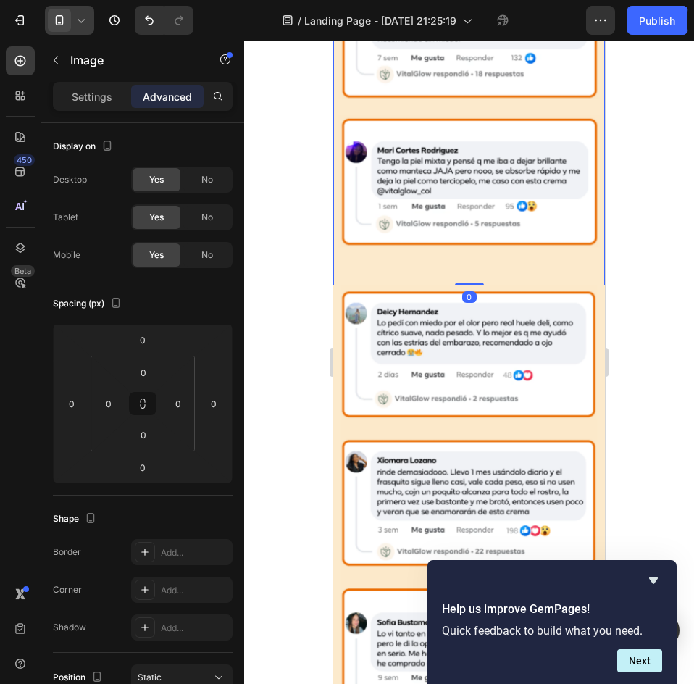
click at [632, 274] on div at bounding box center [469, 362] width 450 height 643
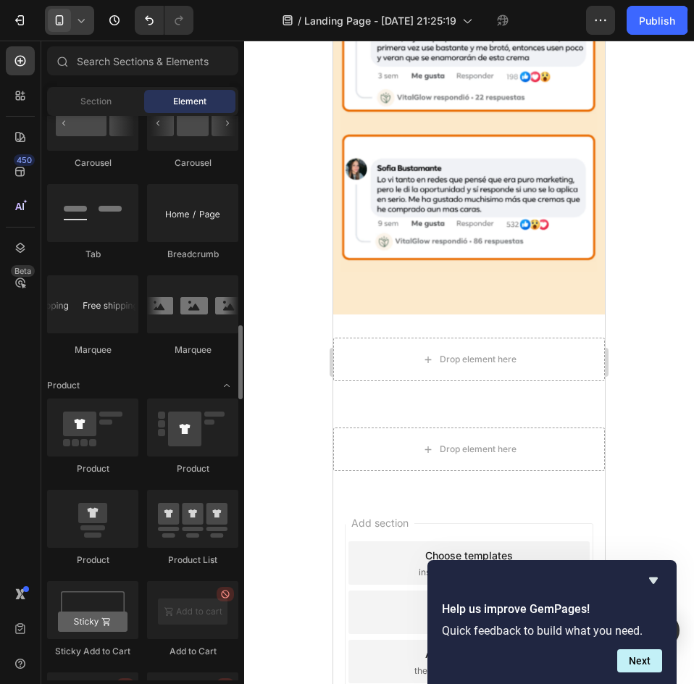
scroll to position [1667, 0]
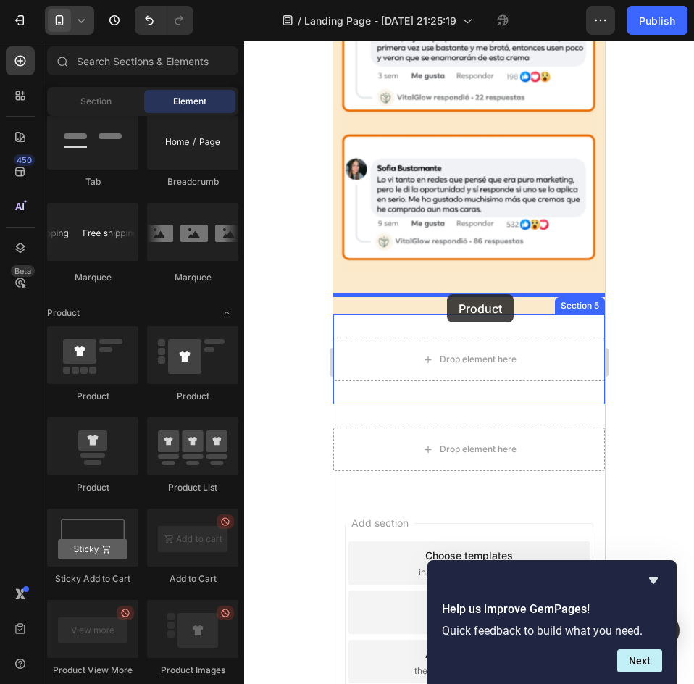
drag, startPoint x: 443, startPoint y: 486, endPoint x: 953, endPoint y: 382, distance: 520.7
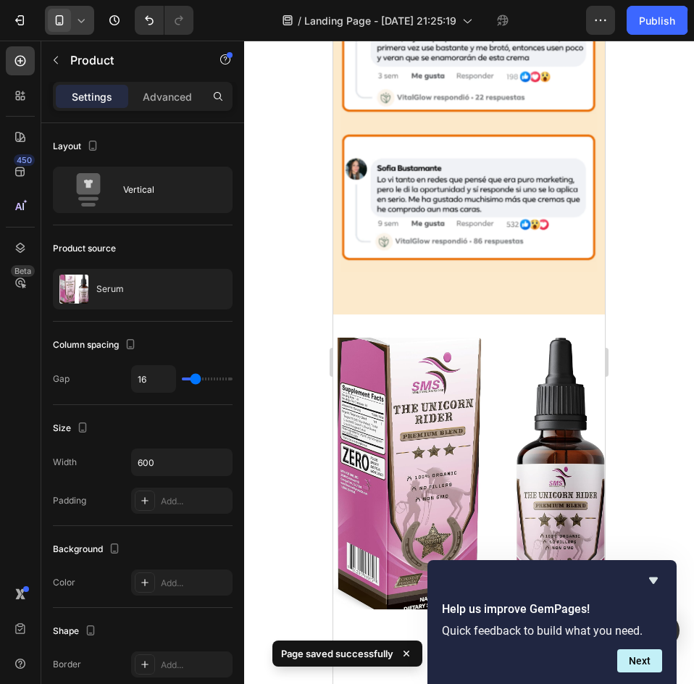
click at [516, 371] on img at bounding box center [469, 474] width 272 height 272
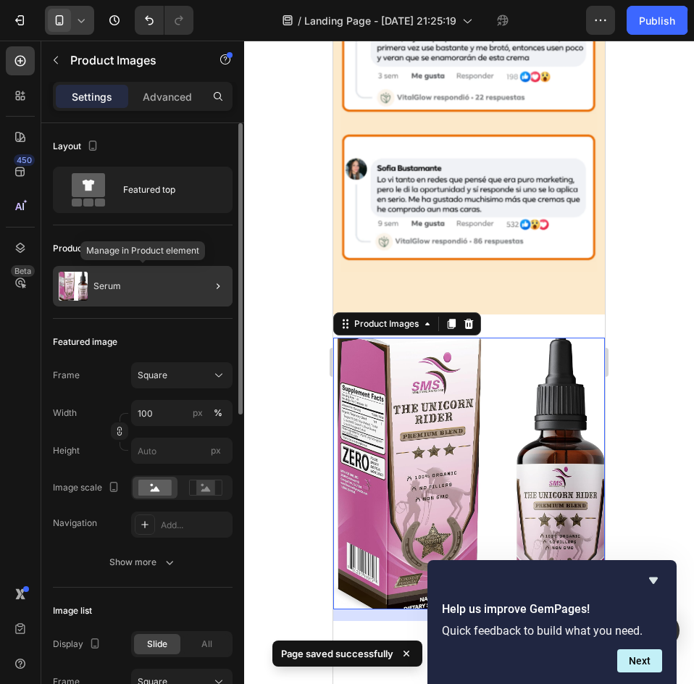
click at [161, 285] on div "Serum" at bounding box center [143, 286] width 180 height 41
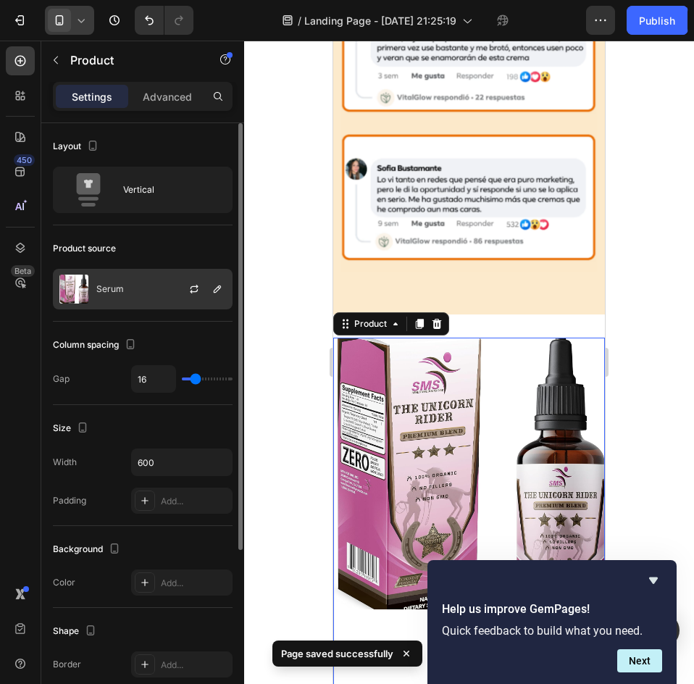
click at [103, 278] on div "Serum" at bounding box center [143, 289] width 180 height 41
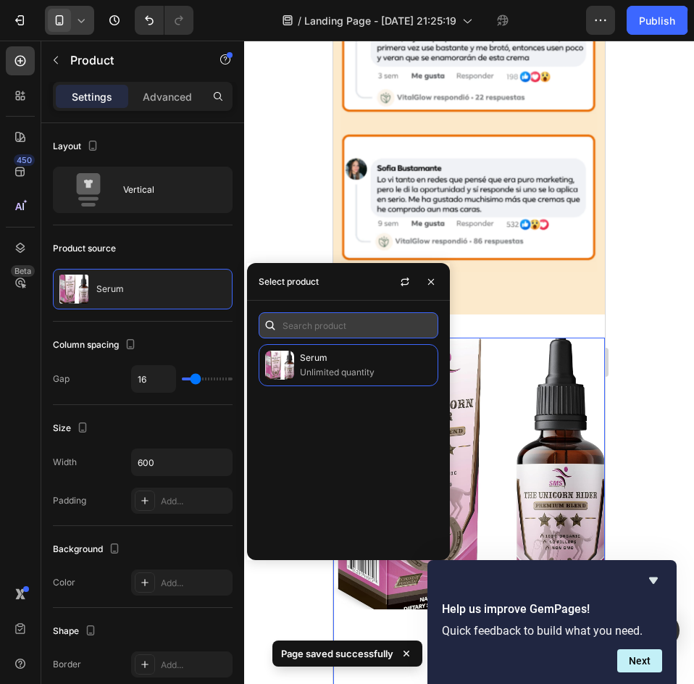
click at [328, 333] on input "text" at bounding box center [349, 325] width 180 height 26
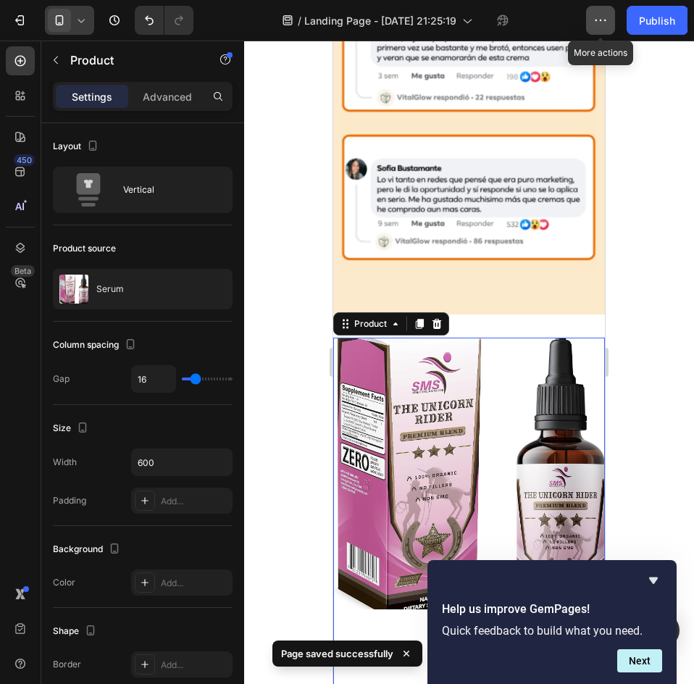
click at [599, 29] on button "button" at bounding box center [600, 20] width 29 height 29
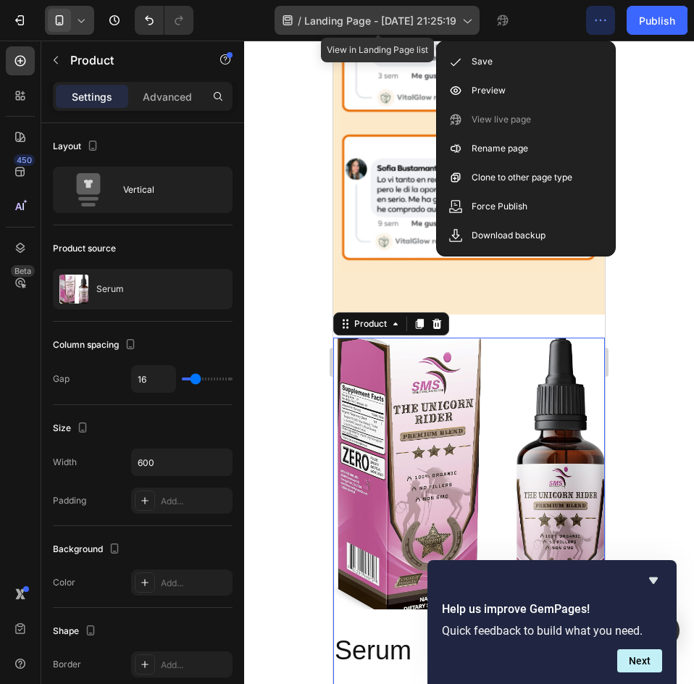
click at [456, 27] on span "Landing Page - [DATE] 21:25:19" at bounding box center [380, 20] width 152 height 15
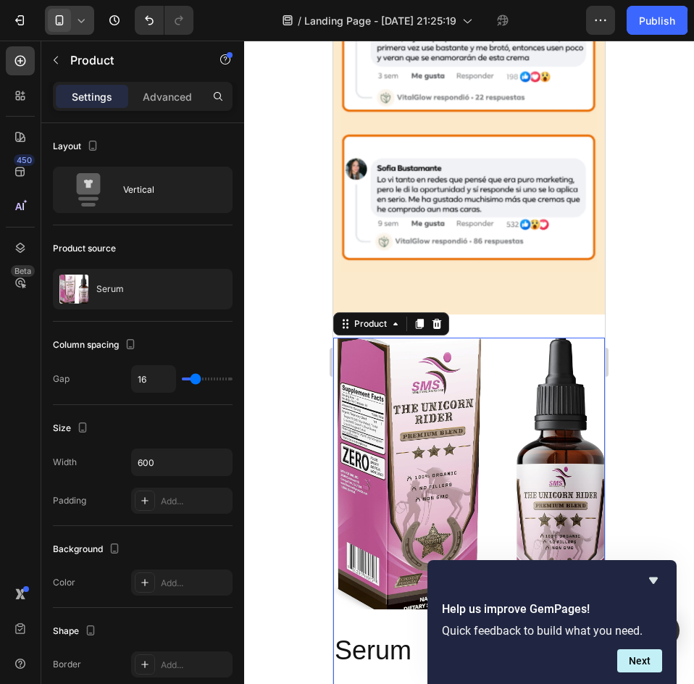
click at [647, 280] on div at bounding box center [469, 362] width 450 height 643
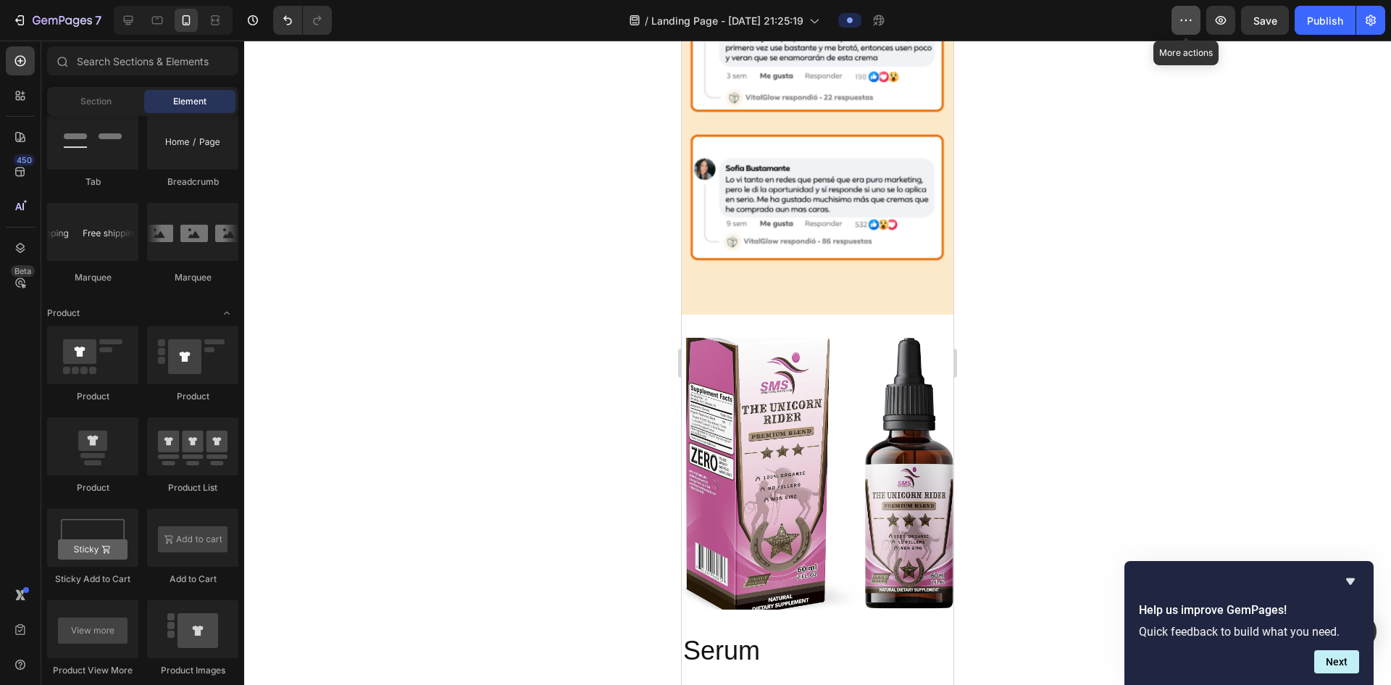
click at [693, 22] on icon "button" at bounding box center [1186, 20] width 14 height 14
click at [693, 225] on div at bounding box center [817, 363] width 1147 height 644
